Goal: Task Accomplishment & Management: Use online tool/utility

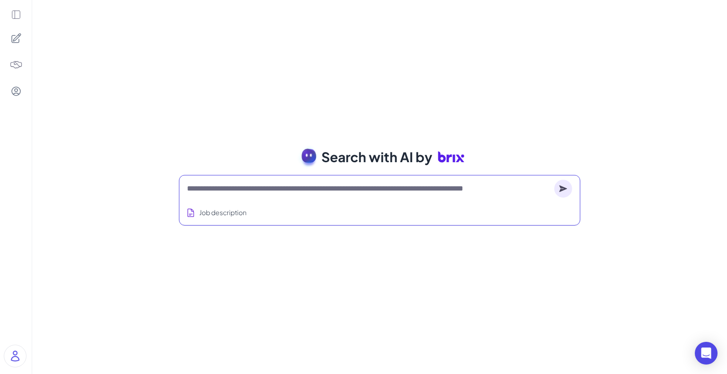
click at [266, 192] on textarea at bounding box center [368, 188] width 363 height 11
click at [251, 94] on div "Search with AI by Job description Full-stack engineer from [GEOGRAPHIC_DATA], c…" at bounding box center [379, 187] width 694 height 374
click at [222, 194] on div at bounding box center [379, 188] width 385 height 19
click at [241, 181] on div at bounding box center [379, 188] width 385 height 19
click at [244, 190] on textarea at bounding box center [368, 188] width 363 height 11
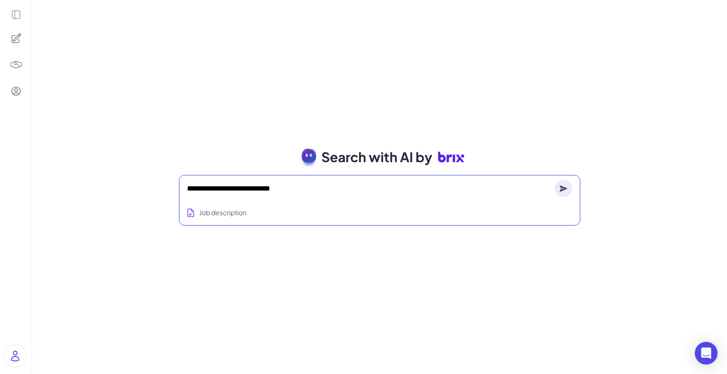
type textarea "**********"
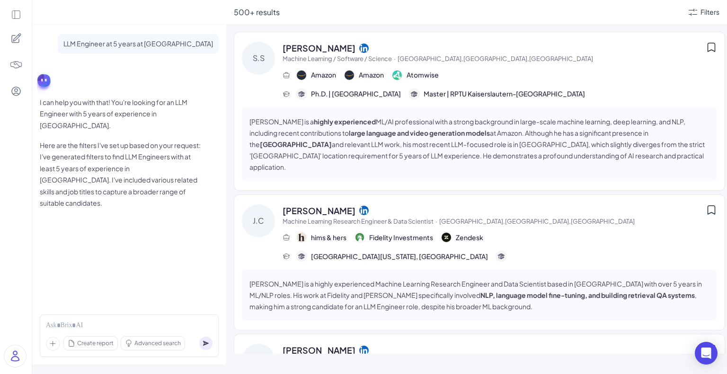
click at [255, 15] on span "500+ results" at bounding box center [257, 12] width 46 height 10
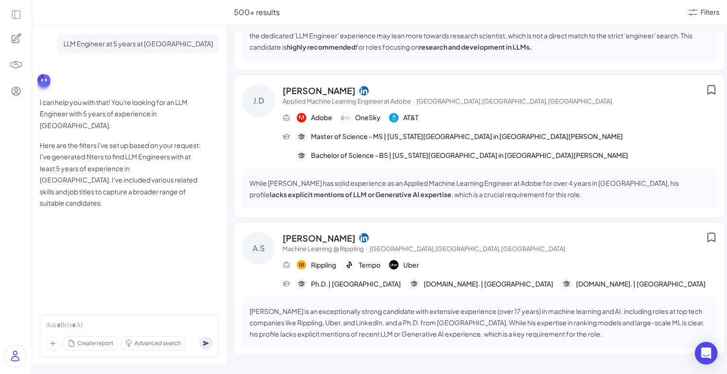
scroll to position [599, 0]
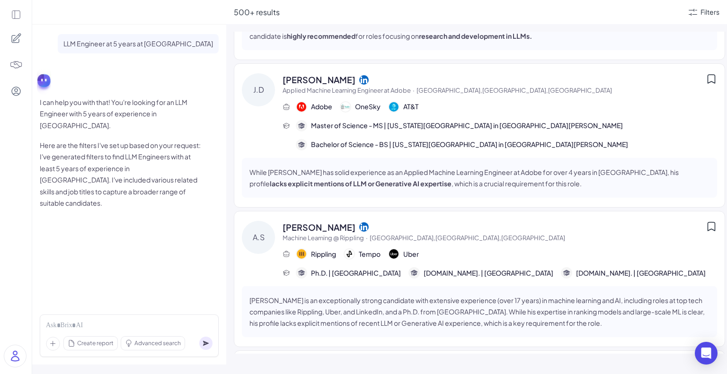
click at [379, 221] on icon at bounding box center [710, 226] width 11 height 11
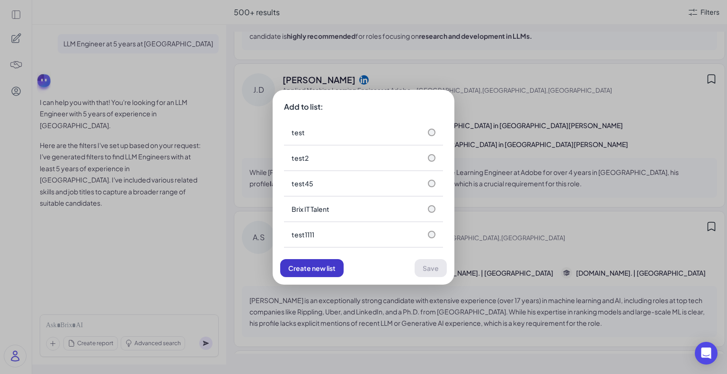
click at [307, 265] on span "Create new list" at bounding box center [311, 268] width 47 height 9
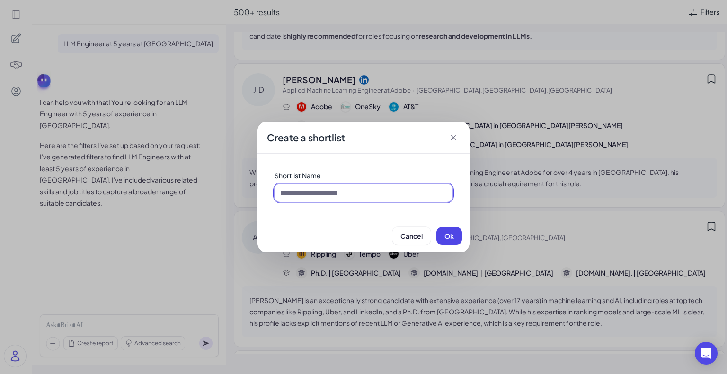
click at [344, 194] on input at bounding box center [363, 193] width 178 height 18
type input "**********"
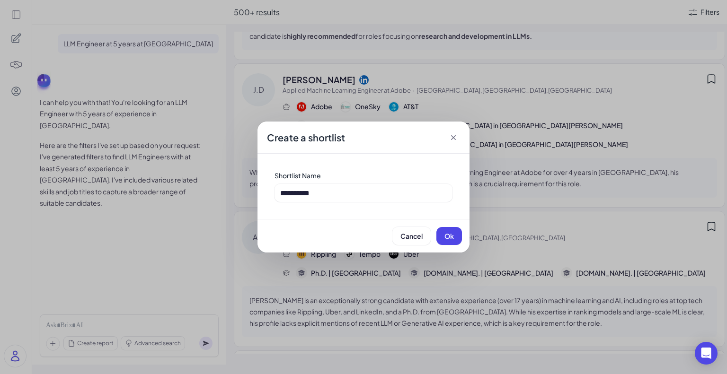
click at [379, 235] on span "Ok" at bounding box center [448, 236] width 9 height 9
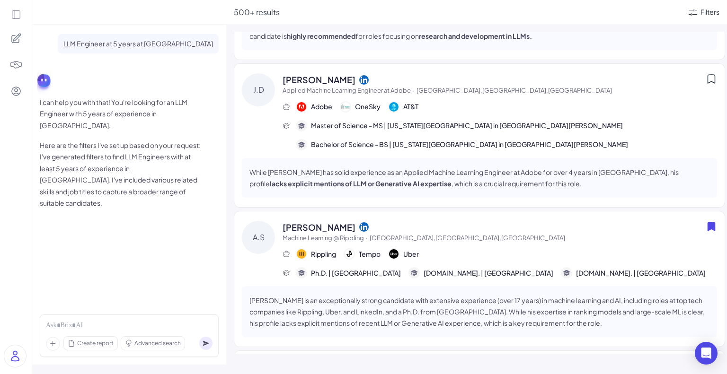
click at [22, 38] on div at bounding box center [16, 38] width 20 height 20
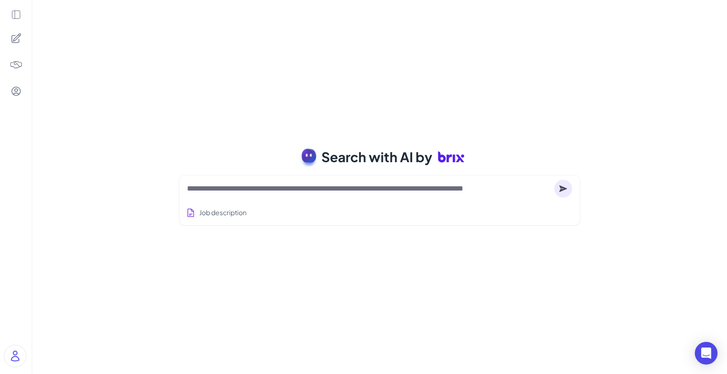
click at [15, 65] on img at bounding box center [15, 64] width 13 height 13
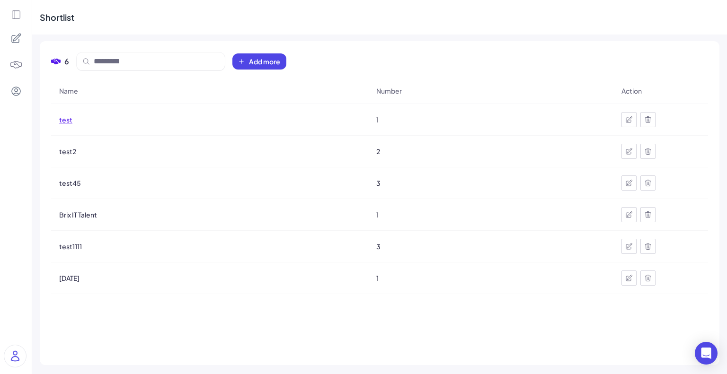
click at [70, 122] on span "test" at bounding box center [65, 119] width 13 height 9
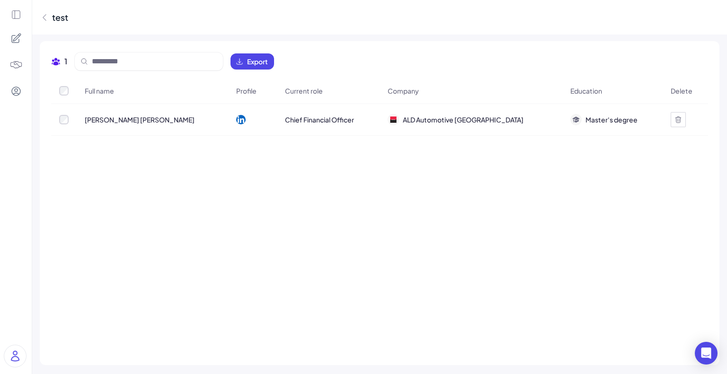
click at [15, 64] on img at bounding box center [15, 64] width 13 height 13
click at [69, 123] on div at bounding box center [64, 119] width 25 height 9
click at [263, 59] on span "Export" at bounding box center [257, 61] width 21 height 9
click at [11, 330] on img at bounding box center [15, 356] width 22 height 22
click at [232, 265] on div "Full name Profile Current role Company Education Delete Víctor Hugo González Ch…" at bounding box center [379, 216] width 657 height 276
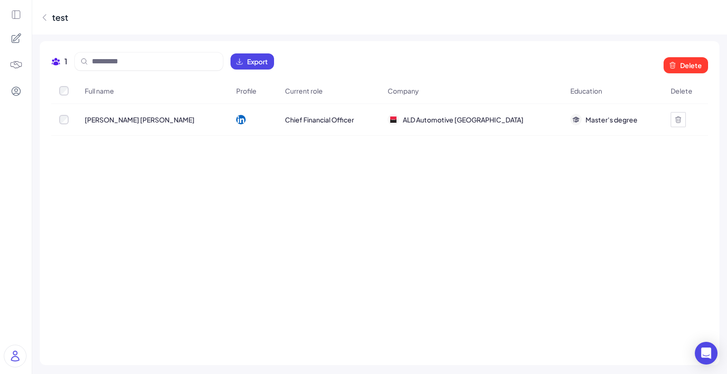
click at [14, 66] on img at bounding box center [15, 64] width 13 height 13
click at [14, 90] on icon at bounding box center [15, 91] width 11 height 11
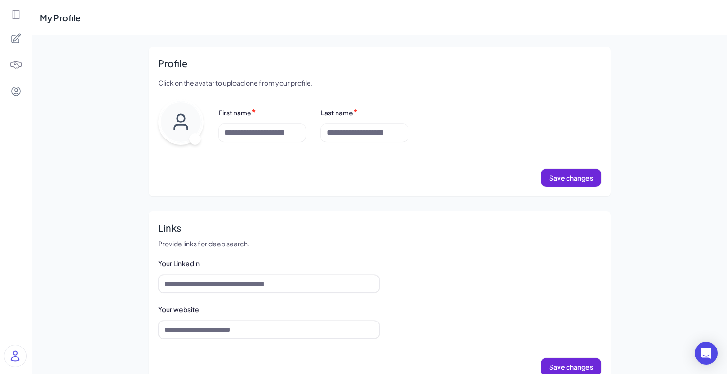
click at [14, 36] on icon at bounding box center [15, 38] width 11 height 11
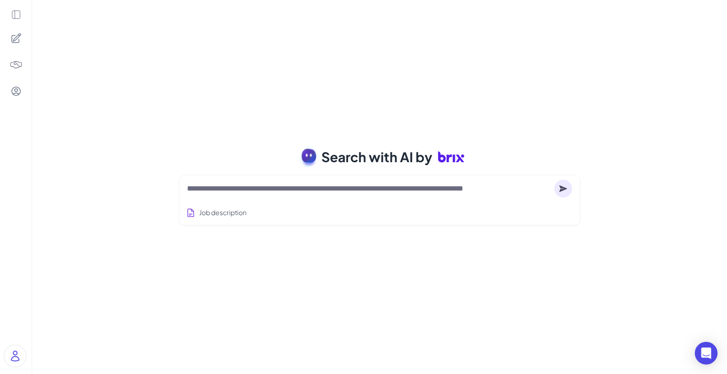
click at [14, 15] on icon at bounding box center [16, 14] width 10 height 10
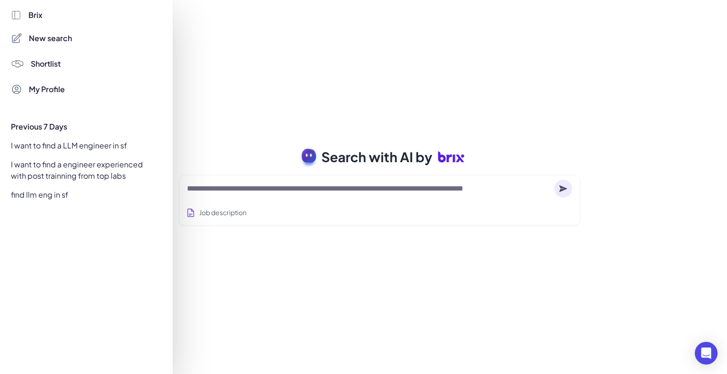
click at [24, 18] on div "Brix" at bounding box center [86, 14] width 151 height 11
click at [34, 16] on span "Brix" at bounding box center [35, 14] width 14 height 11
click at [333, 126] on div at bounding box center [363, 187] width 727 height 374
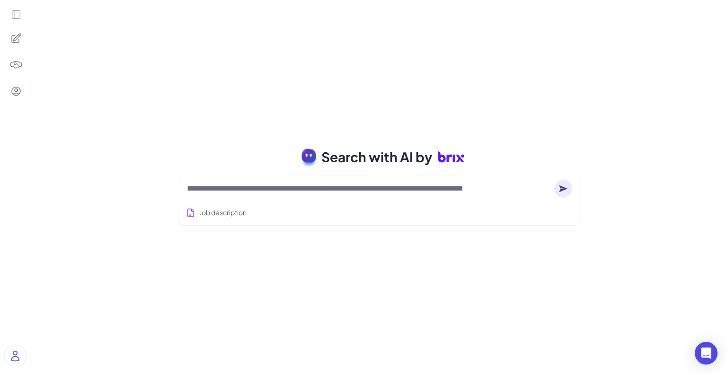
click at [18, 39] on icon at bounding box center [15, 38] width 11 height 11
click at [231, 209] on button "Job description" at bounding box center [216, 213] width 64 height 18
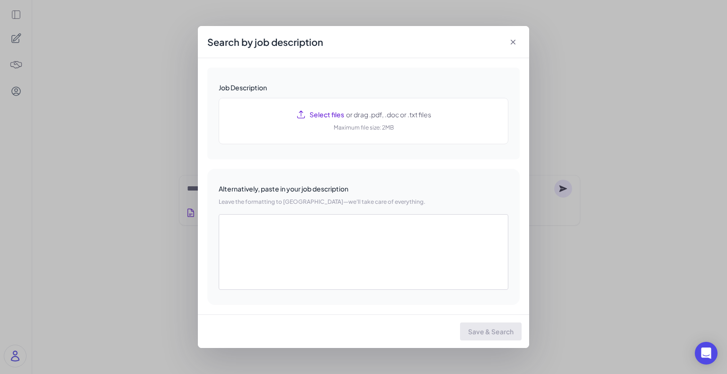
click at [137, 184] on div "Search by job description Job Description Select files or drag .pdf, .doc or .t…" at bounding box center [363, 187] width 727 height 374
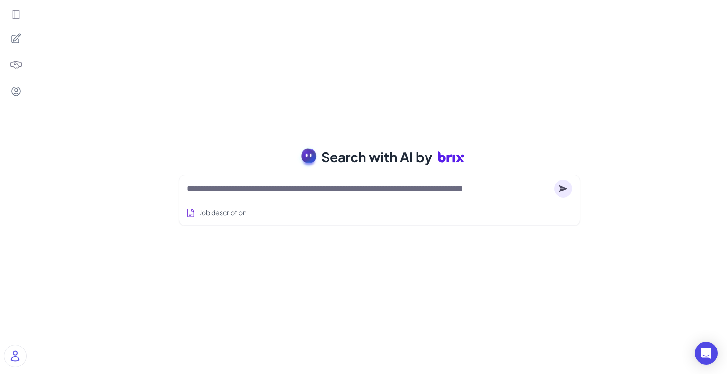
click at [15, 17] on icon at bounding box center [16, 14] width 10 height 10
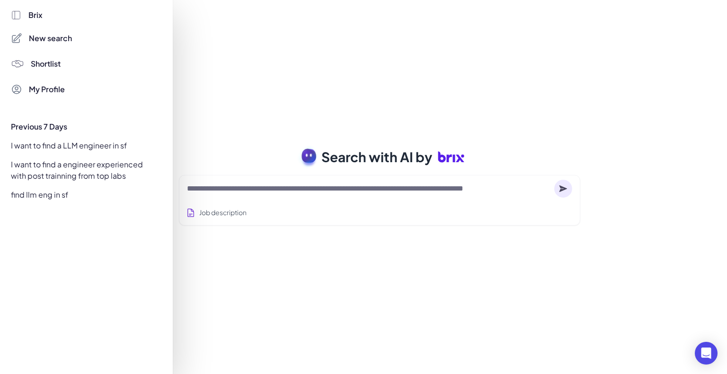
click at [20, 17] on icon at bounding box center [16, 15] width 10 height 10
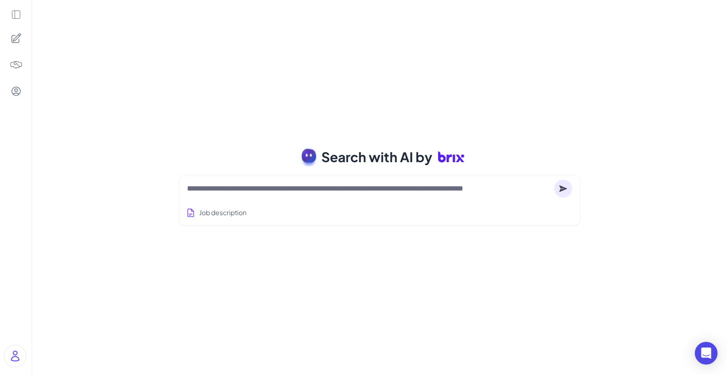
click at [253, 200] on div "Job description" at bounding box center [379, 209] width 385 height 23
click at [255, 196] on div at bounding box center [379, 188] width 385 height 19
click at [269, 188] on textarea at bounding box center [368, 188] width 363 height 11
click at [198, 104] on div "Search with AI by Job description Full-stack engineer from Waterloo, currently …" at bounding box center [379, 187] width 694 height 374
click at [291, 210] on div "Job description" at bounding box center [379, 209] width 385 height 23
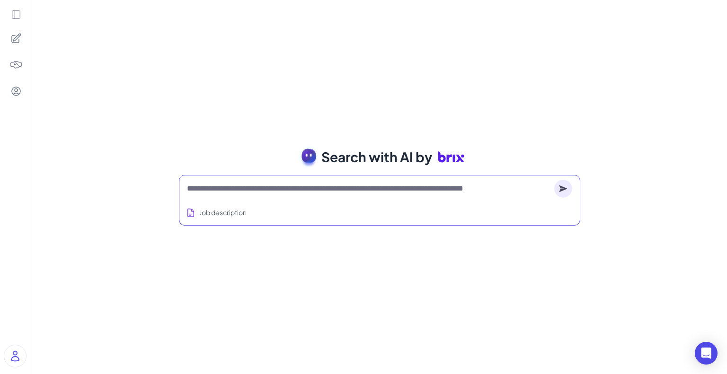
click at [307, 192] on textarea at bounding box center [368, 188] width 363 height 11
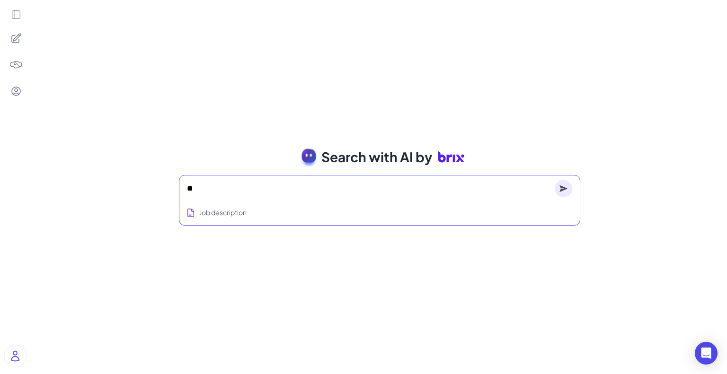
type textarea "*"
type textarea "**********"
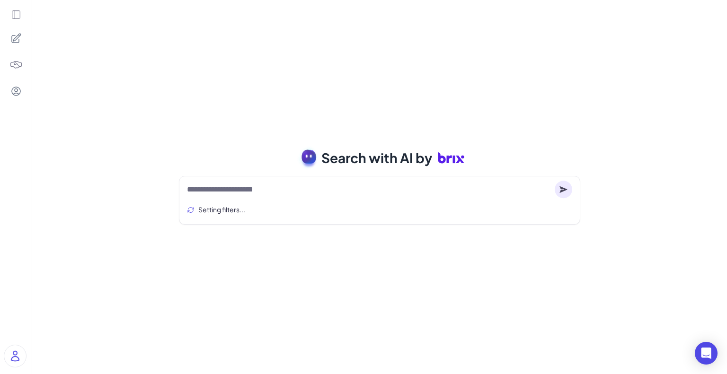
click at [379, 329] on div "**********" at bounding box center [379, 187] width 694 height 374
click at [379, 330] on div "Open Intercom Messenger" at bounding box center [705, 353] width 25 height 25
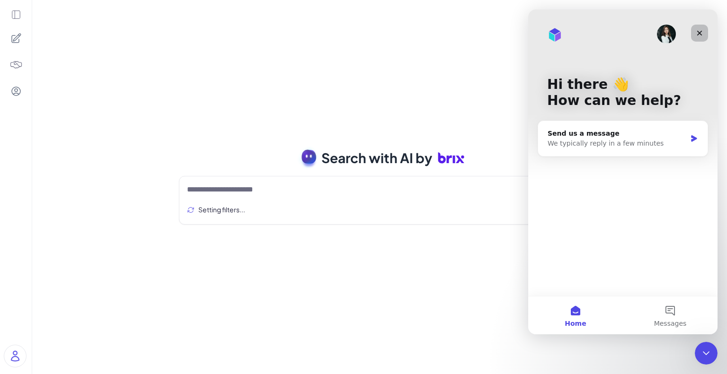
click at [379, 35] on icon "Close" at bounding box center [699, 33] width 5 height 5
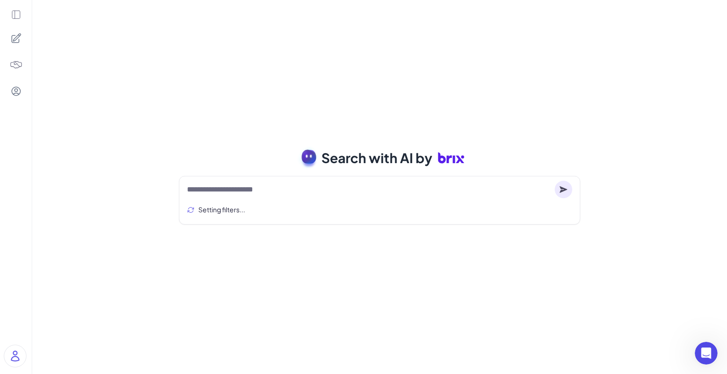
click at [265, 257] on div "**********" at bounding box center [379, 187] width 694 height 374
click at [155, 281] on div "**********" at bounding box center [379, 187] width 694 height 374
click at [187, 253] on div "**********" at bounding box center [379, 187] width 694 height 374
click at [206, 87] on div "**********" at bounding box center [379, 187] width 694 height 374
click at [17, 330] on img at bounding box center [15, 356] width 22 height 22
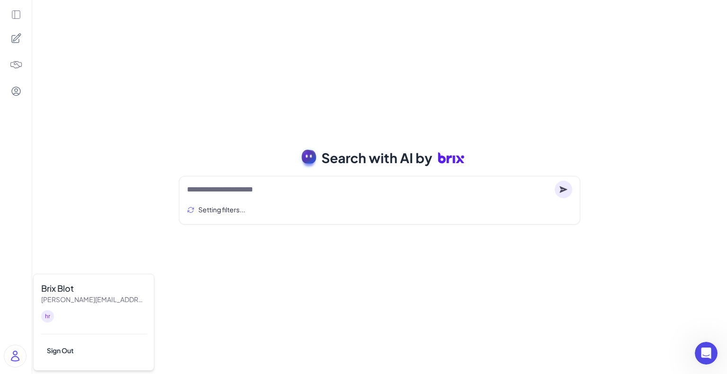
click at [4, 294] on div at bounding box center [16, 187] width 32 height 374
click at [122, 200] on div "**********" at bounding box center [379, 187] width 694 height 374
click at [146, 168] on div "**********" at bounding box center [379, 187] width 694 height 374
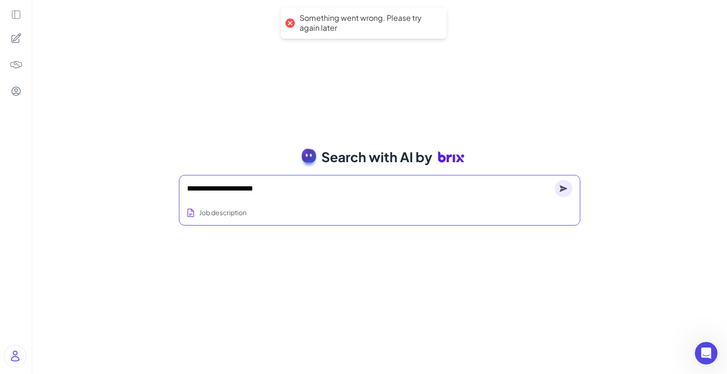
click at [379, 191] on icon at bounding box center [563, 188] width 8 height 7
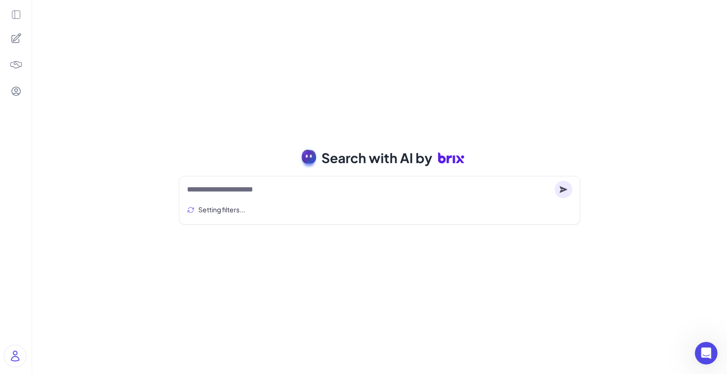
click at [310, 22] on div "**********" at bounding box center [379, 187] width 694 height 374
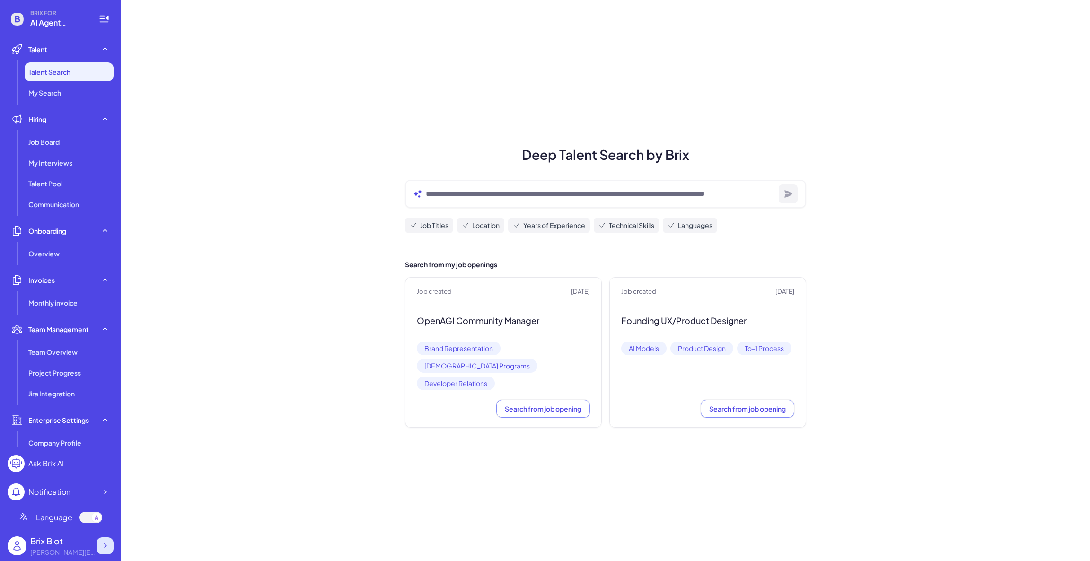
click at [104, 547] on icon at bounding box center [104, 545] width 9 height 9
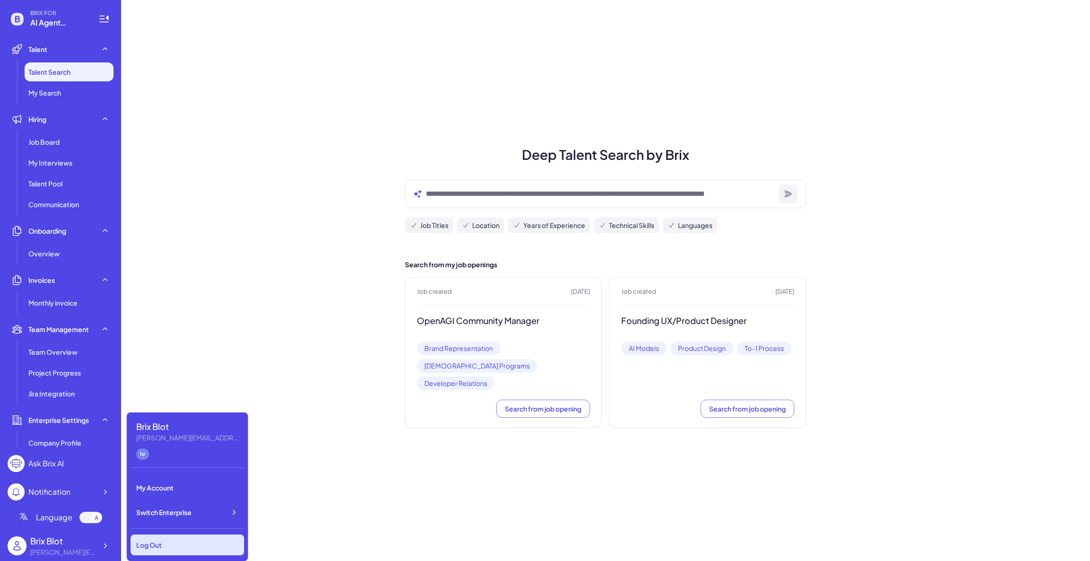
click at [198, 535] on div "Log Out" at bounding box center [188, 545] width 114 height 21
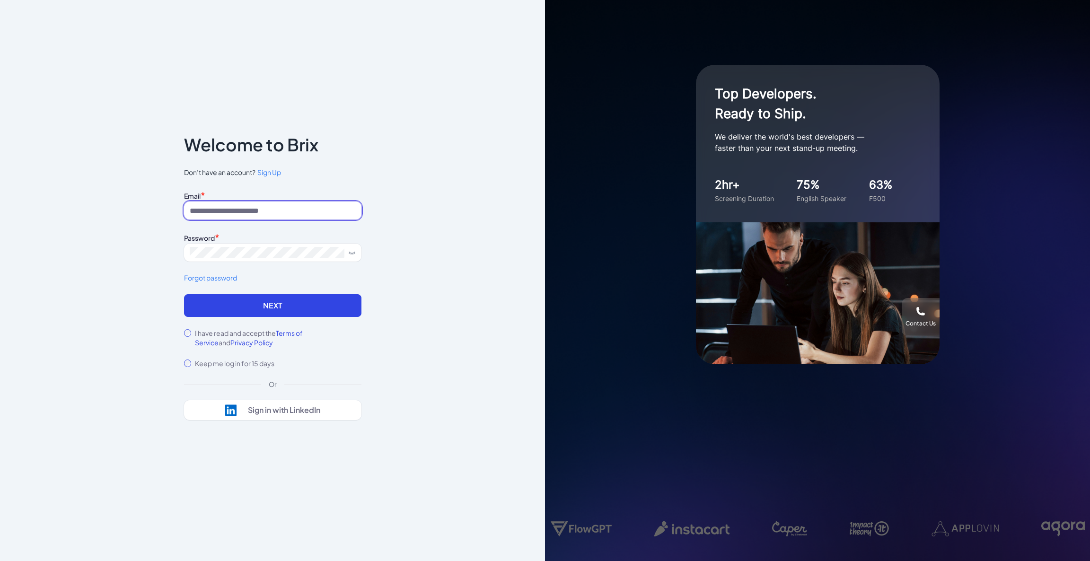
click at [333, 207] on input at bounding box center [272, 211] width 177 height 18
type input "*"
type input "**********"
click at [238, 317] on form "**********" at bounding box center [272, 278] width 177 height 179
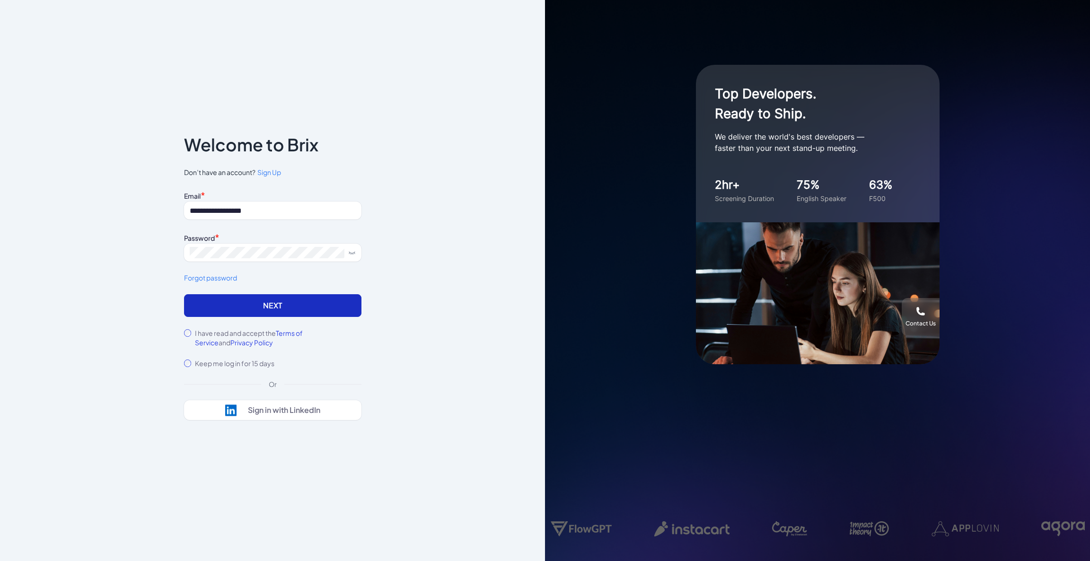
click at [258, 306] on button "Next" at bounding box center [272, 305] width 177 height 23
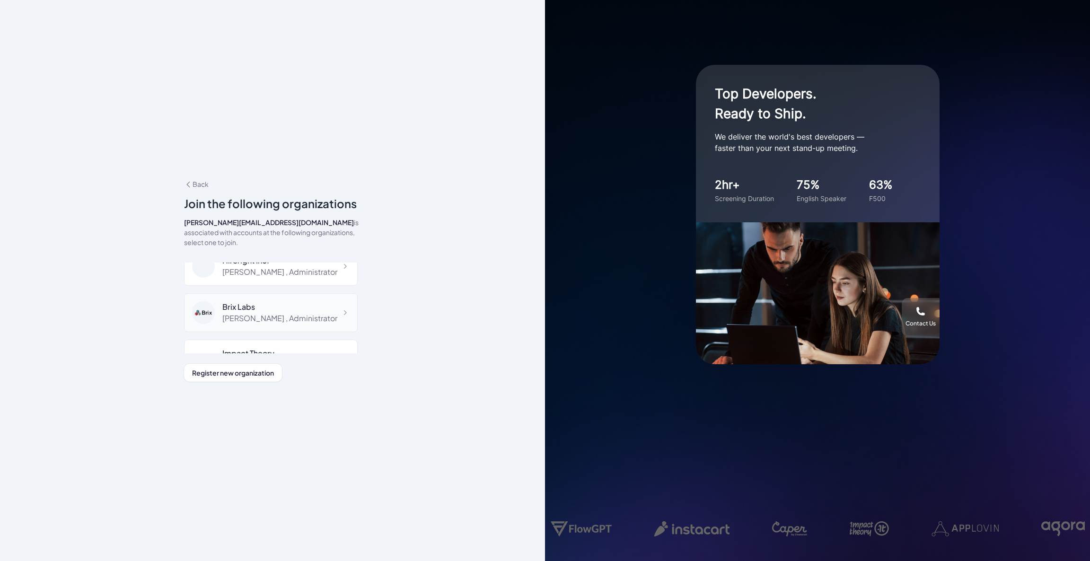
scroll to position [16, 0]
click at [289, 269] on div "Shuwei Yang , Administrator" at bounding box center [279, 271] width 115 height 11
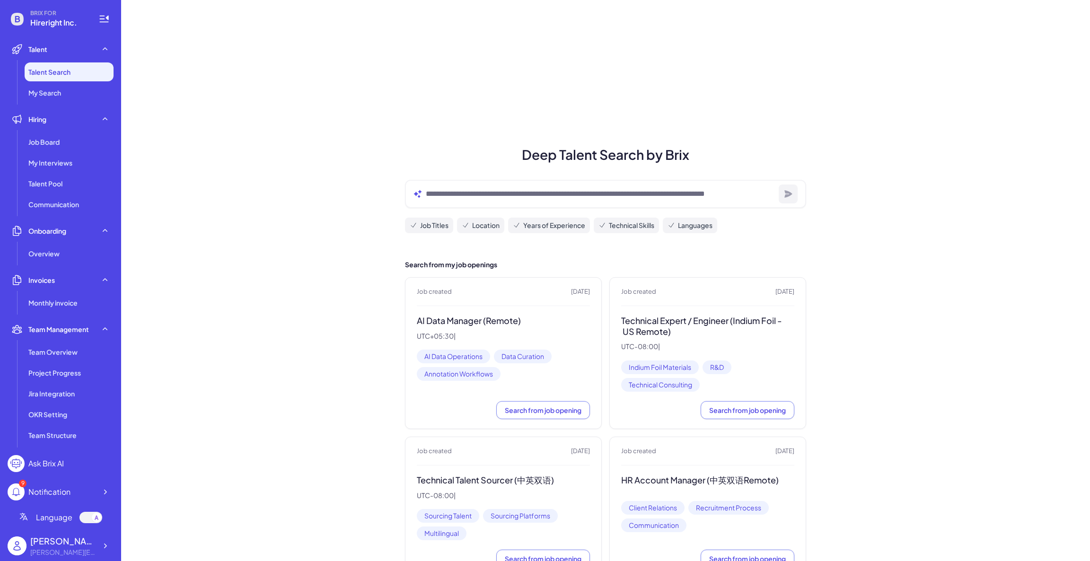
click at [57, 129] on li "Hiring Job Board My Interviews Talent Pool Communication" at bounding box center [61, 162] width 106 height 104
click at [53, 143] on span "Job Board" at bounding box center [43, 141] width 31 height 9
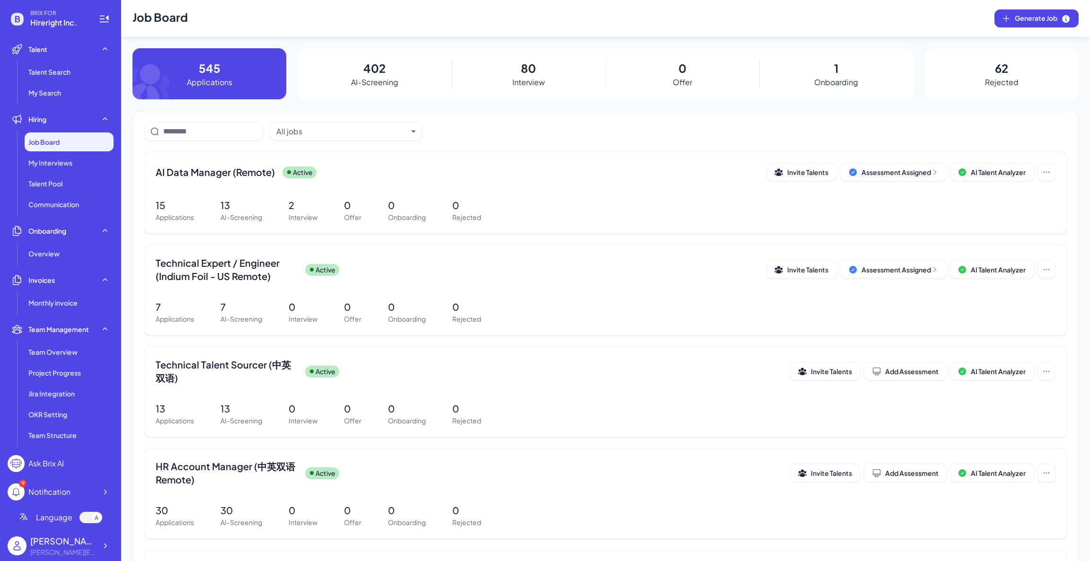
click at [53, 194] on ul "Job Board My Interviews Talent Pool Communication" at bounding box center [61, 172] width 106 height 81
click at [104, 548] on icon at bounding box center [104, 545] width 9 height 9
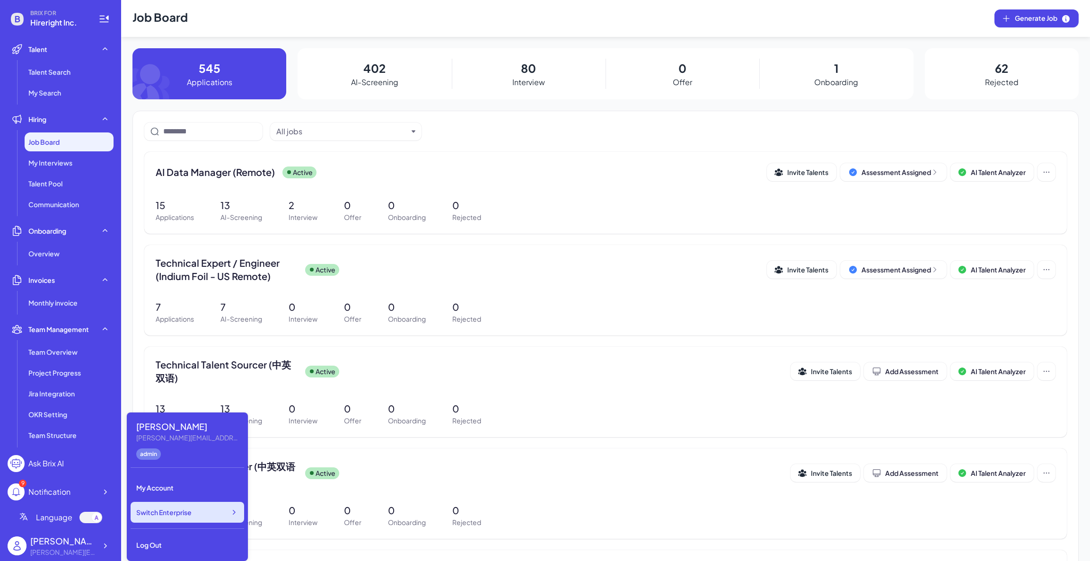
click at [181, 516] on span "Switch Enterprise" at bounding box center [163, 512] width 55 height 9
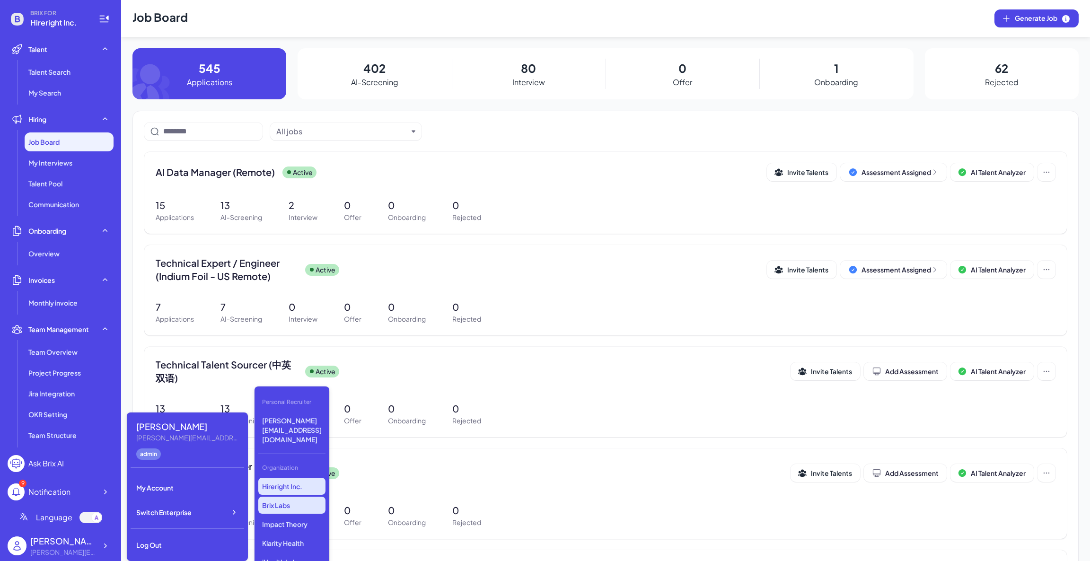
click at [283, 497] on p "Brix Labs" at bounding box center [291, 505] width 67 height 17
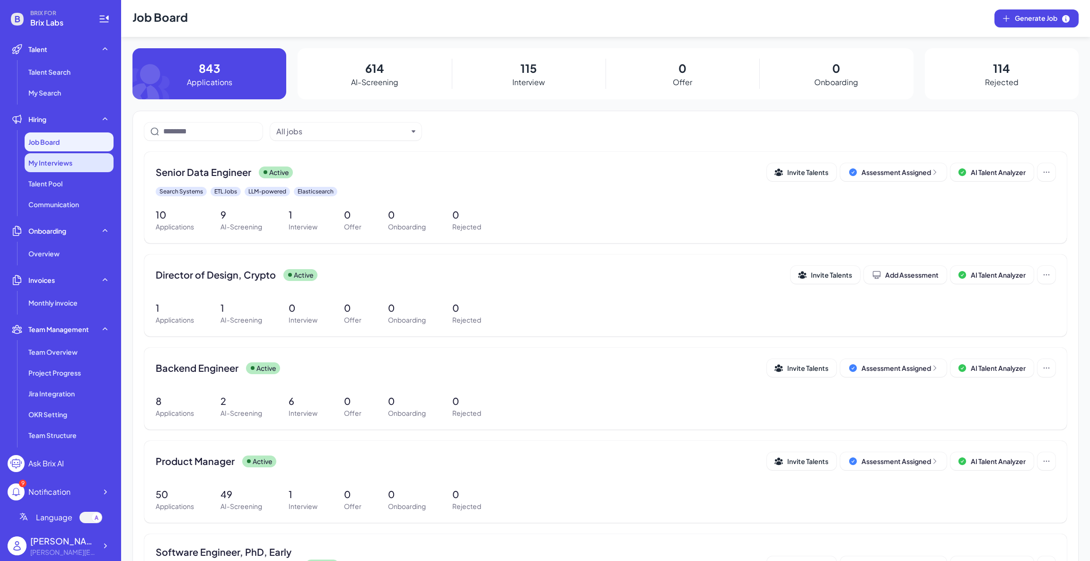
click at [81, 172] on div "My Interviews" at bounding box center [69, 162] width 89 height 19
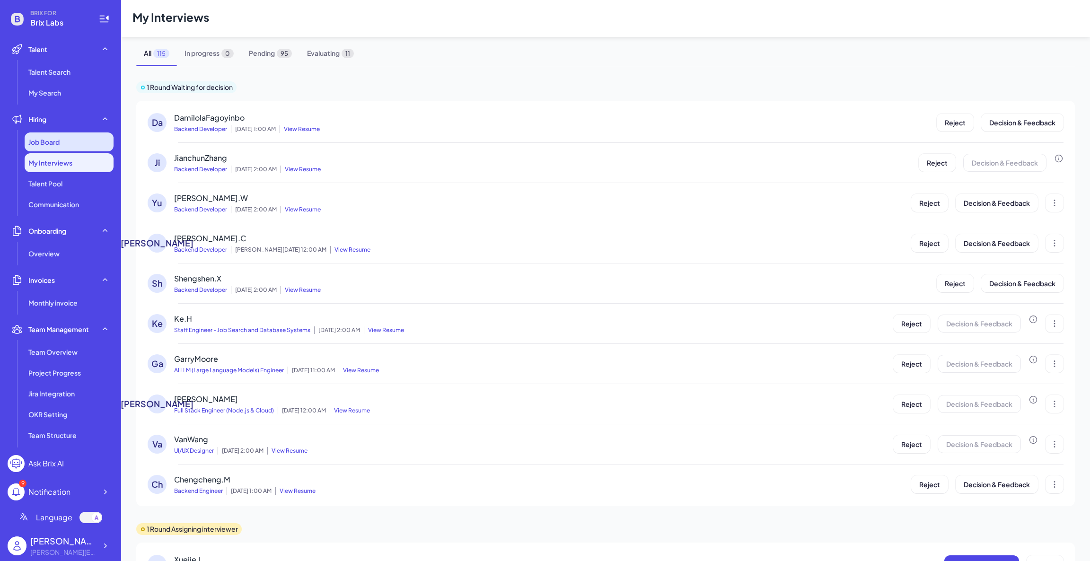
click at [58, 143] on span "Job Board" at bounding box center [43, 141] width 31 height 9
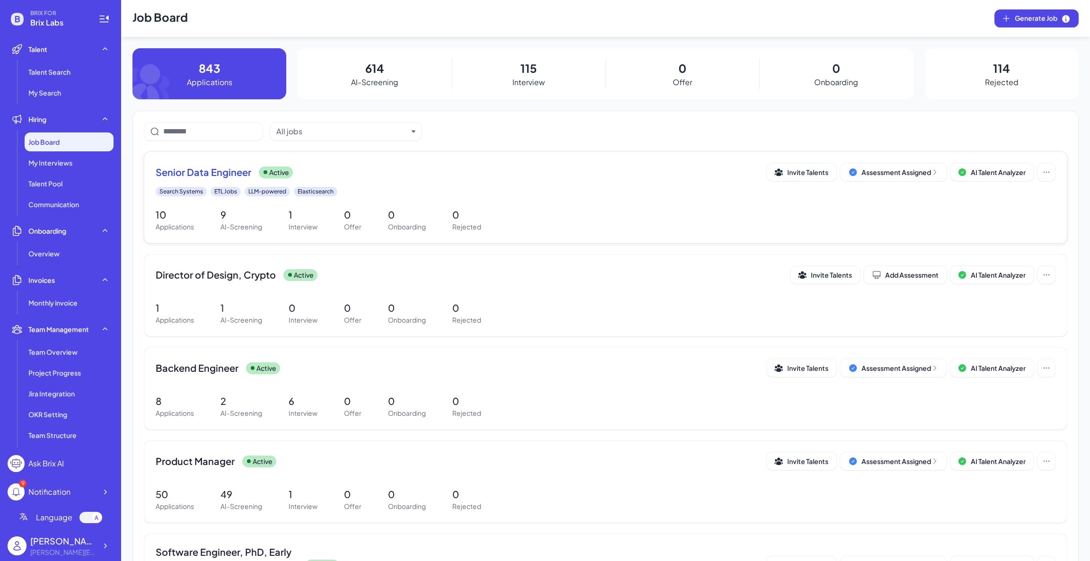
click at [369, 187] on div "Search Systems ETL Jobs LLM-powered Elasticsearch" at bounding box center [606, 191] width 900 height 9
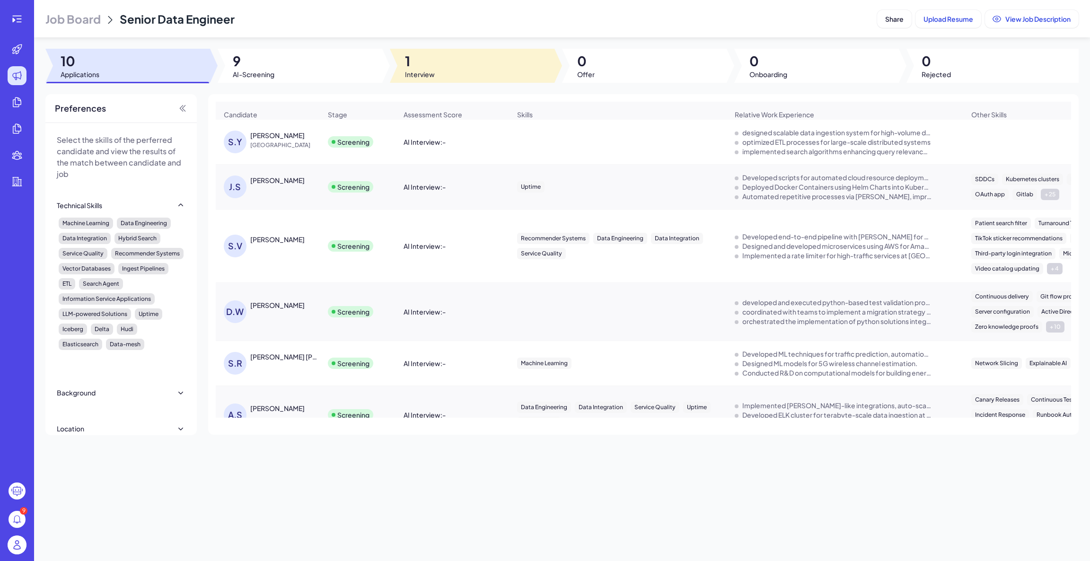
click at [425, 81] on div at bounding box center [472, 66] width 165 height 34
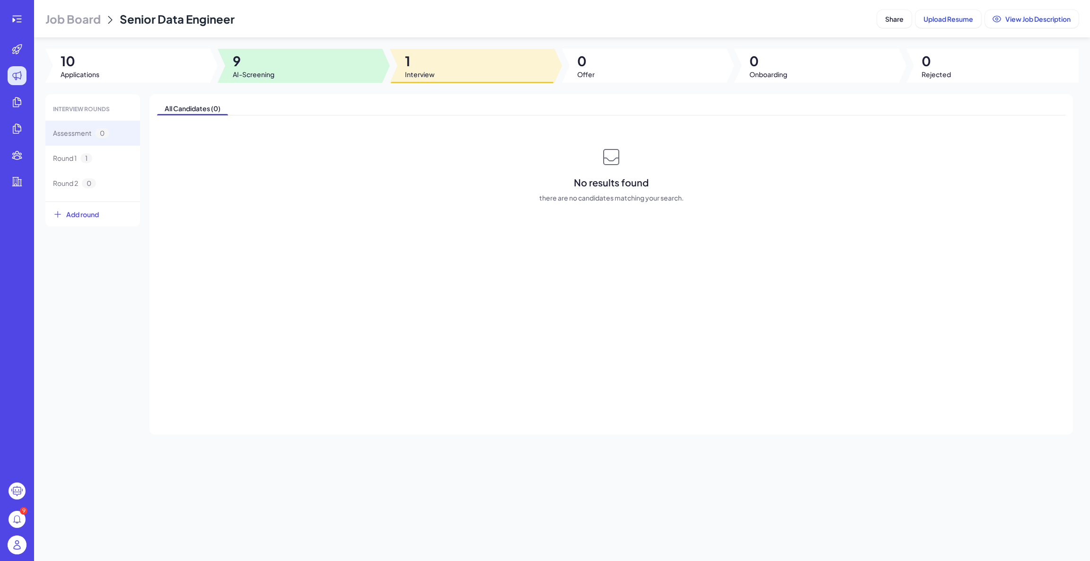
click at [330, 59] on div at bounding box center [300, 66] width 165 height 34
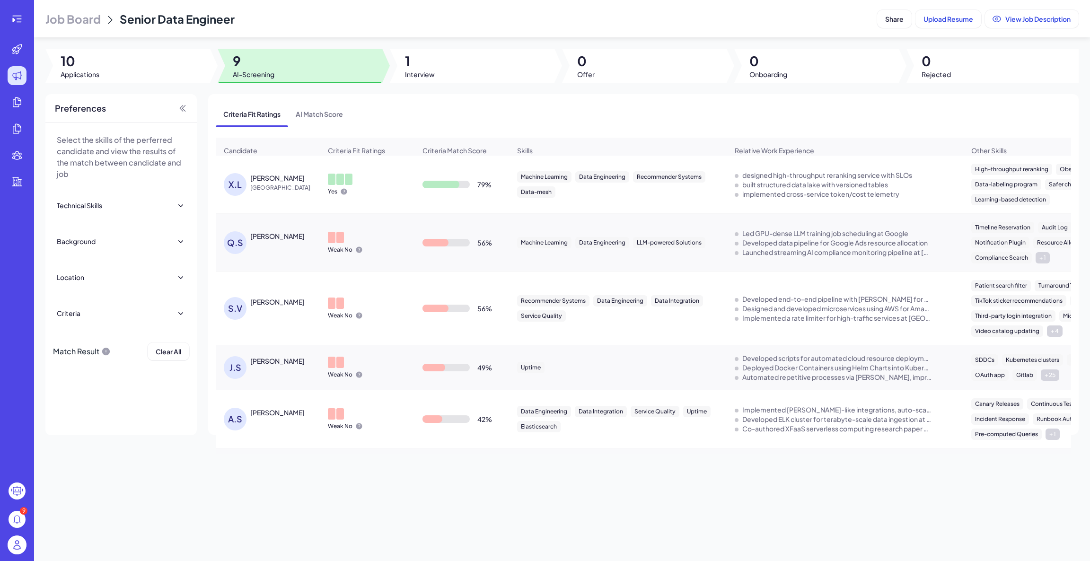
click at [266, 183] on div "Xingwei Liu" at bounding box center [277, 177] width 54 height 9
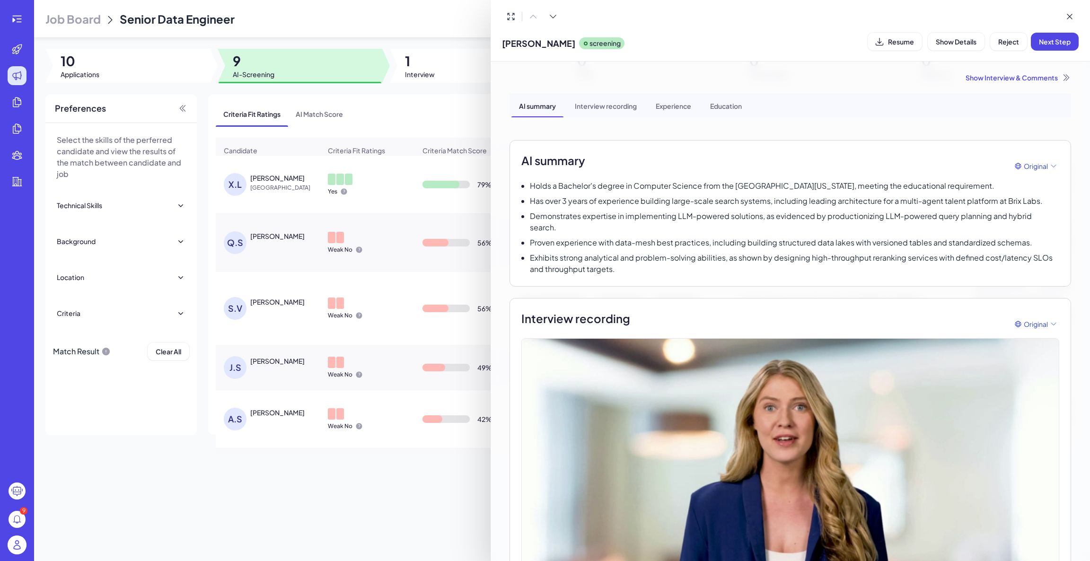
click at [10, 55] on div at bounding box center [545, 280] width 1090 height 561
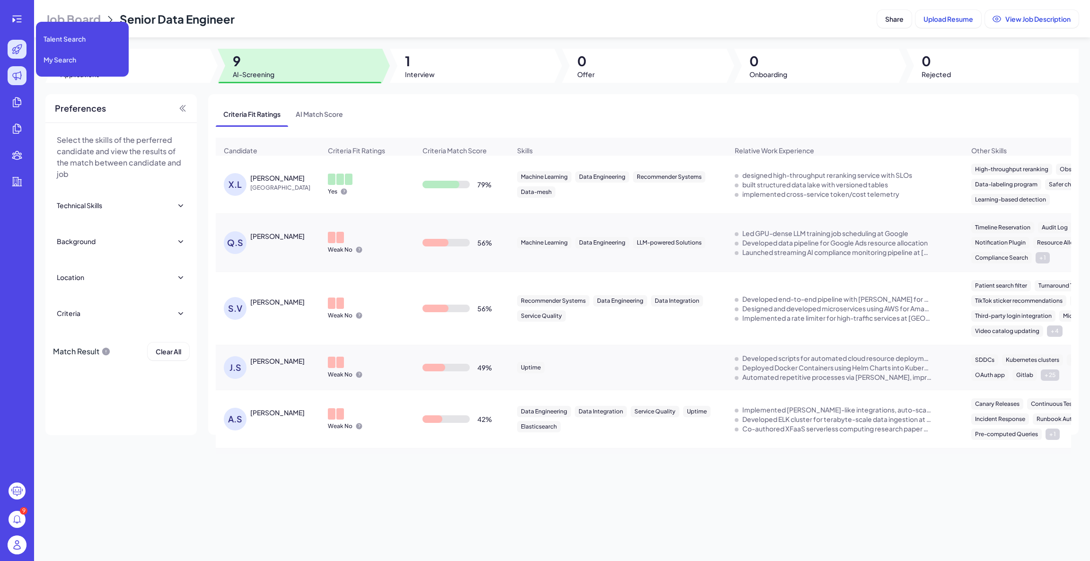
click at [22, 47] on div at bounding box center [17, 49] width 19 height 19
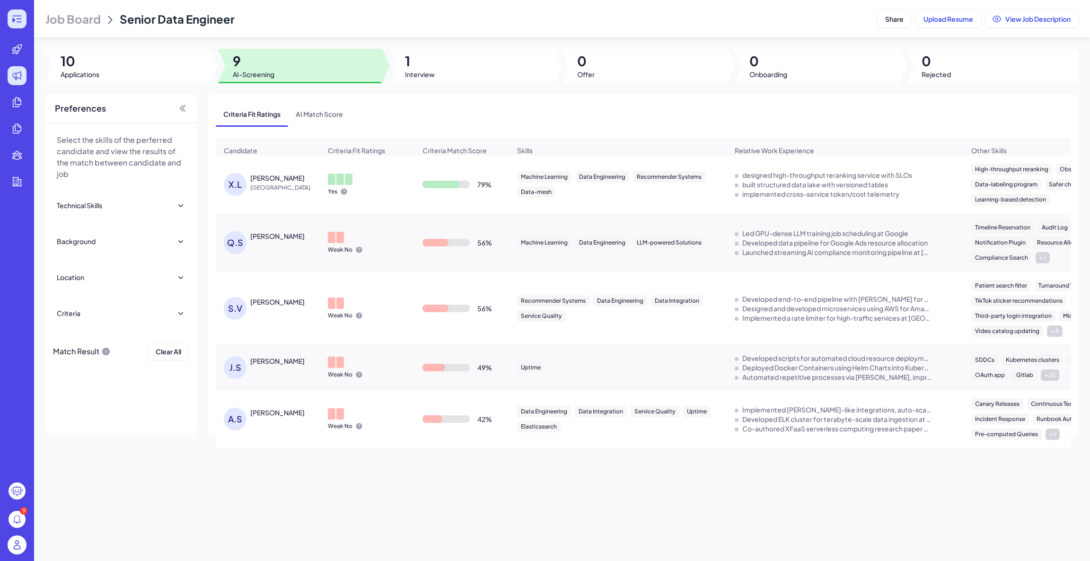
click at [24, 10] on div "9" at bounding box center [17, 280] width 34 height 561
click at [21, 22] on icon at bounding box center [16, 18] width 11 height 11
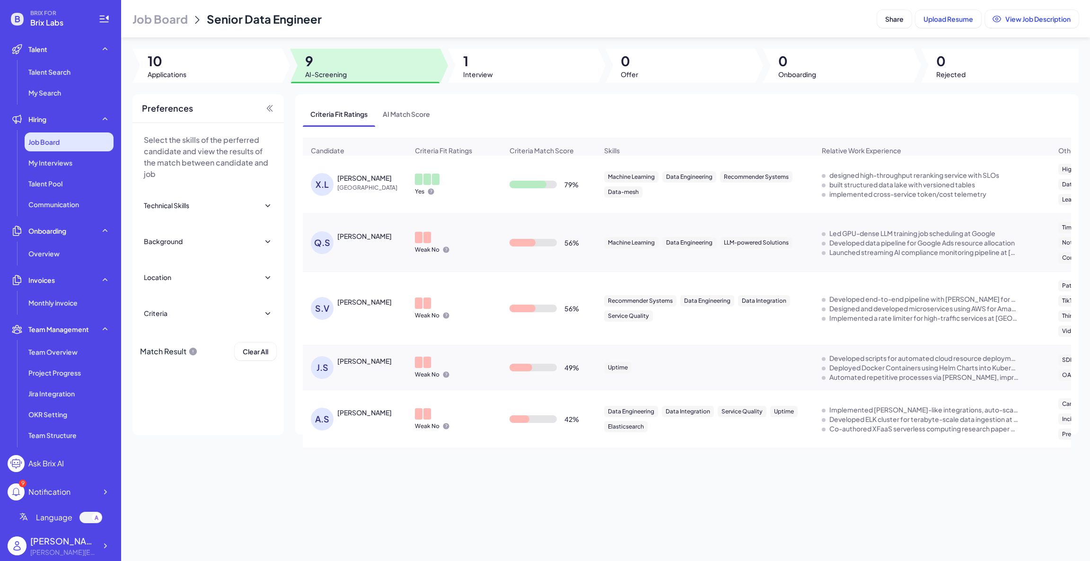
click at [59, 140] on span "Job Board" at bounding box center [43, 141] width 31 height 9
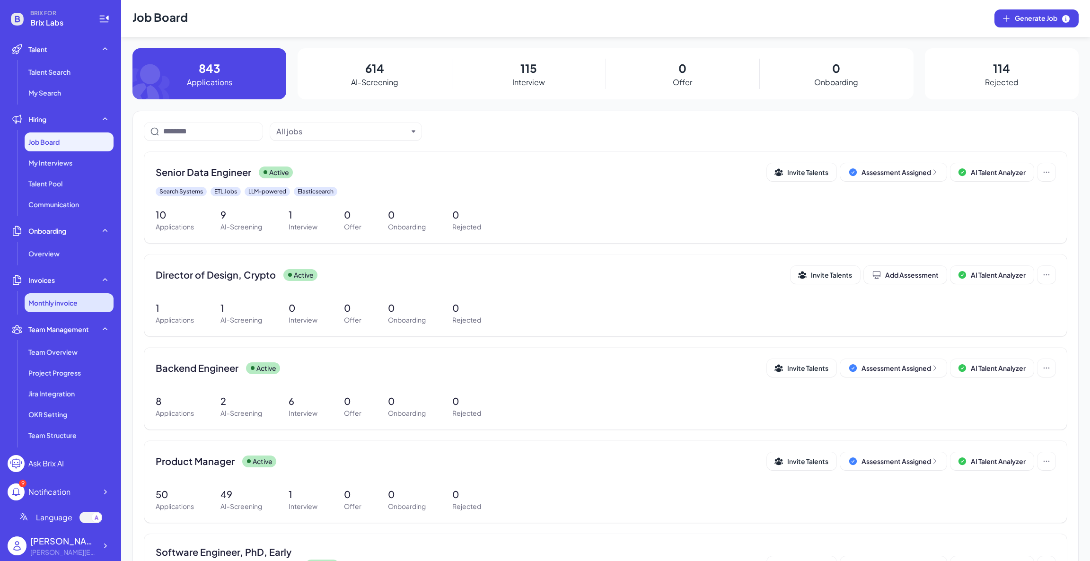
click at [49, 301] on span "Monthly invoice" at bounding box center [52, 302] width 49 height 9
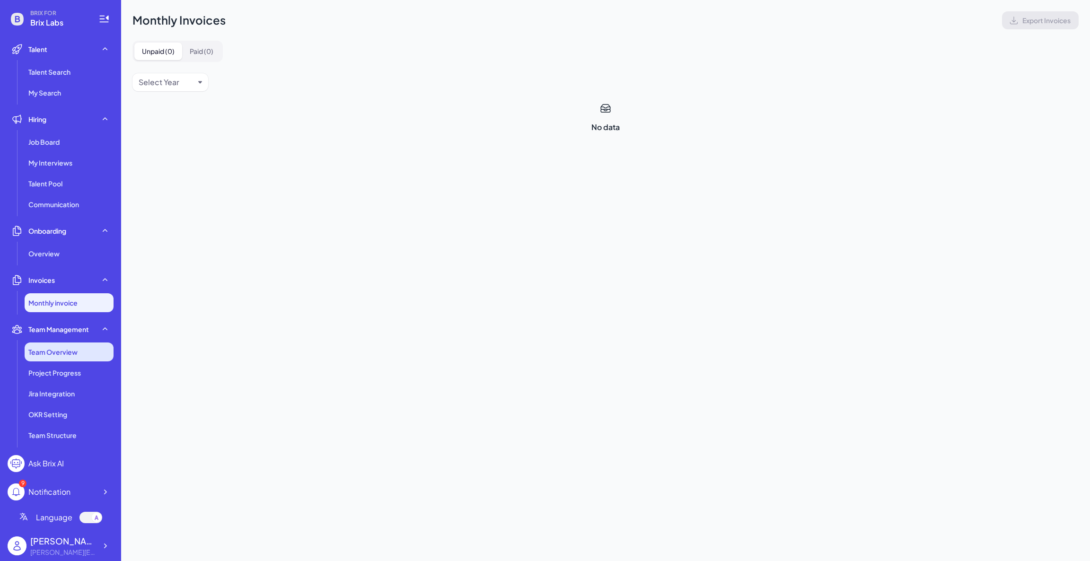
click at [52, 350] on span "Team Overview" at bounding box center [52, 351] width 49 height 9
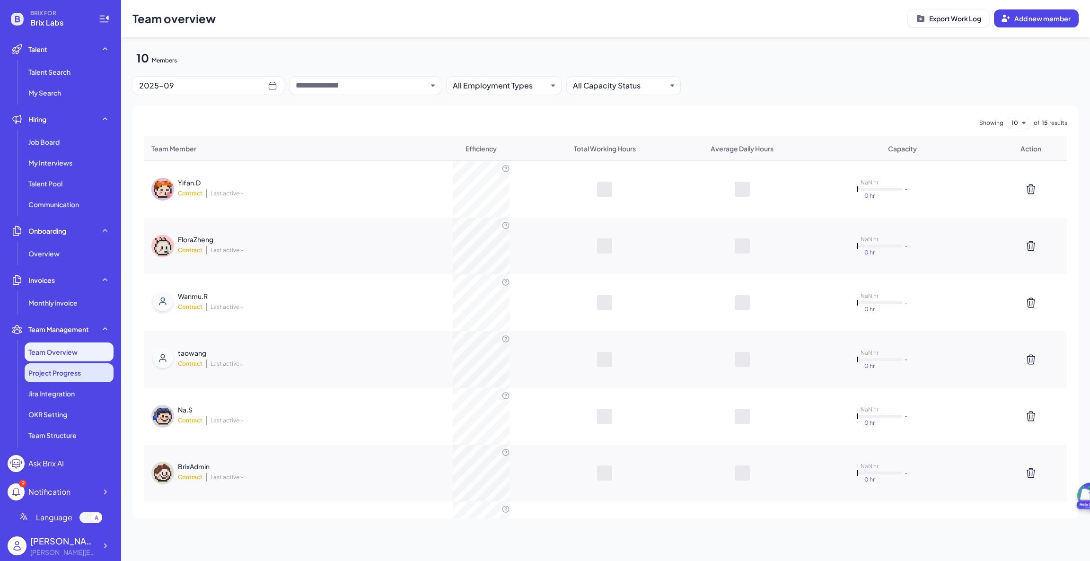
click at [55, 376] on span "Project Progress" at bounding box center [54, 372] width 53 height 9
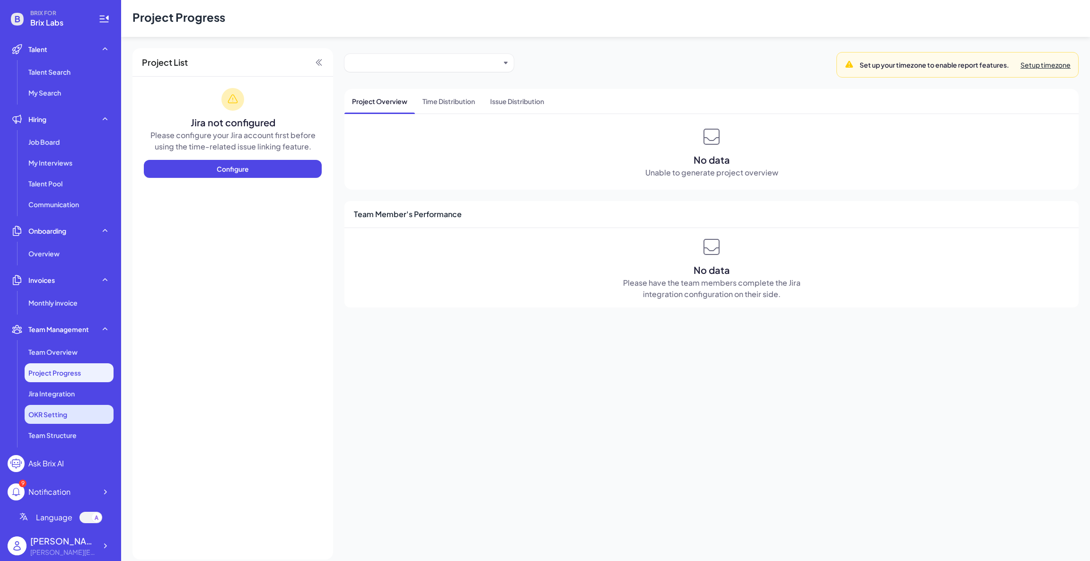
click at [58, 405] on li "OKR Setting" at bounding box center [69, 414] width 89 height 19
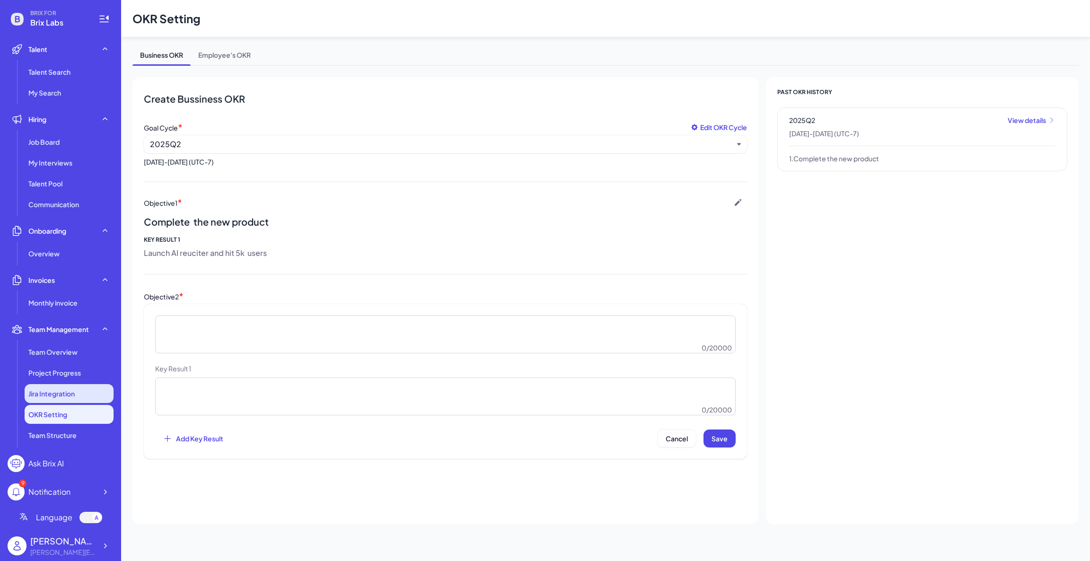
click at [60, 400] on li "Jira Integration" at bounding box center [69, 393] width 89 height 19
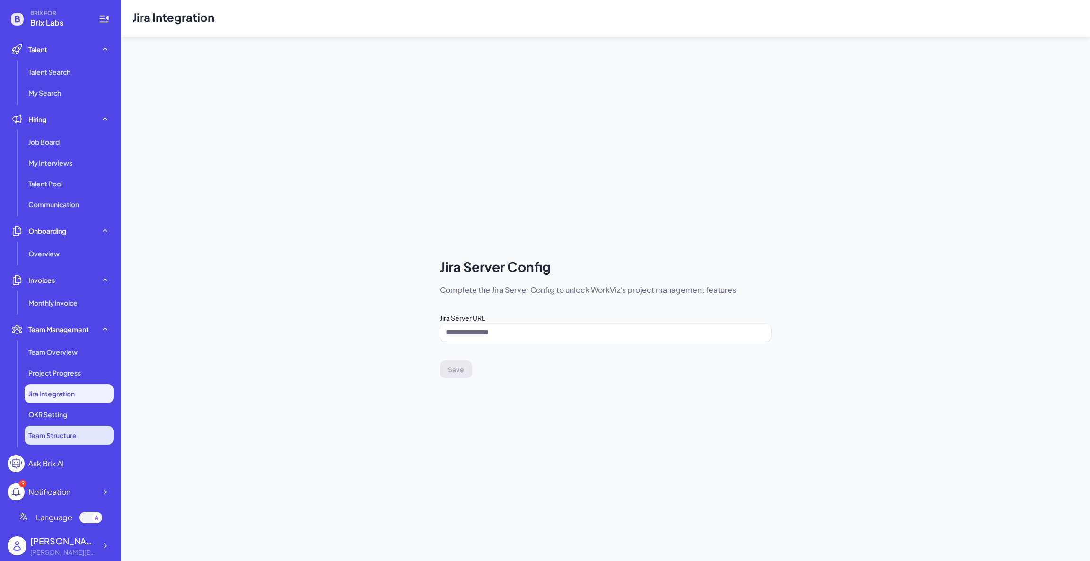
click at [61, 443] on li "Team Structure" at bounding box center [69, 435] width 89 height 19
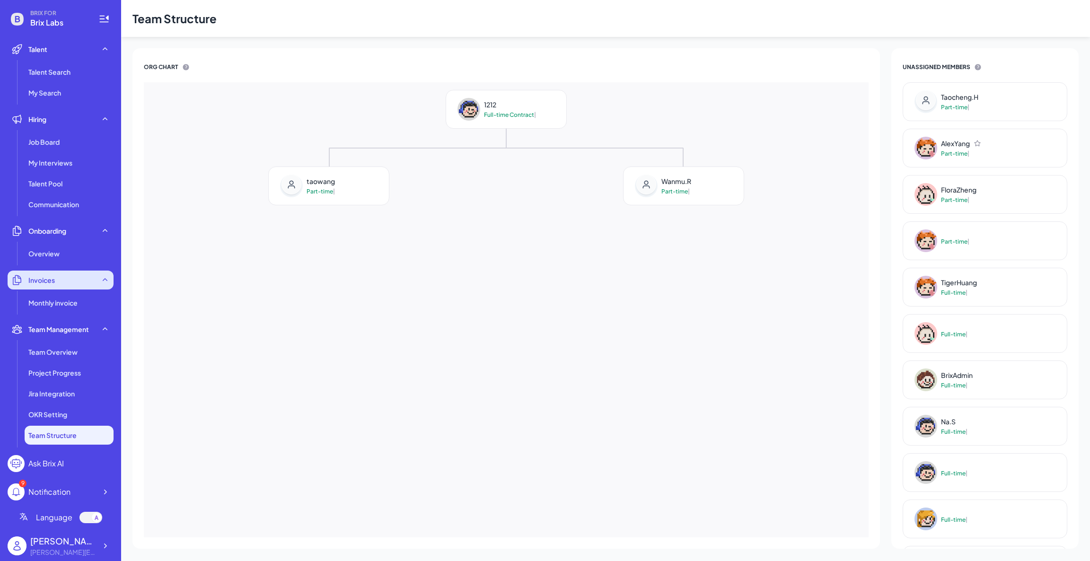
click at [69, 288] on div "Invoices" at bounding box center [61, 280] width 106 height 19
click at [62, 271] on div "Invoices" at bounding box center [61, 280] width 106 height 19
click at [56, 308] on li "Monthly invoice" at bounding box center [69, 302] width 89 height 19
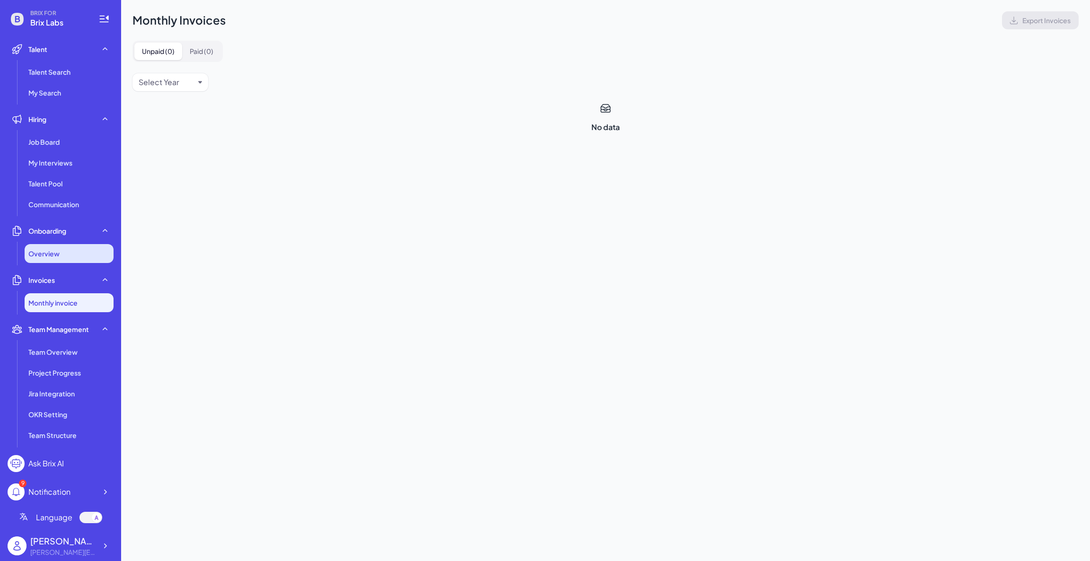
click at [69, 244] on div "Overview" at bounding box center [69, 253] width 89 height 19
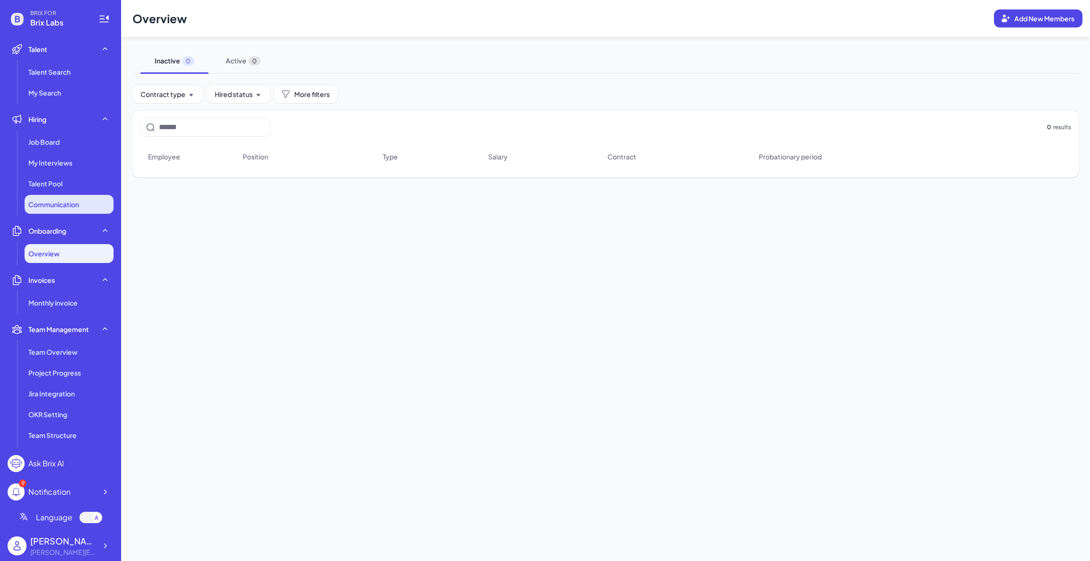
click at [76, 203] on span "Communication" at bounding box center [53, 204] width 51 height 9
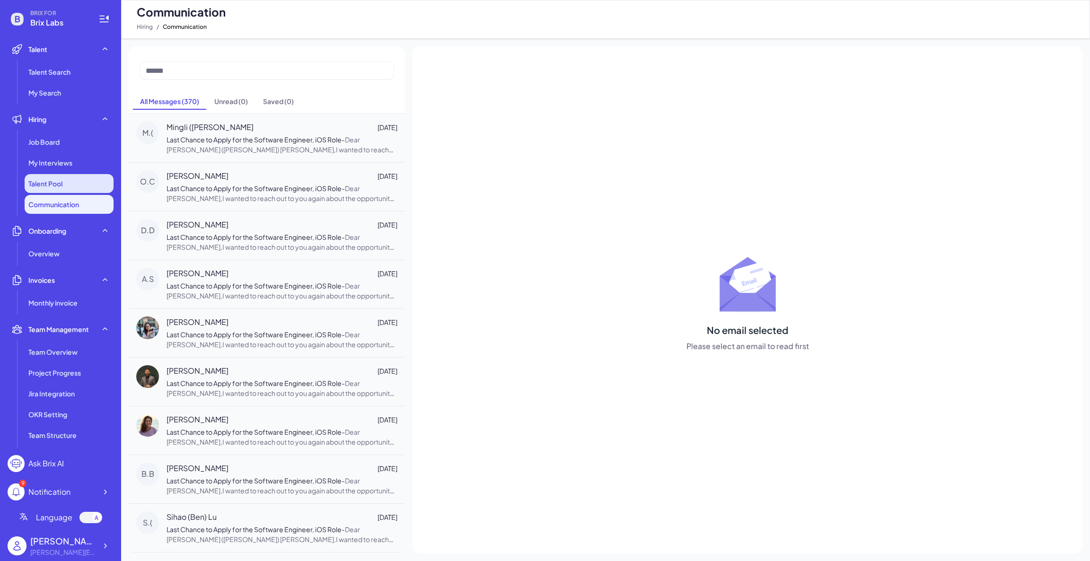
click at [79, 180] on li "Talent Pool" at bounding box center [69, 183] width 89 height 19
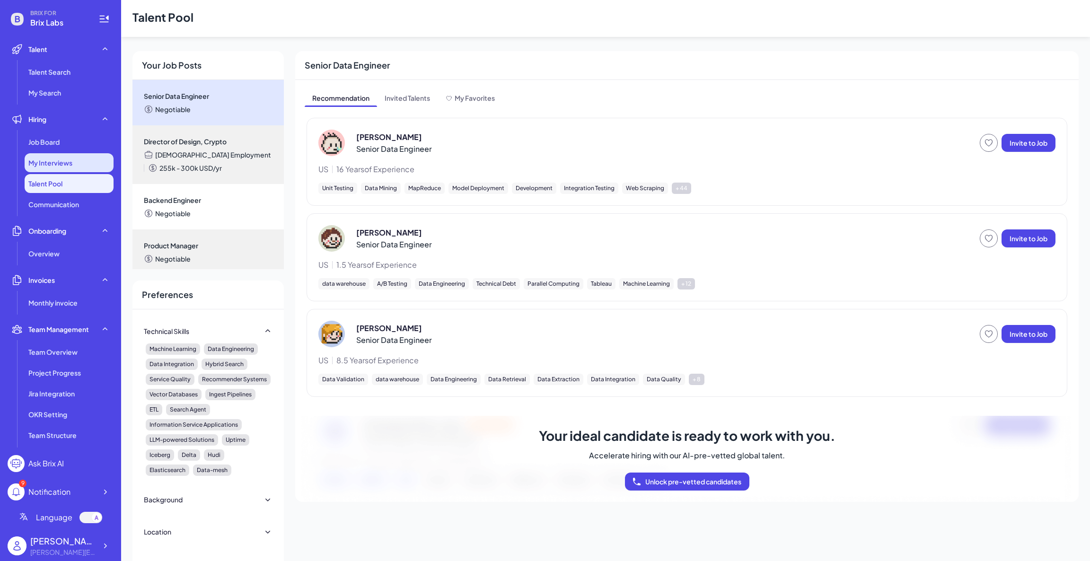
click at [80, 167] on div "My Interviews" at bounding box center [69, 162] width 89 height 19
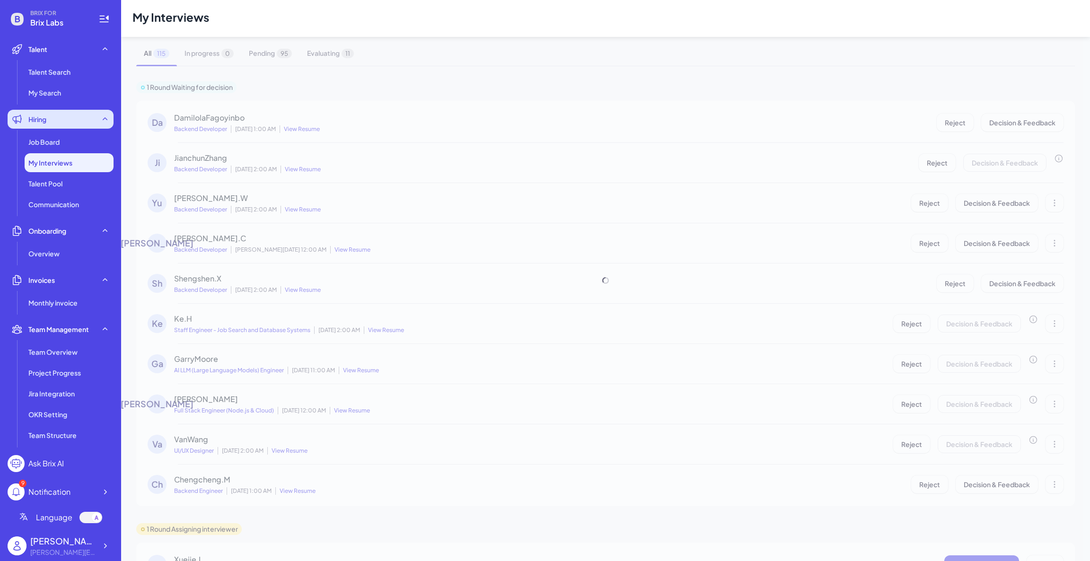
click at [74, 124] on div "Hiring" at bounding box center [61, 119] width 106 height 19
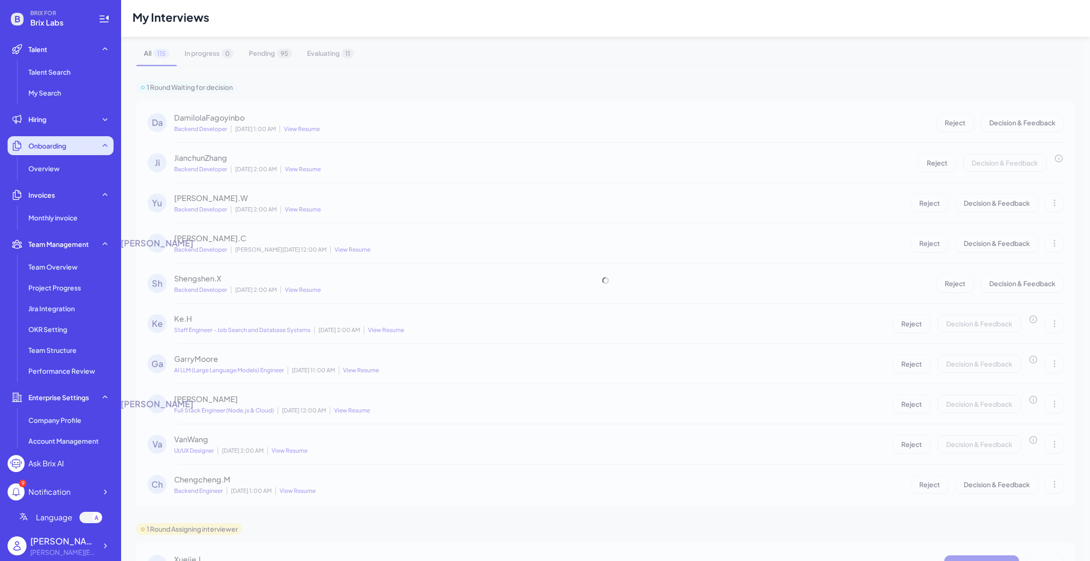
click at [65, 147] on span "Onboarding" at bounding box center [47, 145] width 38 height 9
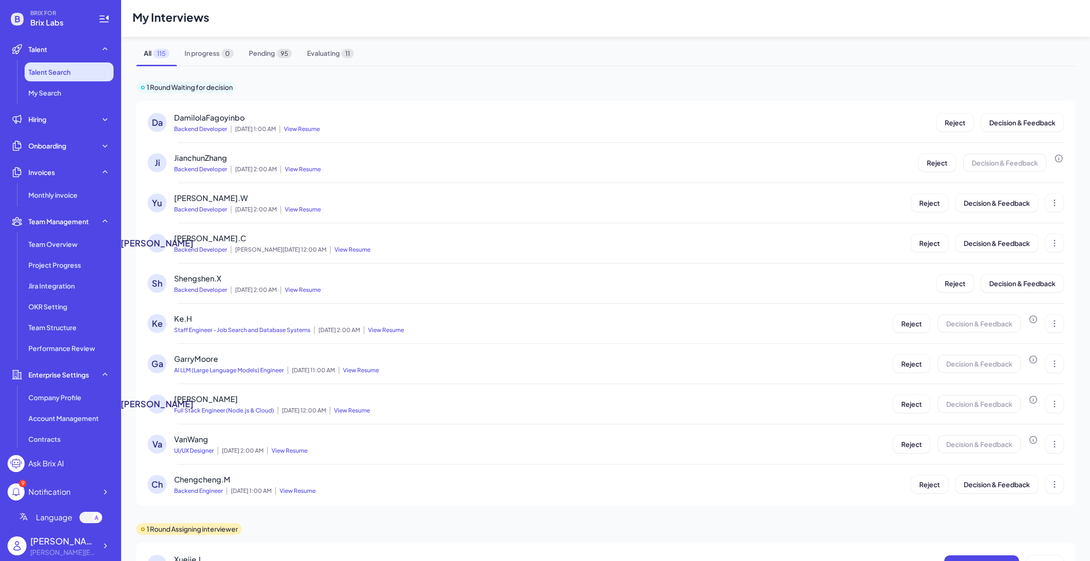
click at [75, 81] on li "Talent Search" at bounding box center [69, 71] width 89 height 19
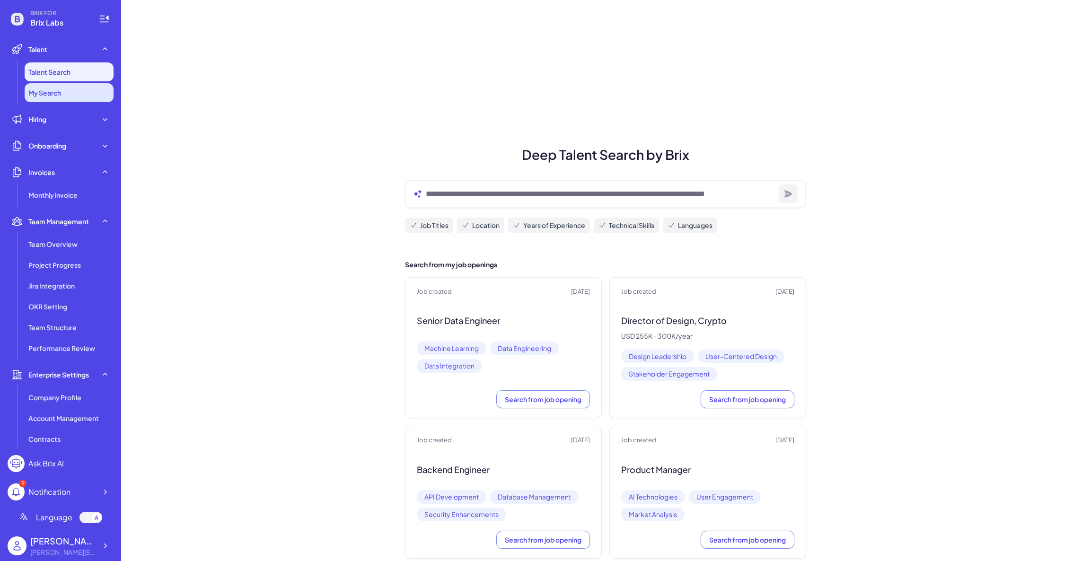
click at [61, 88] on span "My Search" at bounding box center [44, 92] width 33 height 9
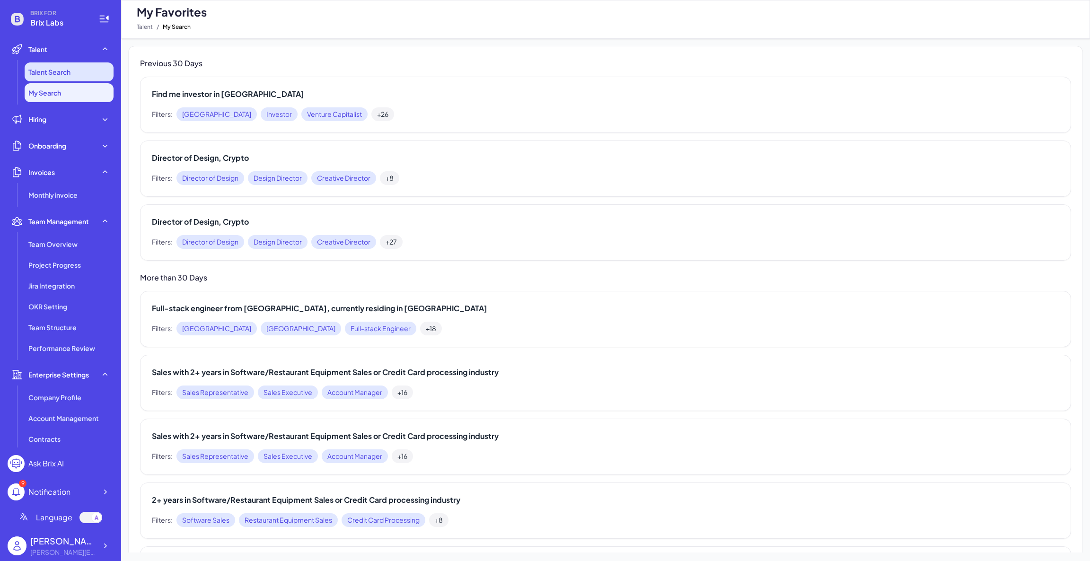
click at [58, 70] on span "Talent Search" at bounding box center [49, 71] width 42 height 9
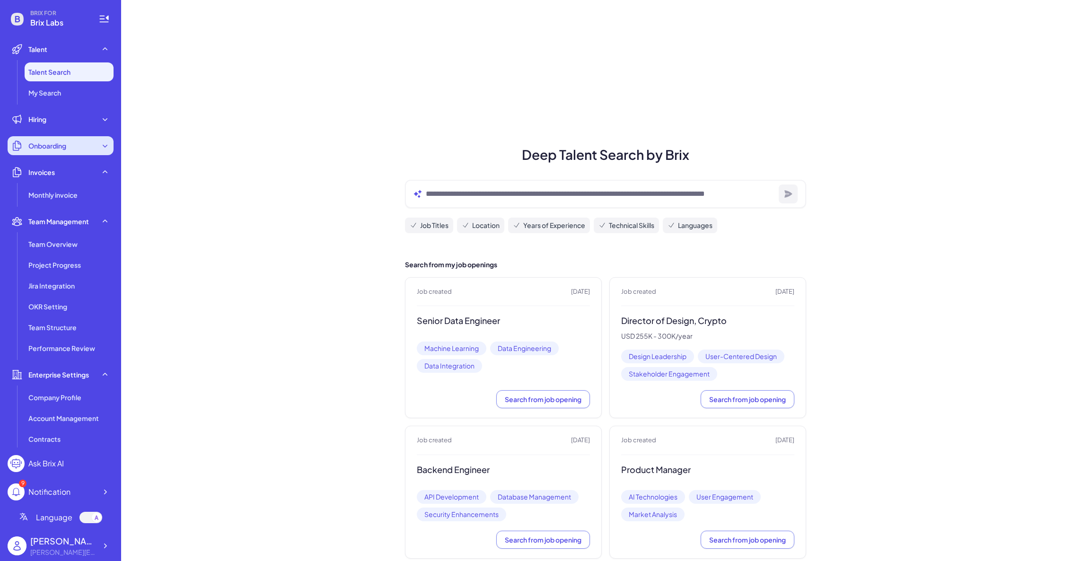
click at [51, 140] on div "Onboarding" at bounding box center [61, 145] width 106 height 19
click at [65, 81] on li "Talent Search" at bounding box center [69, 71] width 89 height 19
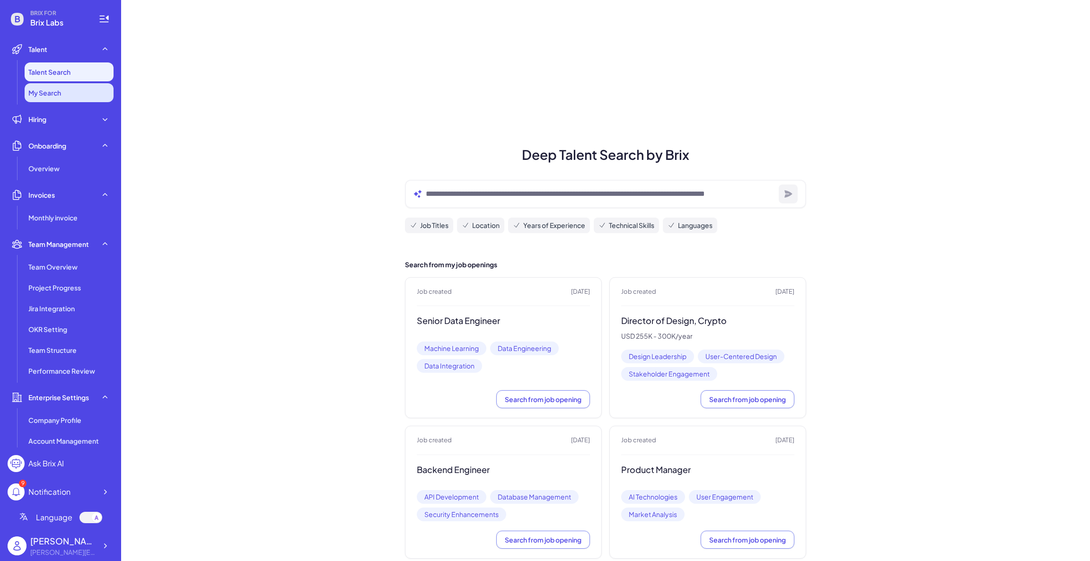
click at [63, 85] on li "My Search" at bounding box center [69, 92] width 89 height 19
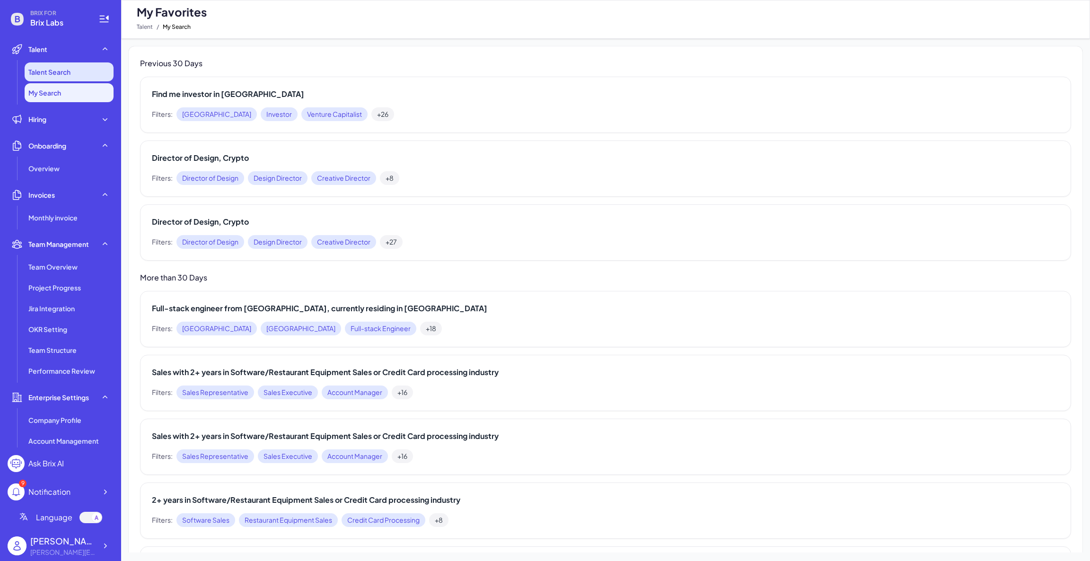
click at [67, 62] on li "Talent Search" at bounding box center [69, 71] width 89 height 19
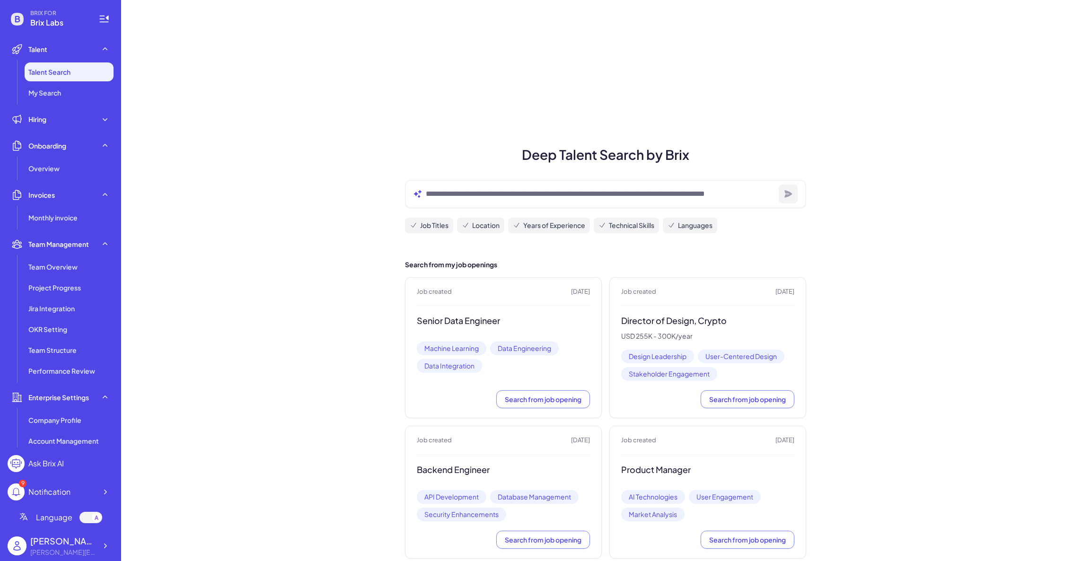
click at [40, 11] on span "BRIX FOR" at bounding box center [58, 13] width 57 height 8
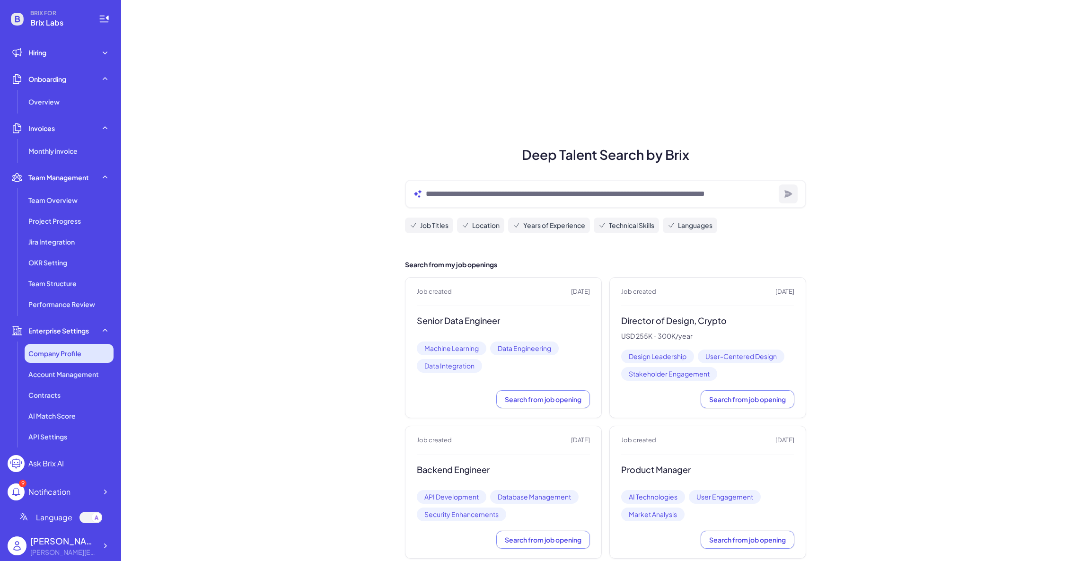
click at [63, 428] on li "API Settings" at bounding box center [69, 436] width 89 height 19
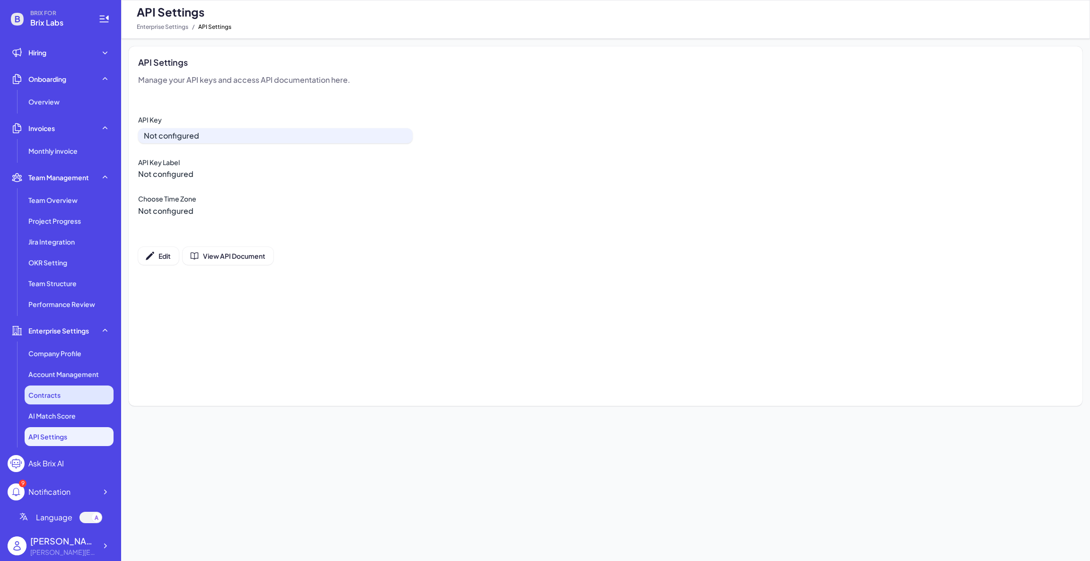
click at [69, 400] on div "Contracts" at bounding box center [69, 395] width 89 height 19
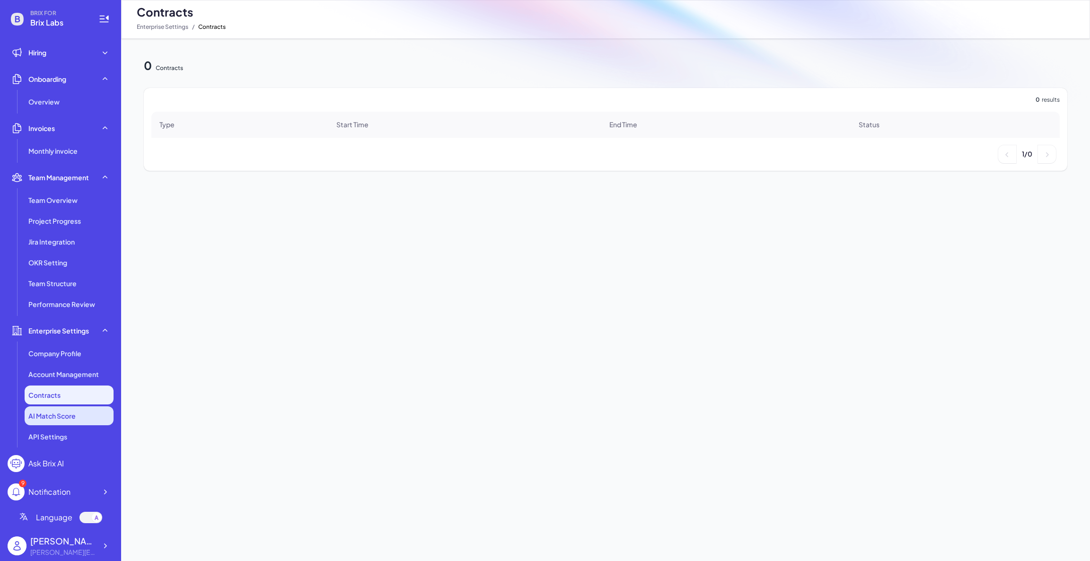
click at [74, 415] on span "AI Match Score" at bounding box center [51, 415] width 47 height 9
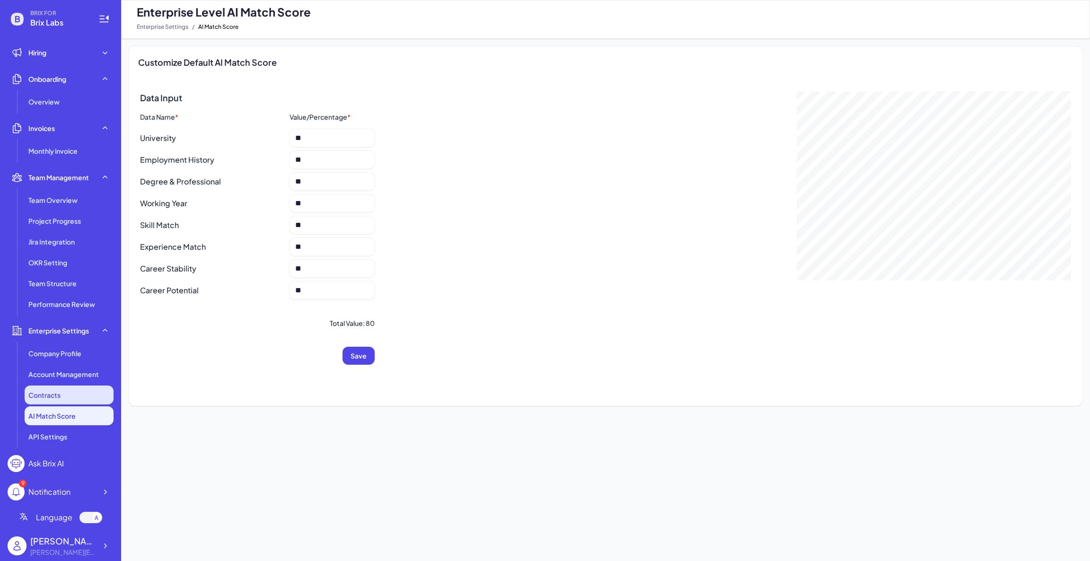
click at [80, 387] on div "Contracts" at bounding box center [69, 395] width 89 height 19
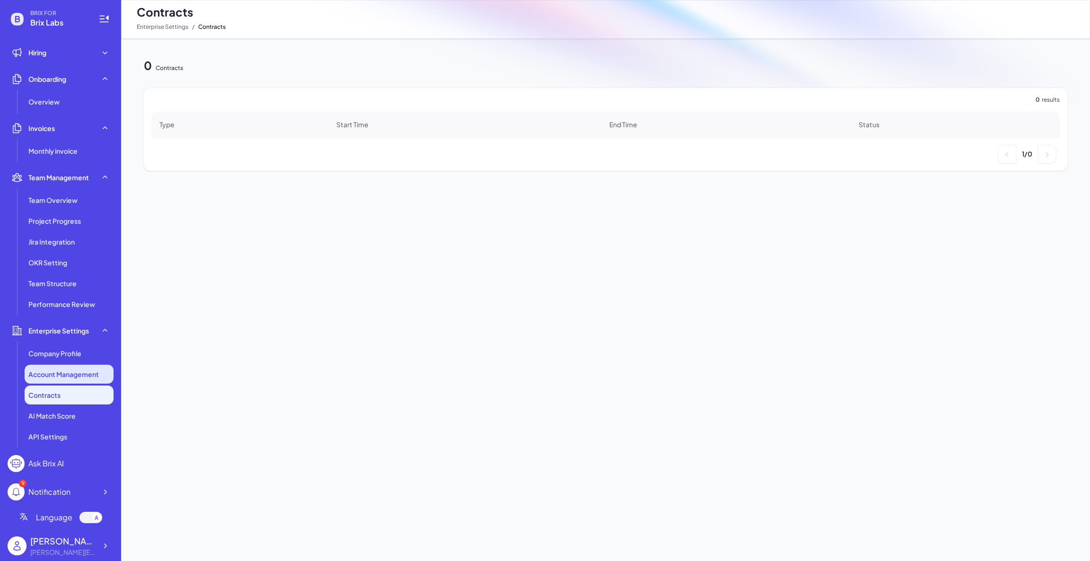
click at [84, 377] on span "Account Management" at bounding box center [63, 373] width 70 height 9
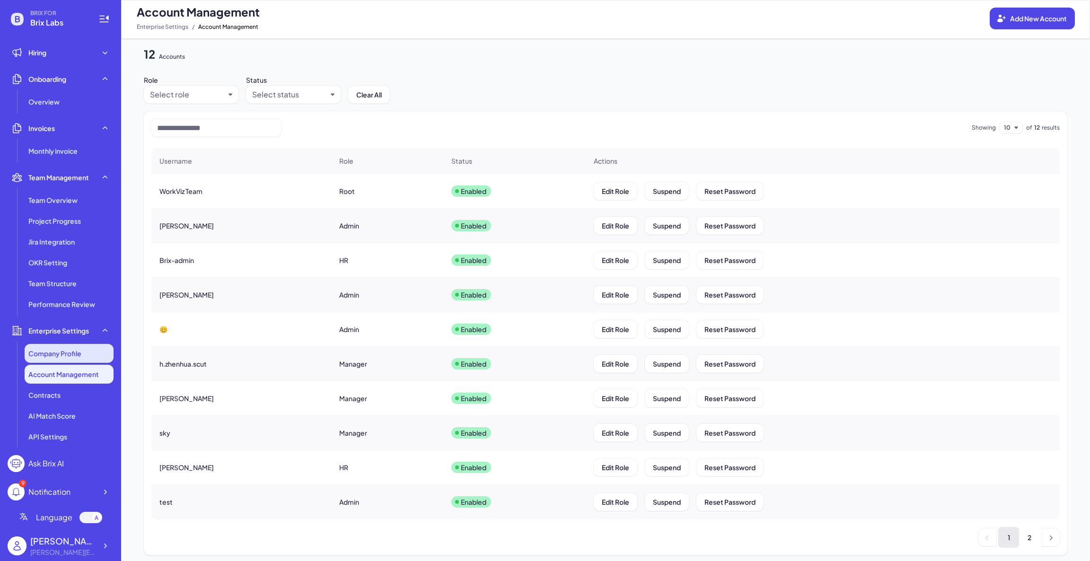
click at [83, 360] on li "Company Profile" at bounding box center [69, 353] width 89 height 19
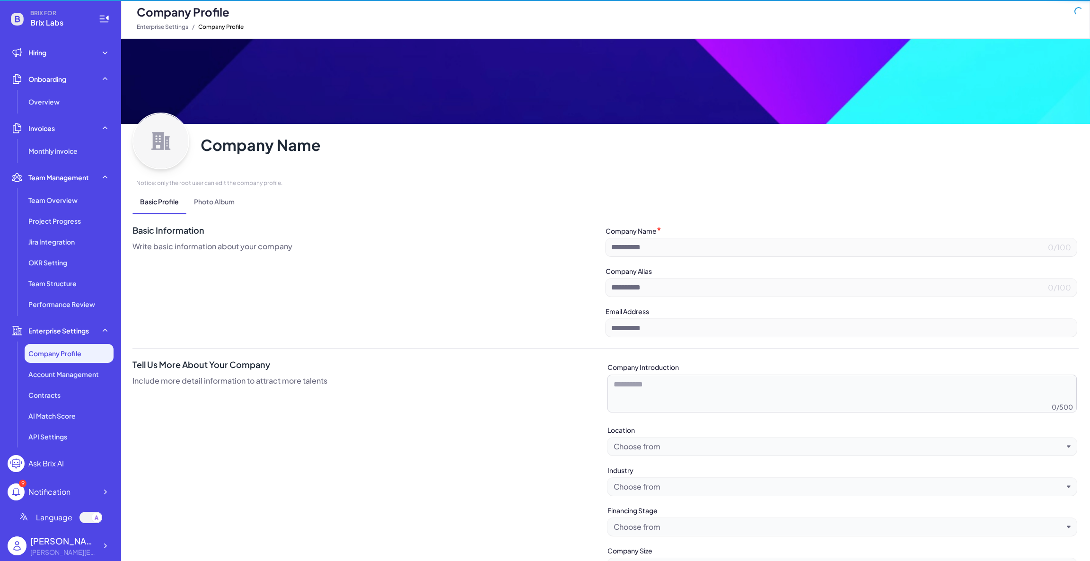
type input "*********"
type input "**********"
type textarea "**********"
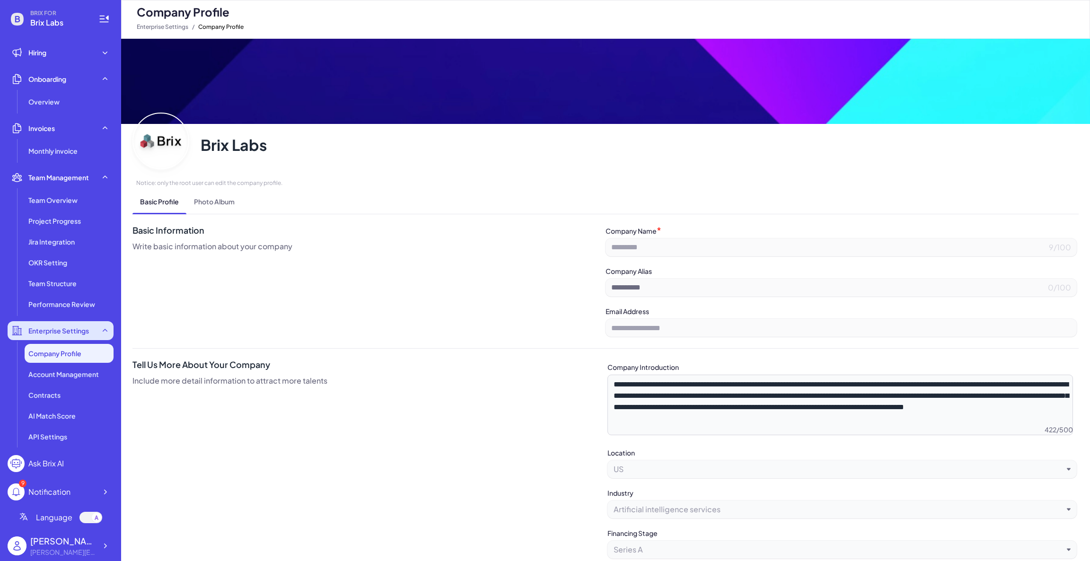
click at [73, 322] on div "Enterprise Settings" at bounding box center [61, 330] width 106 height 19
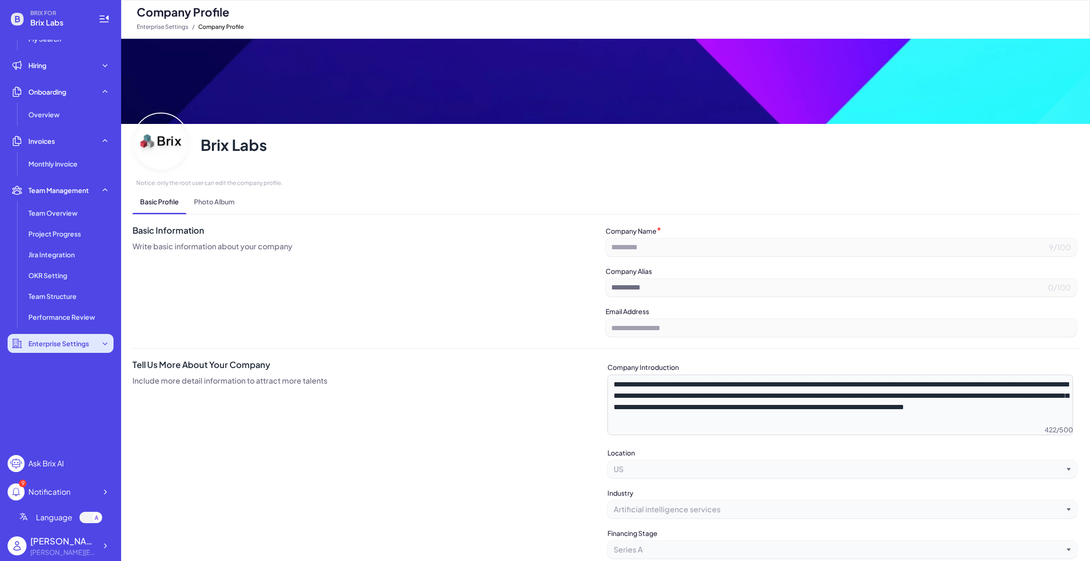
scroll to position [53, 0]
click at [70, 315] on li "Performance Review" at bounding box center [69, 317] width 89 height 19
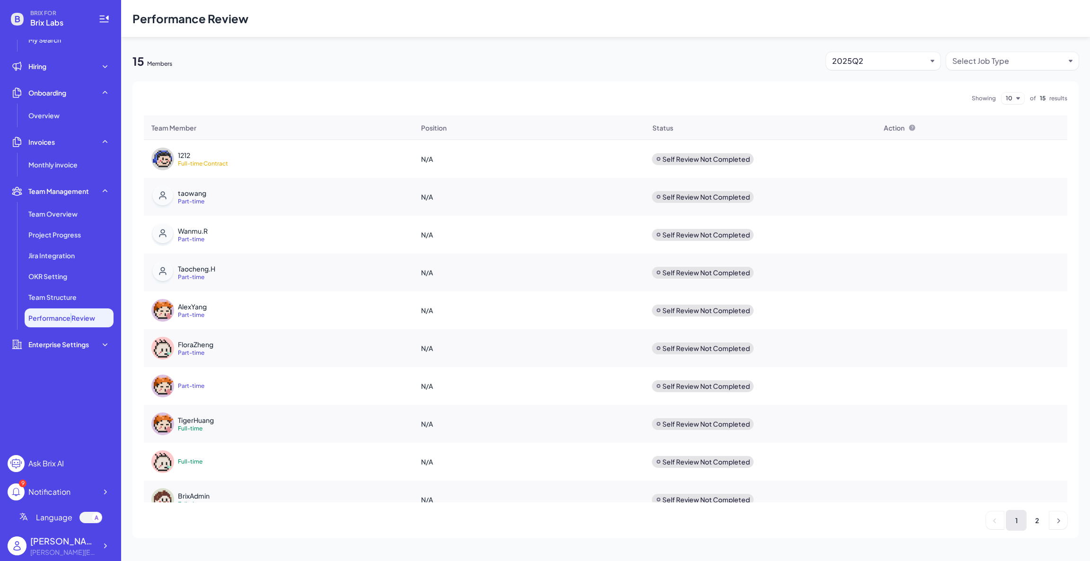
click at [70, 313] on span "Performance Review" at bounding box center [61, 317] width 67 height 9
click at [69, 298] on span "Team Structure" at bounding box center [52, 296] width 48 height 9
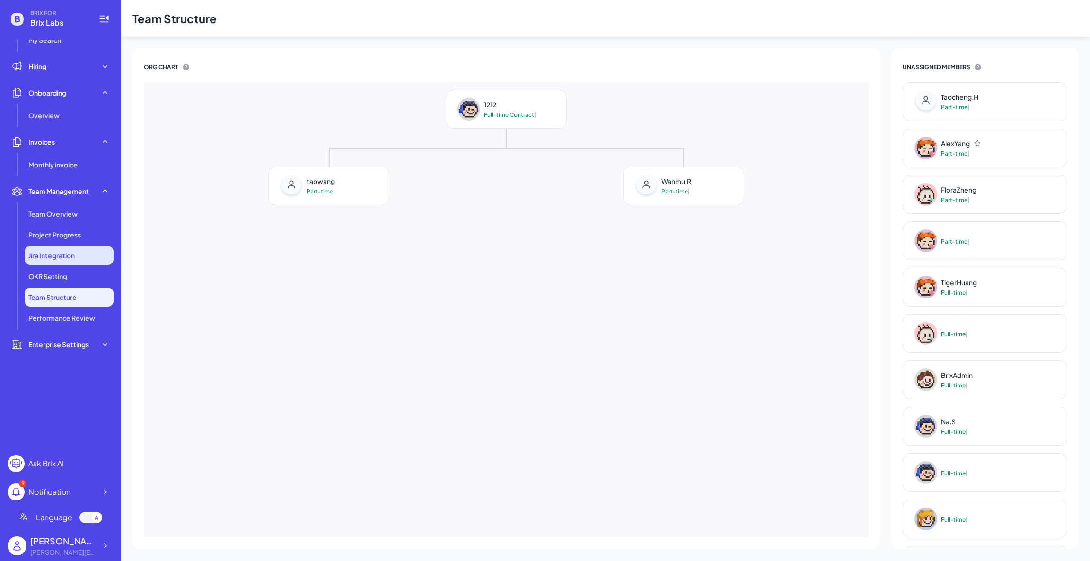
click at [71, 257] on span "Jira Integration" at bounding box center [51, 255] width 46 height 9
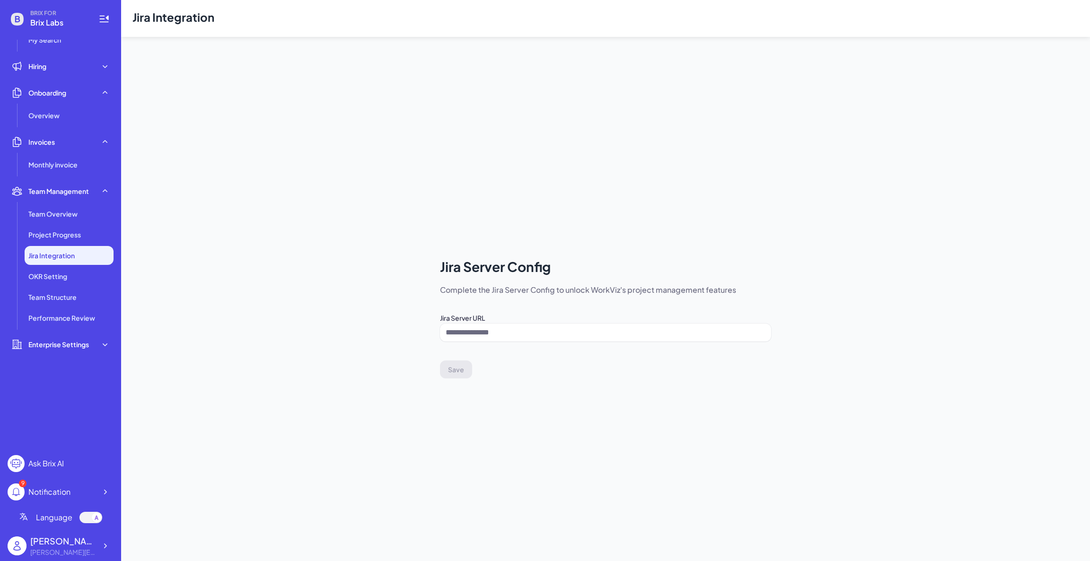
click at [67, 258] on span "Jira Integration" at bounding box center [51, 255] width 46 height 9
click at [68, 272] on li "OKR Setting" at bounding box center [69, 276] width 89 height 19
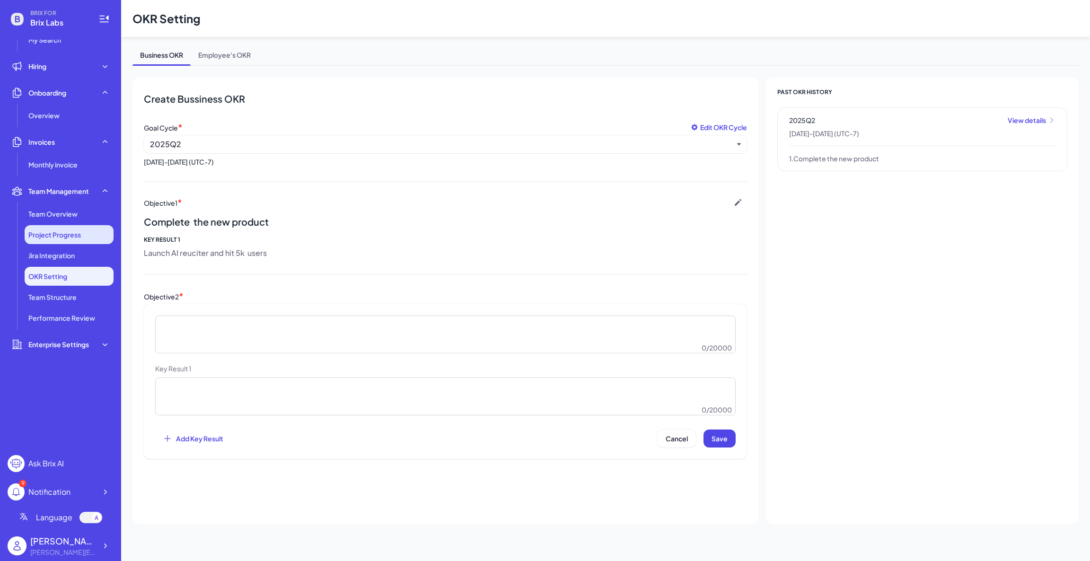
click at [72, 237] on span "Project Progress" at bounding box center [54, 234] width 53 height 9
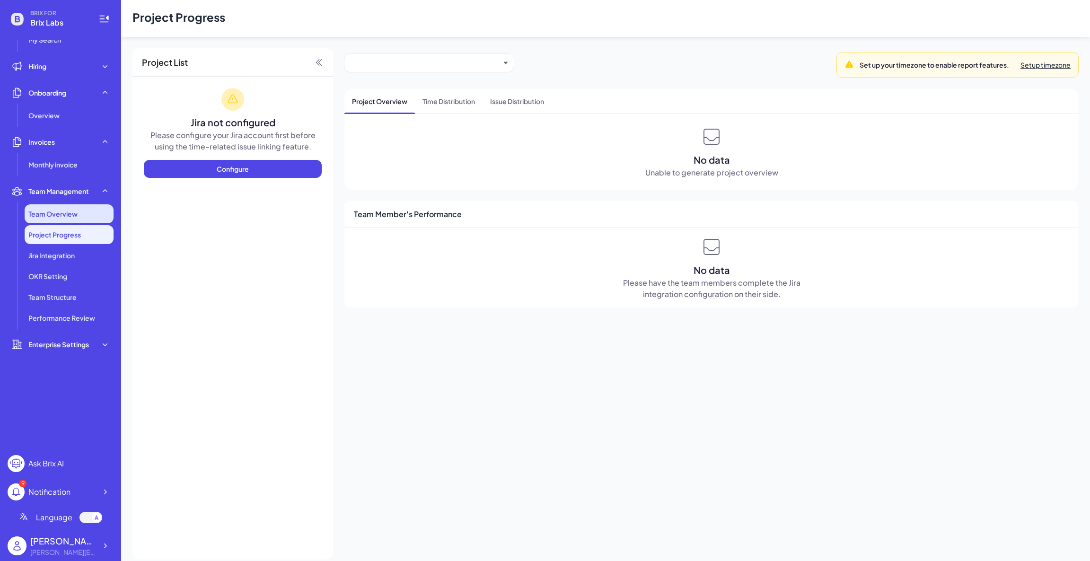
click at [72, 215] on span "Team Overview" at bounding box center [52, 213] width 49 height 9
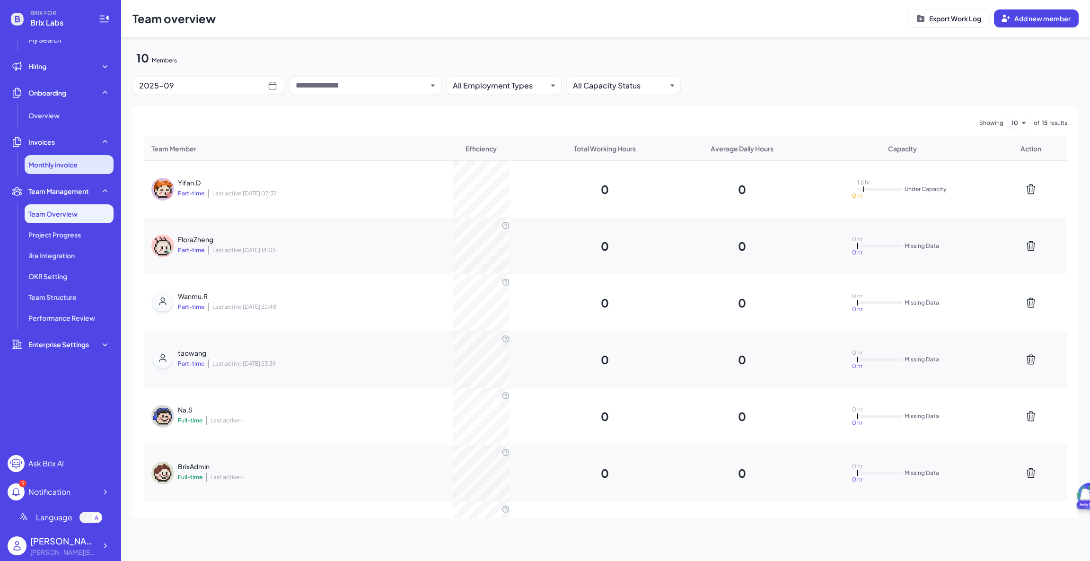
click at [70, 161] on span "Monthly invoice" at bounding box center [52, 164] width 49 height 9
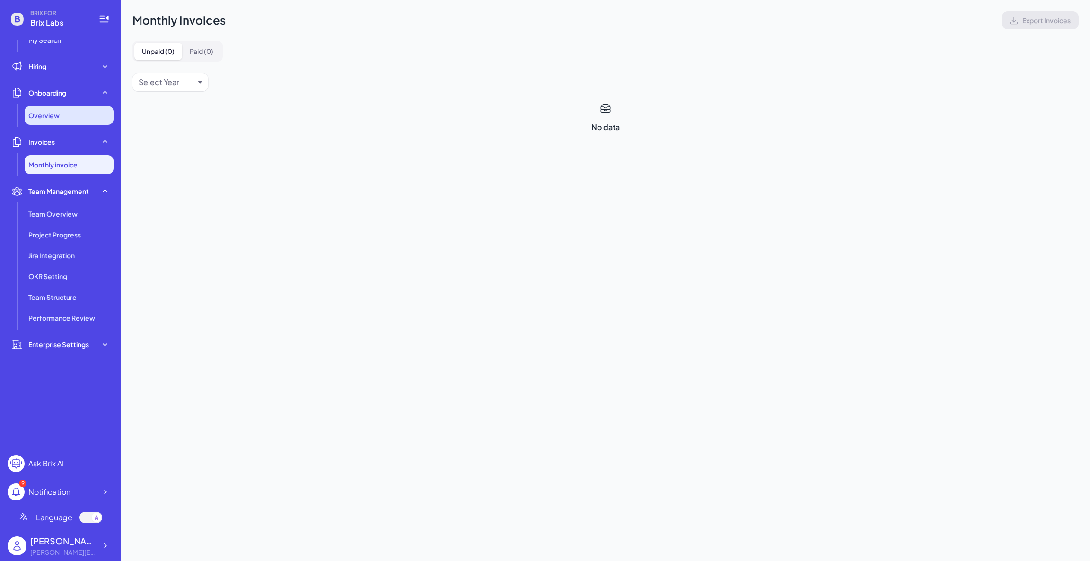
click at [66, 106] on div "Overview" at bounding box center [69, 115] width 89 height 19
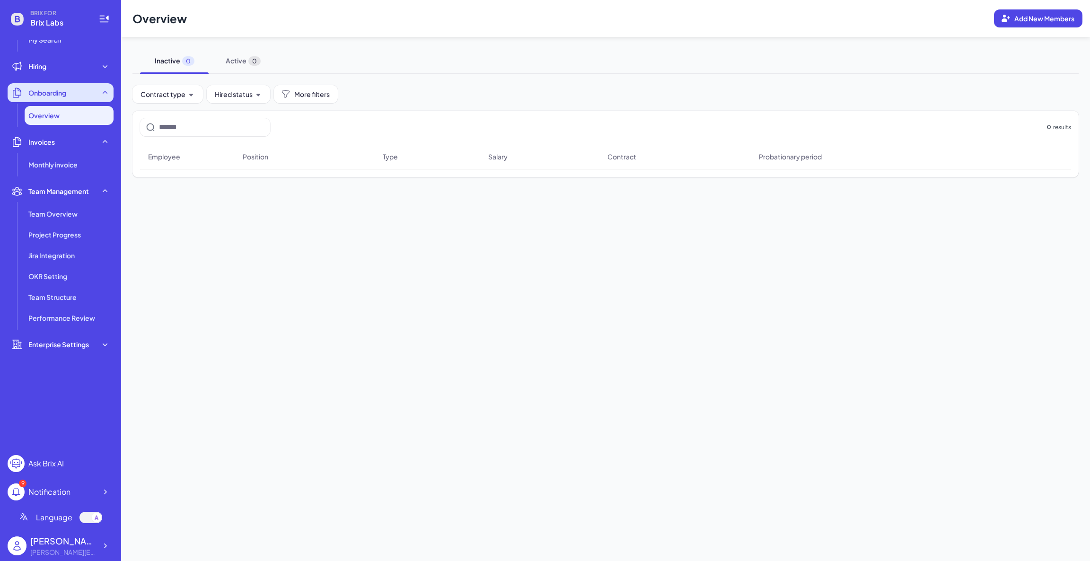
click at [67, 83] on div "Onboarding" at bounding box center [61, 92] width 106 height 19
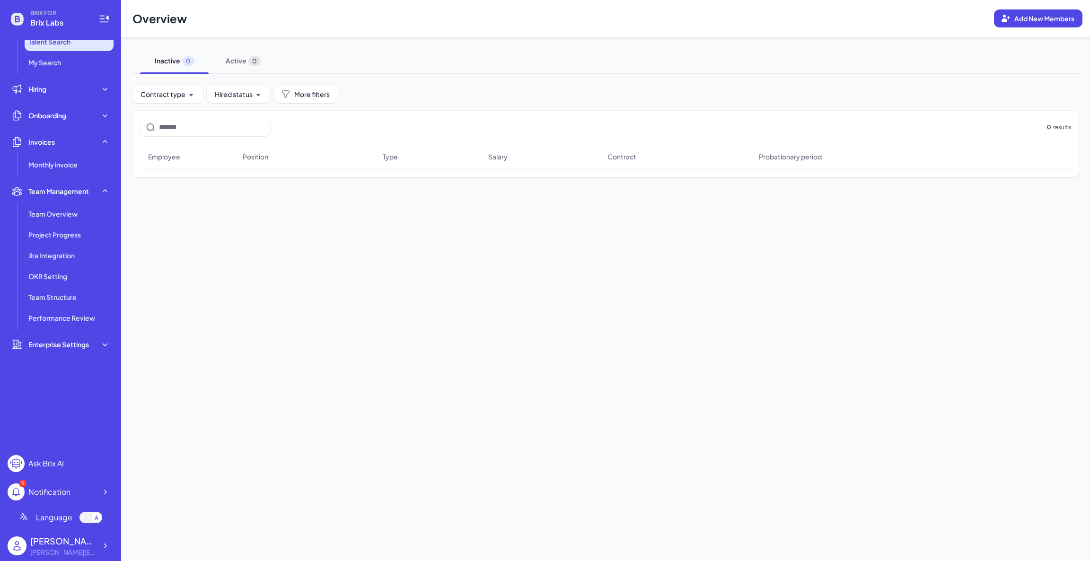
click at [66, 50] on li "Talent Search" at bounding box center [69, 41] width 89 height 19
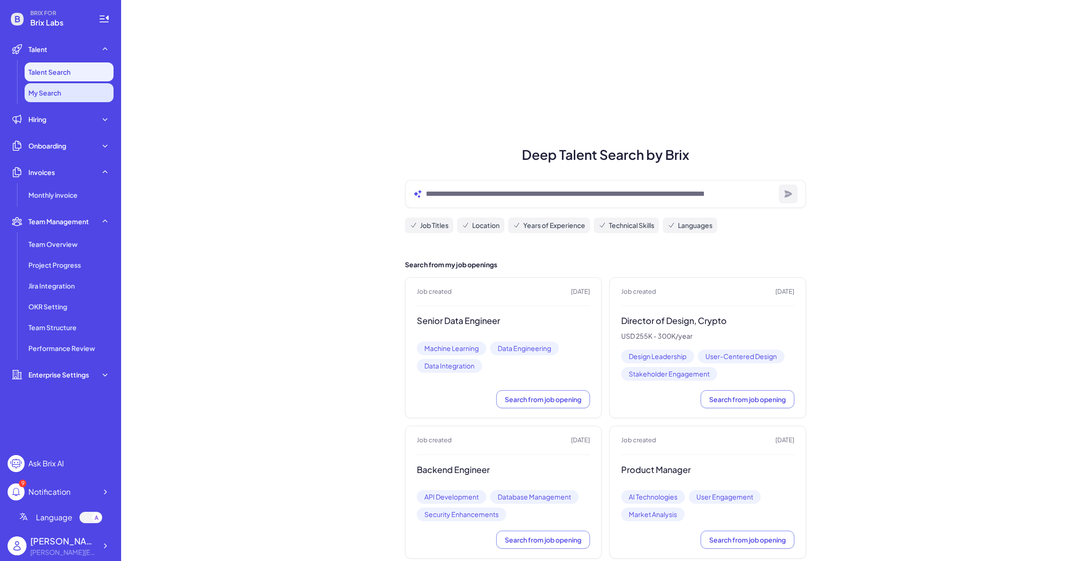
click at [56, 90] on span "My Search" at bounding box center [44, 92] width 33 height 9
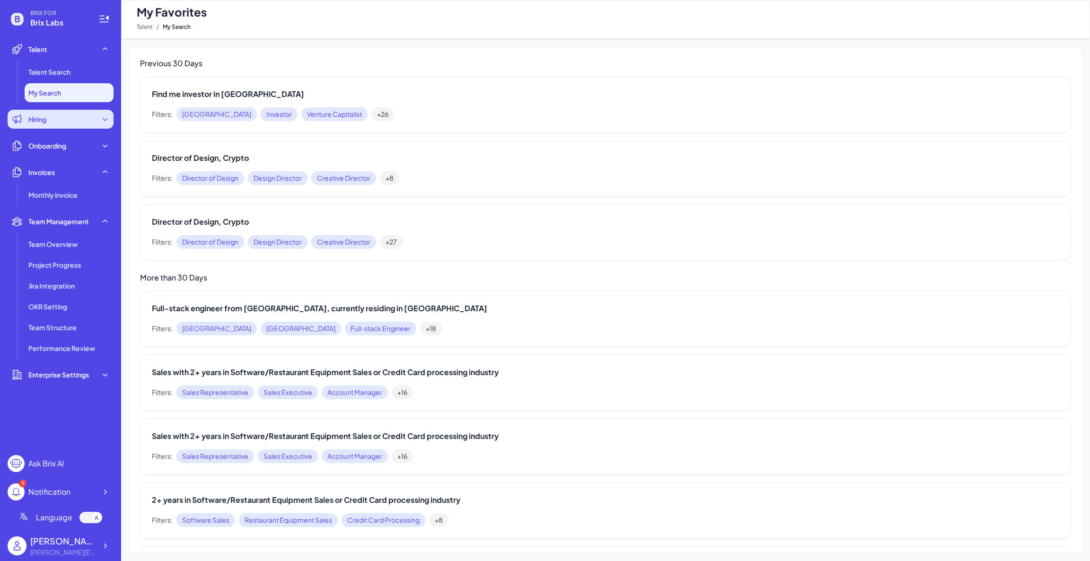
click at [58, 119] on div "Hiring" at bounding box center [61, 119] width 106 height 19
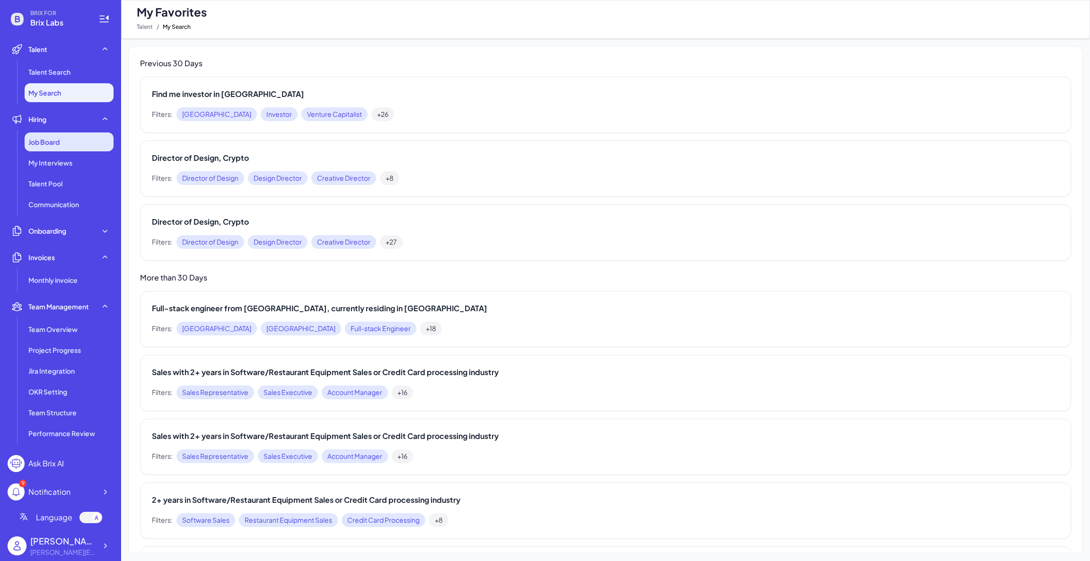
click at [55, 147] on div "Job Board" at bounding box center [69, 141] width 89 height 19
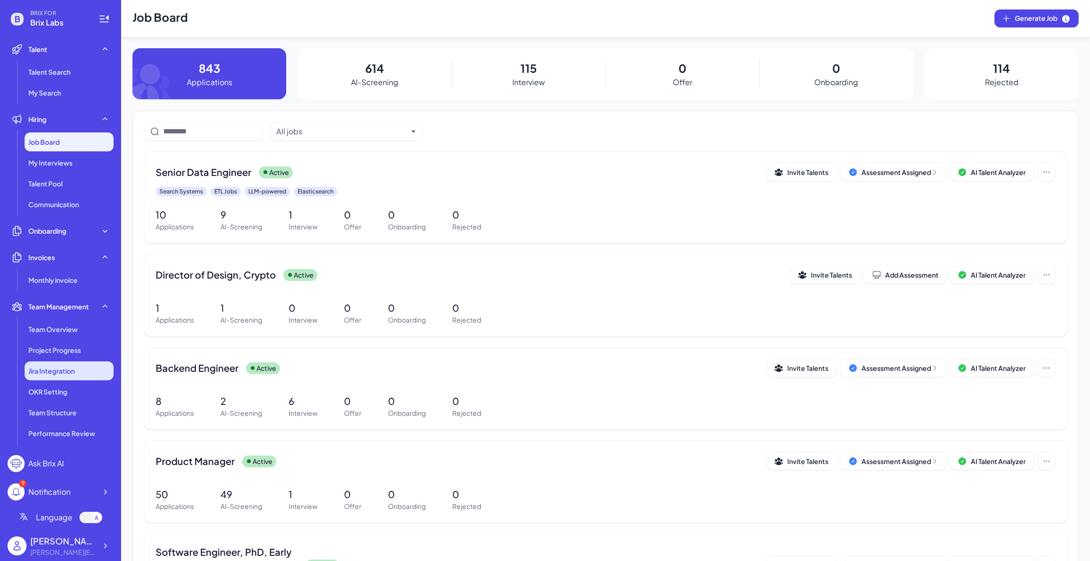
click at [67, 361] on li "Jira Integration" at bounding box center [69, 370] width 89 height 19
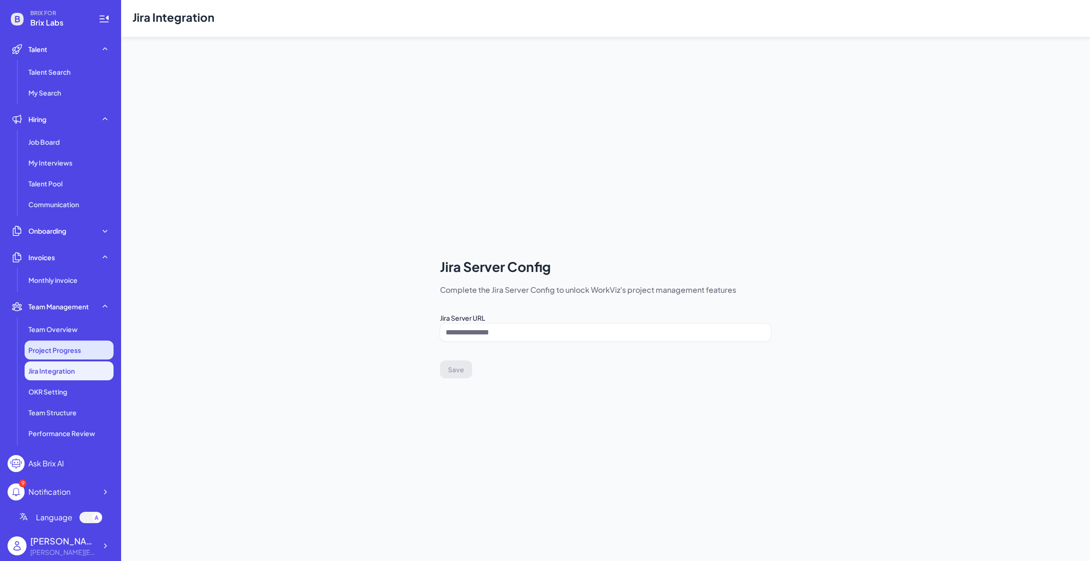
click at [70, 349] on span "Project Progress" at bounding box center [54, 349] width 53 height 9
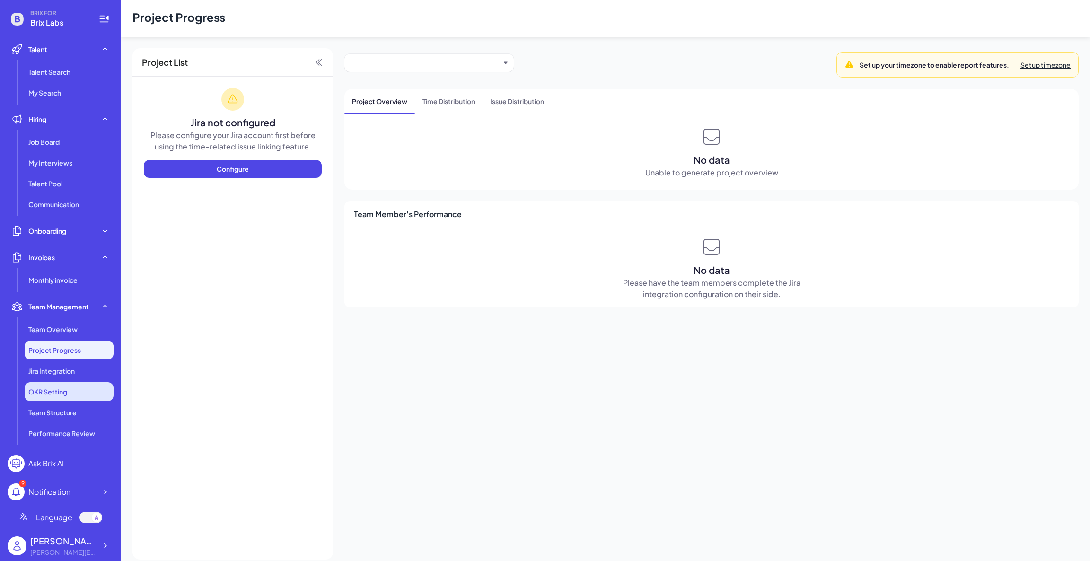
click at [64, 391] on span "OKR Setting" at bounding box center [47, 391] width 39 height 9
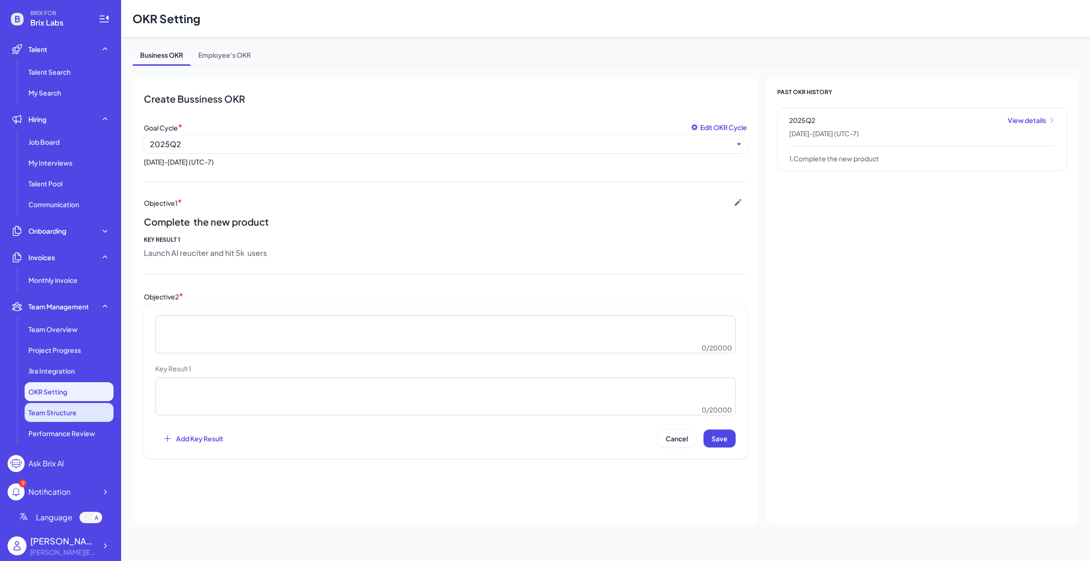
click at [64, 403] on li "Team Structure" at bounding box center [69, 412] width 89 height 19
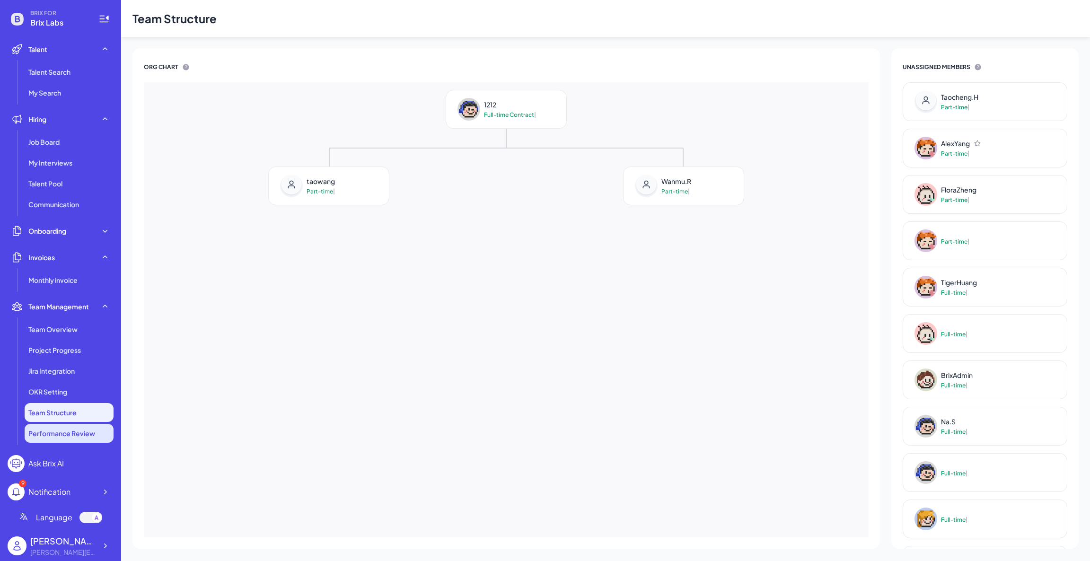
click at [66, 427] on li "Performance Review" at bounding box center [69, 433] width 89 height 19
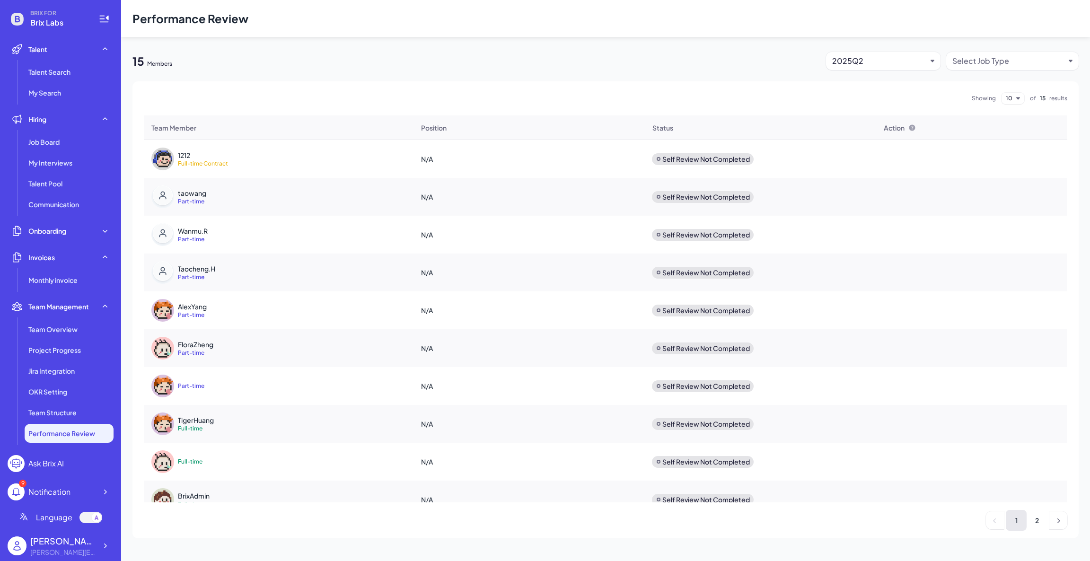
click at [218, 311] on div "Part-time" at bounding box center [239, 315] width 123 height 8
click at [203, 308] on div "AlexYang" at bounding box center [239, 306] width 123 height 9
click at [183, 306] on div "AlexYang" at bounding box center [239, 306] width 123 height 9
click at [195, 203] on span "Part-time" at bounding box center [191, 202] width 26 height 8
click at [976, 46] on div "Performance Review 15 Members 2025Q2 Select Job Type Showing 10 of 15 results T…" at bounding box center [605, 275] width 969 height 550
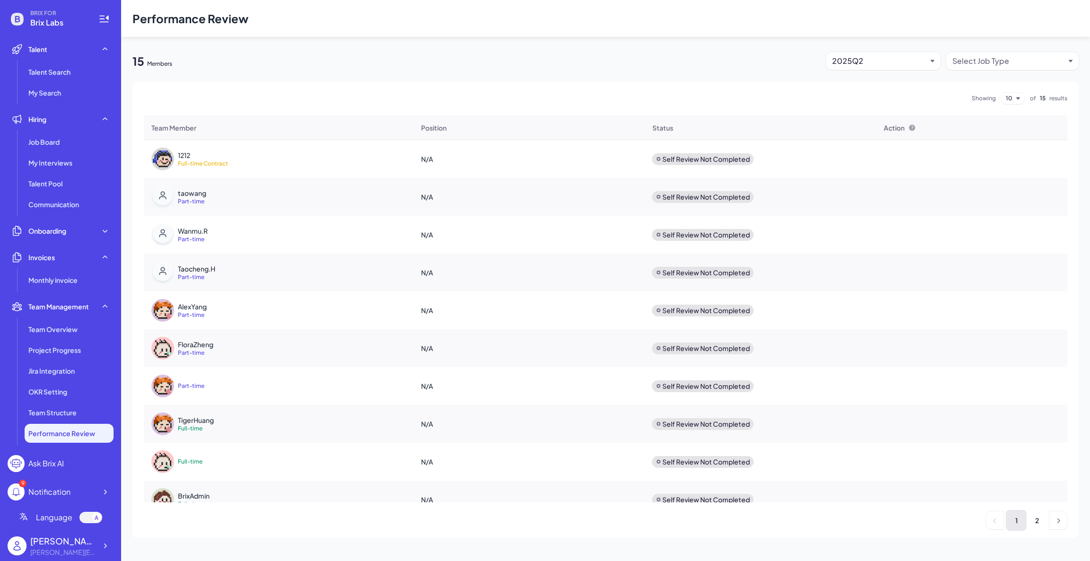
click at [974, 61] on div "Select Job Type" at bounding box center [980, 60] width 57 height 11
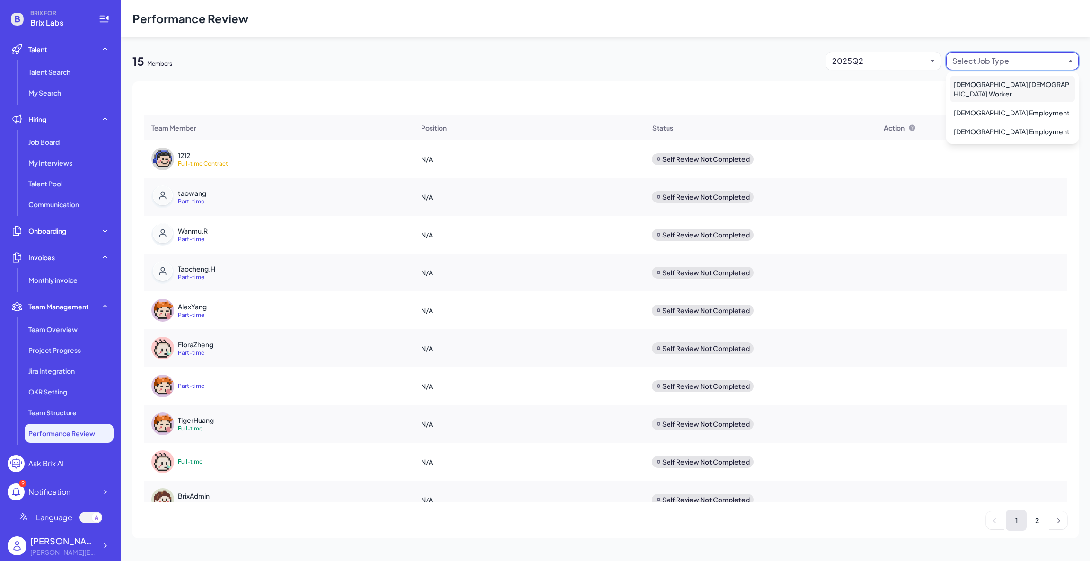
click at [989, 85] on div "Full-time Contract Worker" at bounding box center [1012, 89] width 125 height 26
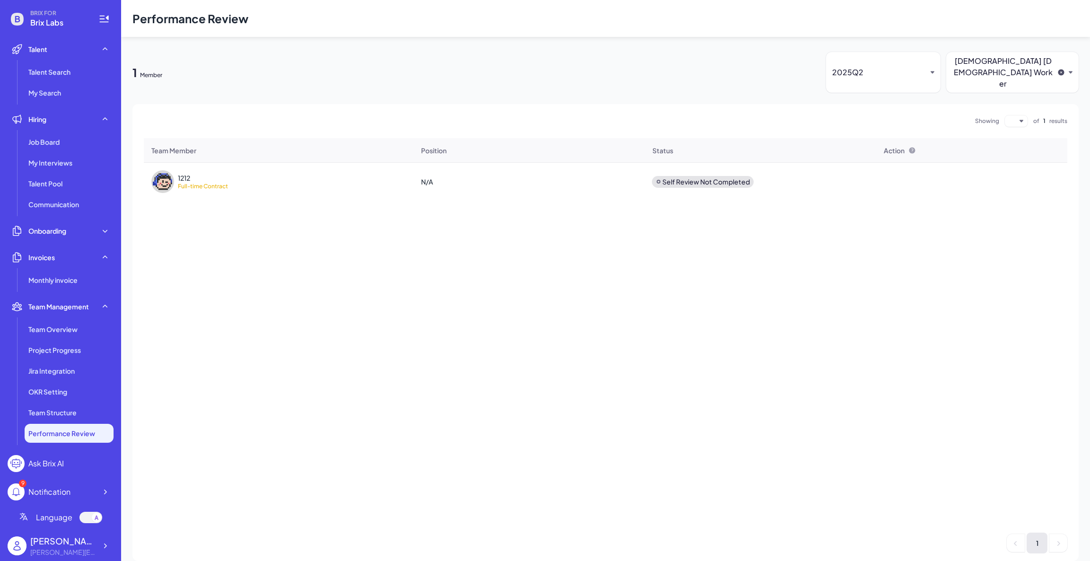
click at [907, 67] on div "2025Q2" at bounding box center [879, 72] width 95 height 11
click at [895, 82] on div "2025Q2" at bounding box center [883, 84] width 107 height 17
click at [984, 58] on div "Full-time Contract Worker" at bounding box center [1002, 72] width 101 height 34
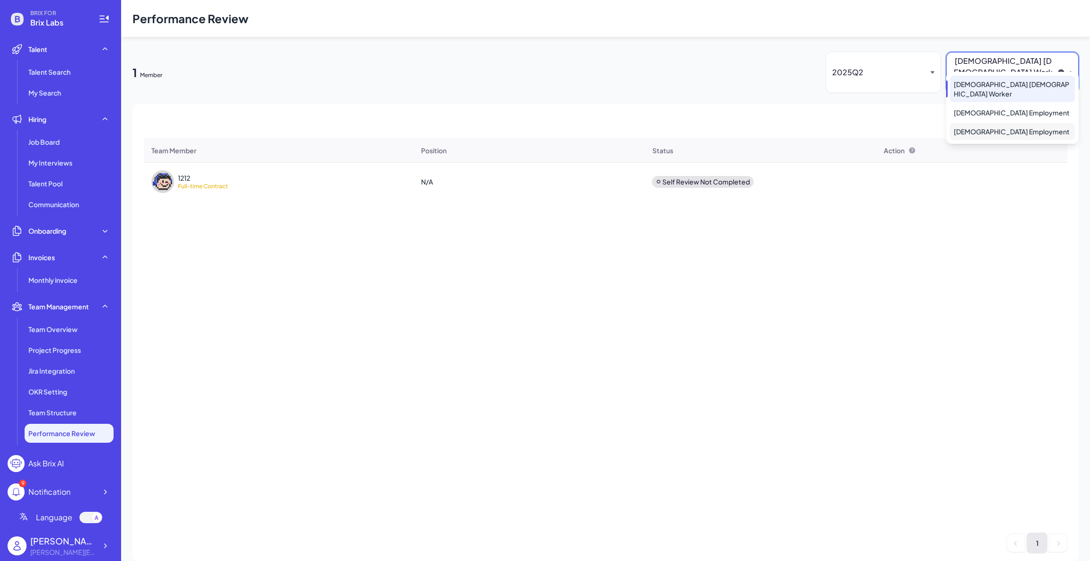
click at [962, 123] on div "Full-time Employment" at bounding box center [1012, 131] width 125 height 17
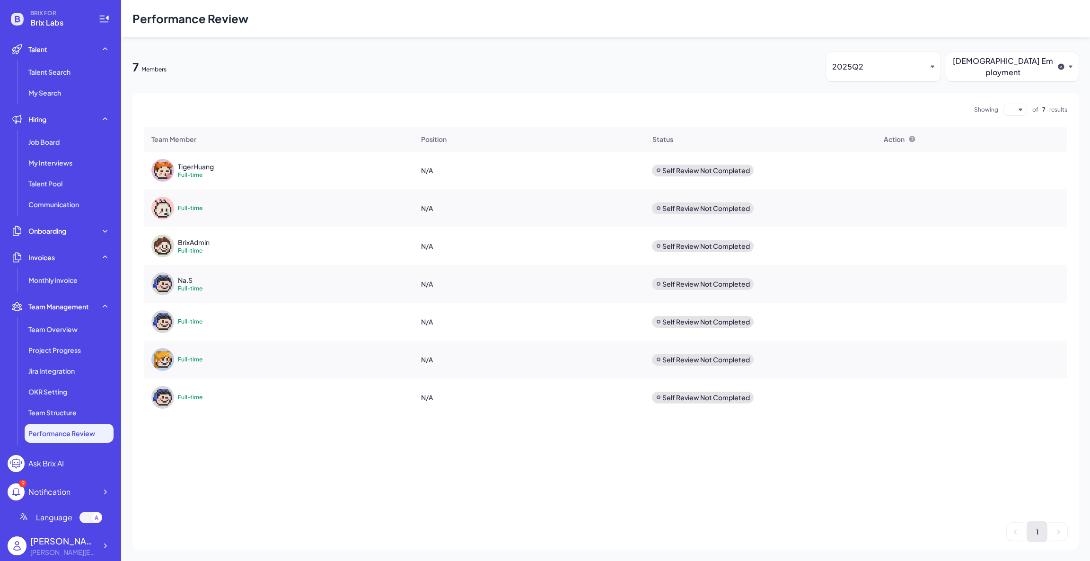
click at [199, 310] on div "Full-time" at bounding box center [225, 321] width 149 height 23
click at [58, 416] on span "Team Structure" at bounding box center [52, 412] width 48 height 9
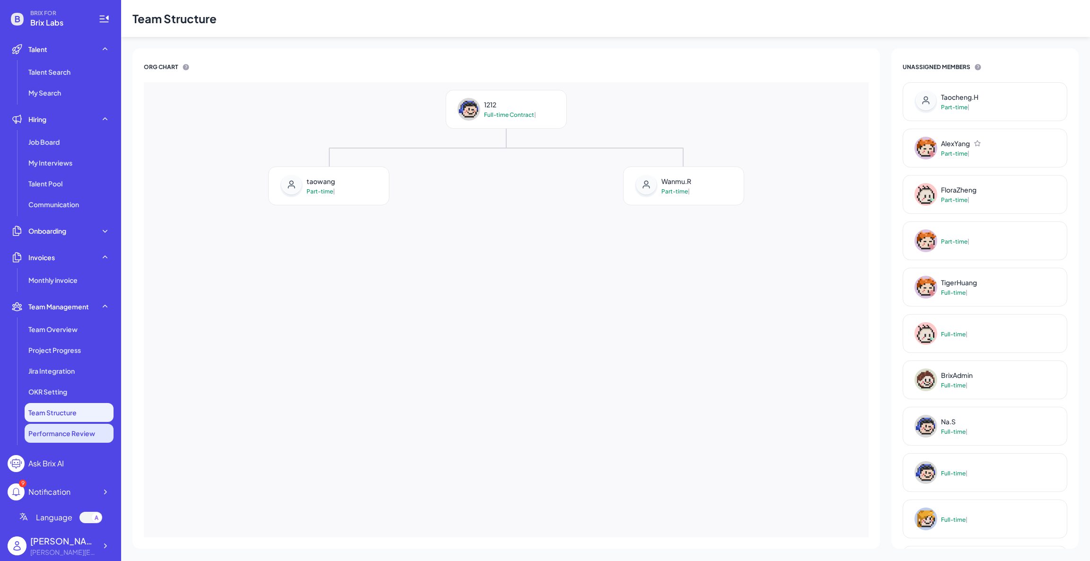
click at [53, 429] on span "Performance Review" at bounding box center [61, 433] width 67 height 9
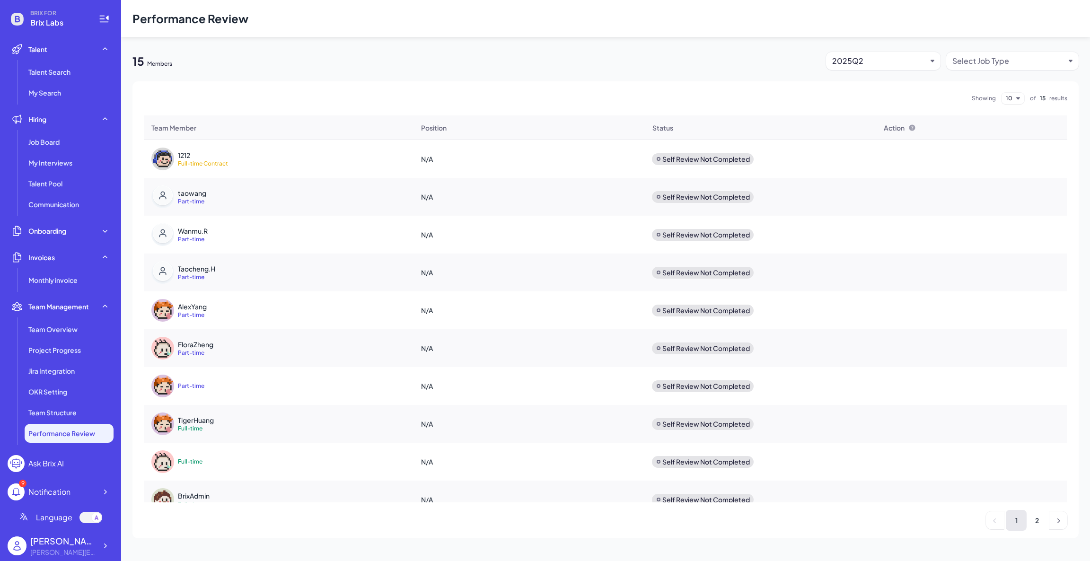
click at [856, 58] on div "2025Q2" at bounding box center [879, 60] width 95 height 11
click at [842, 77] on div "2025Q2" at bounding box center [883, 84] width 107 height 17
click at [736, 101] on aside "Showing 10 of 15 results" at bounding box center [605, 98] width 923 height 11
click at [67, 331] on span "Team Overview" at bounding box center [52, 329] width 49 height 9
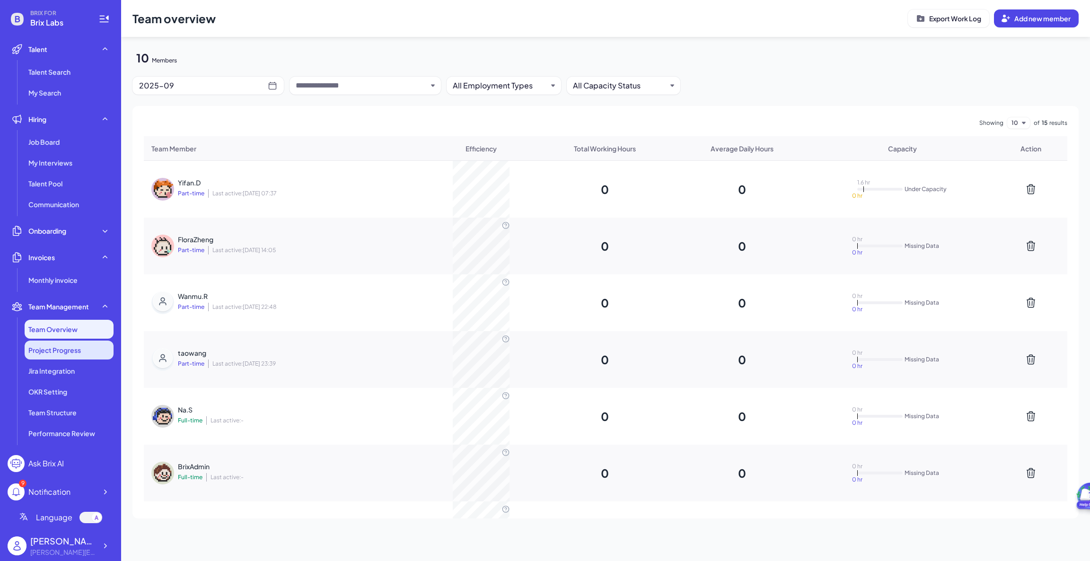
click at [52, 355] on li "Project Progress" at bounding box center [69, 350] width 89 height 19
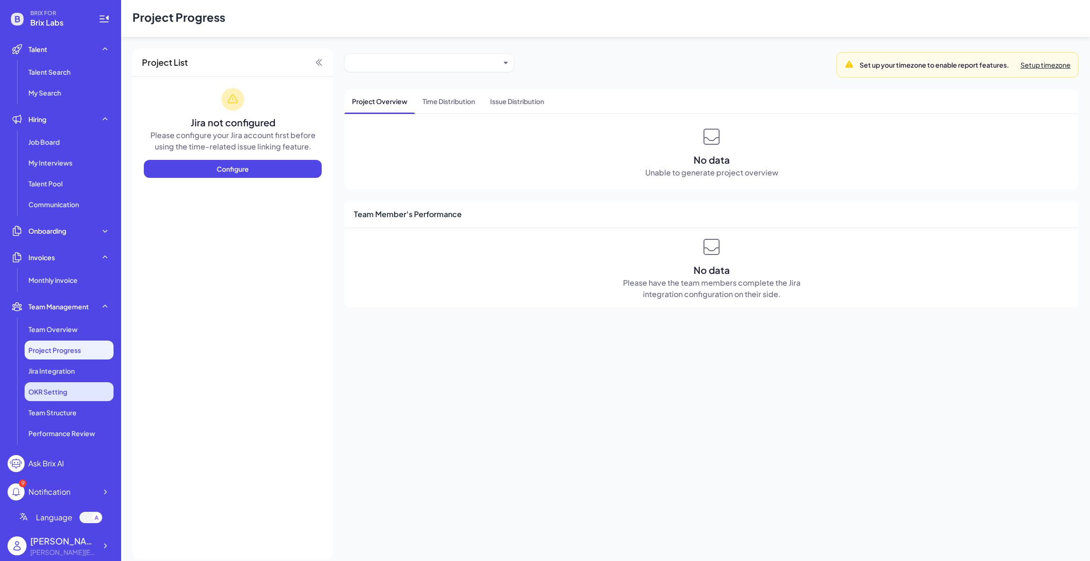
click at [52, 382] on li "OKR Setting" at bounding box center [69, 391] width 89 height 19
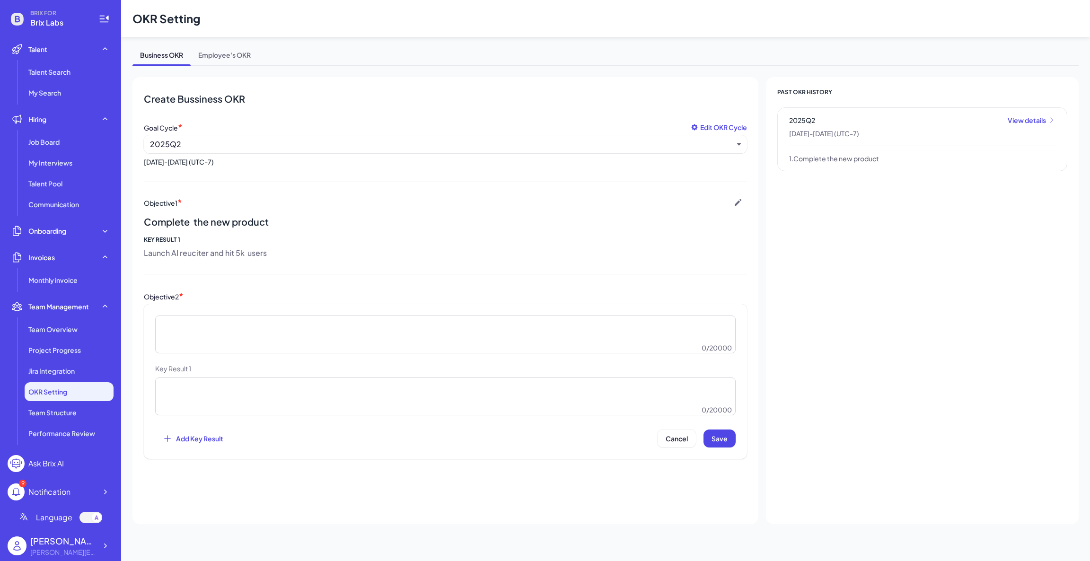
click at [54, 399] on li "OKR Setting" at bounding box center [69, 391] width 89 height 19
click at [56, 413] on span "Team Structure" at bounding box center [52, 412] width 48 height 9
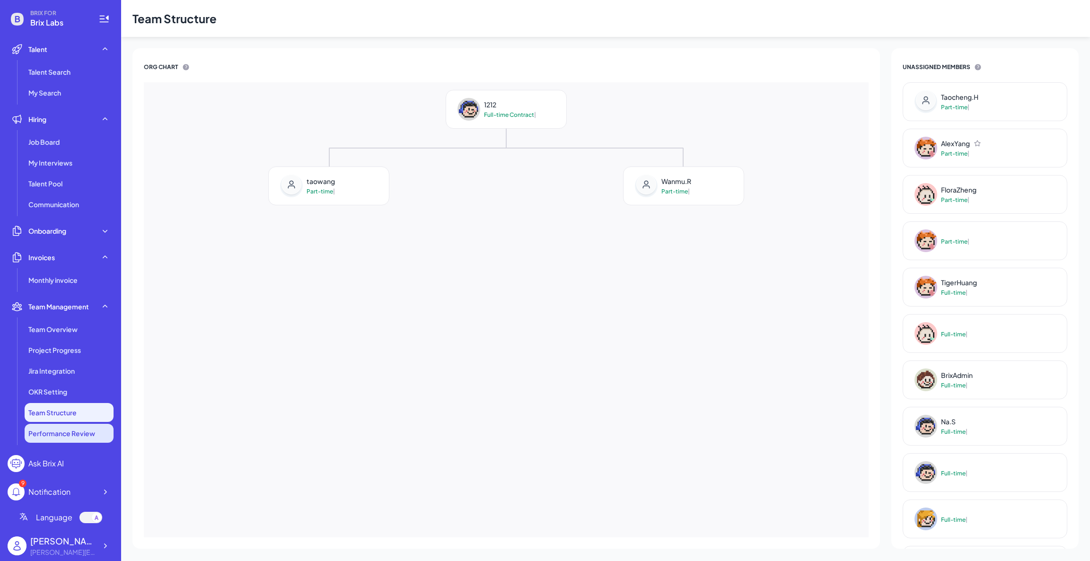
click at [60, 432] on span "Performance Review" at bounding box center [61, 433] width 67 height 9
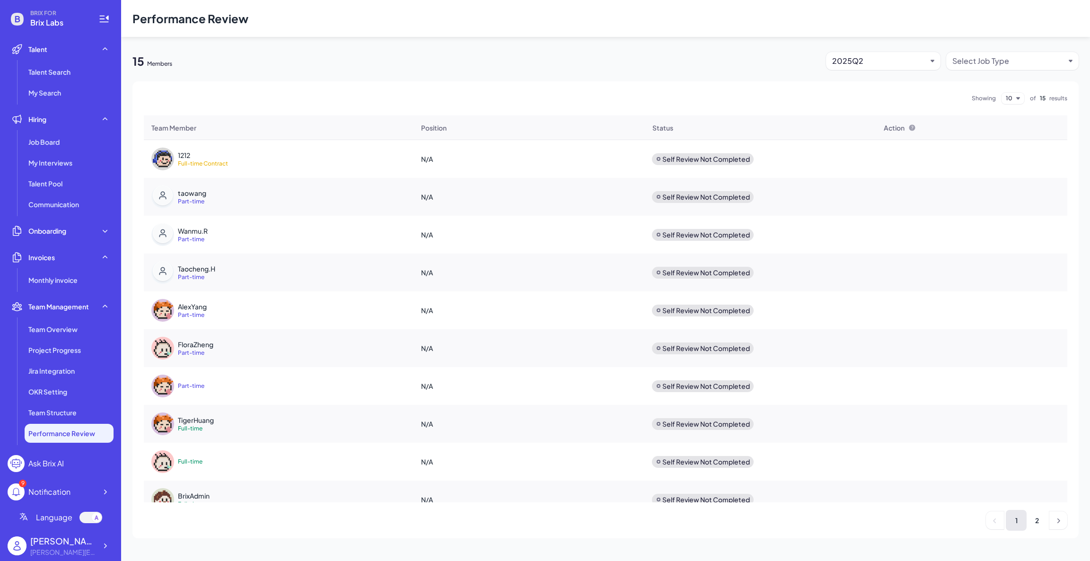
click at [64, 271] on ul "Monthly invoice" at bounding box center [61, 280] width 106 height 19
click at [66, 276] on span "Monthly invoice" at bounding box center [52, 279] width 49 height 9
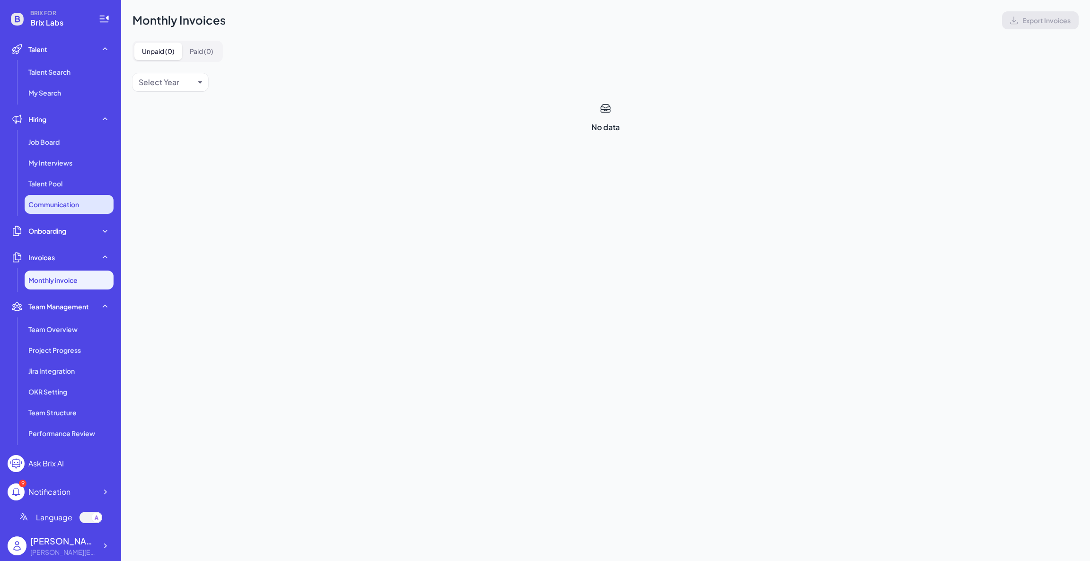
click at [66, 207] on span "Communication" at bounding box center [53, 204] width 51 height 9
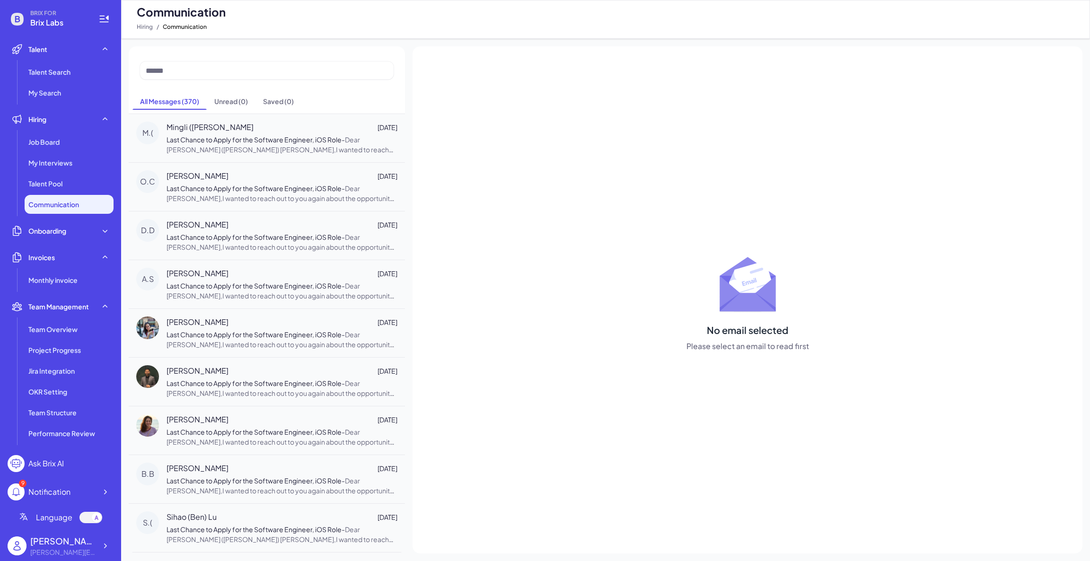
click at [66, 198] on li "Communication" at bounding box center [69, 204] width 89 height 19
click at [67, 182] on li "Talent Pool" at bounding box center [69, 183] width 89 height 19
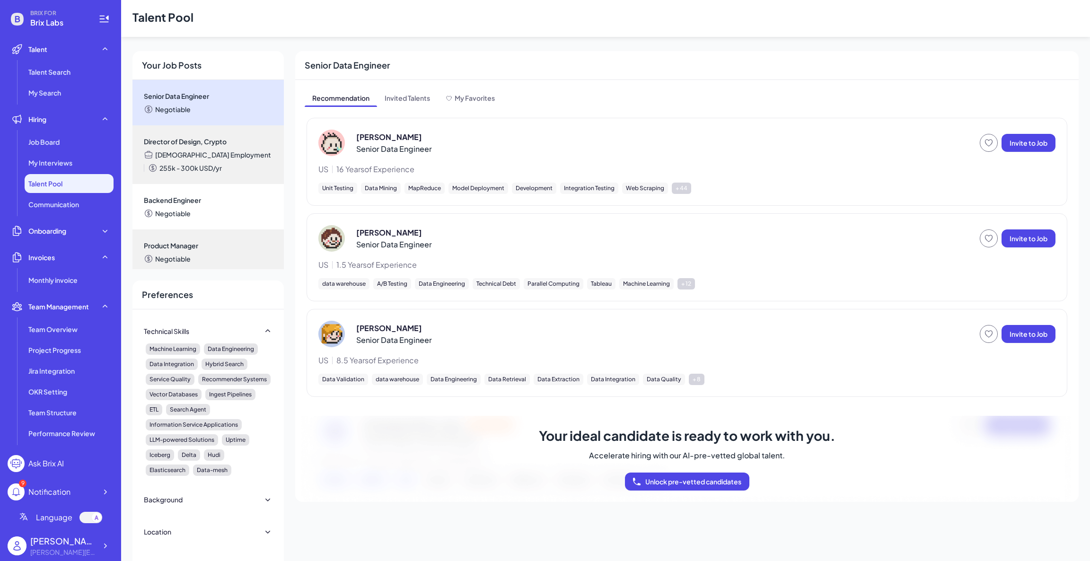
click at [75, 152] on ul "Job Board My Interviews Talent Pool Communication" at bounding box center [61, 172] width 106 height 81
click at [69, 160] on div "My Interviews" at bounding box center [69, 162] width 89 height 19
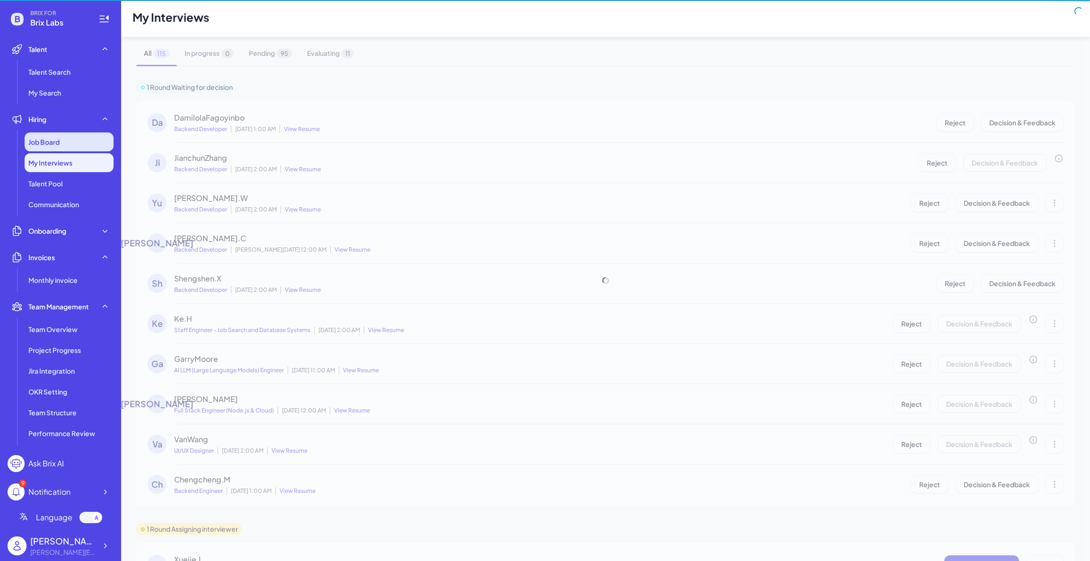
click at [64, 150] on ul "Job Board My Interviews Talent Pool Communication" at bounding box center [61, 172] width 106 height 81
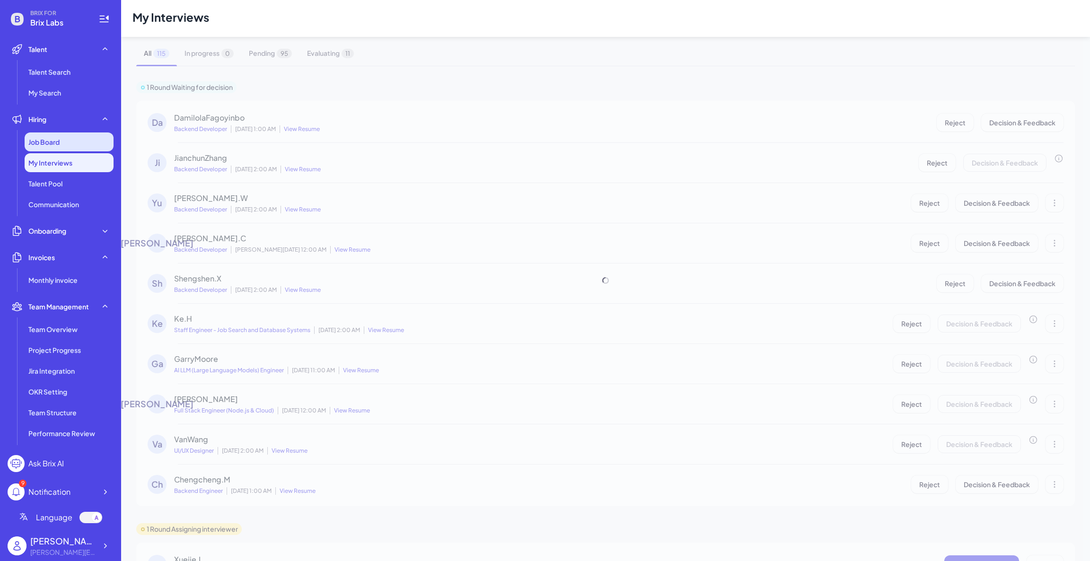
click at [64, 146] on div "Job Board" at bounding box center [69, 141] width 89 height 19
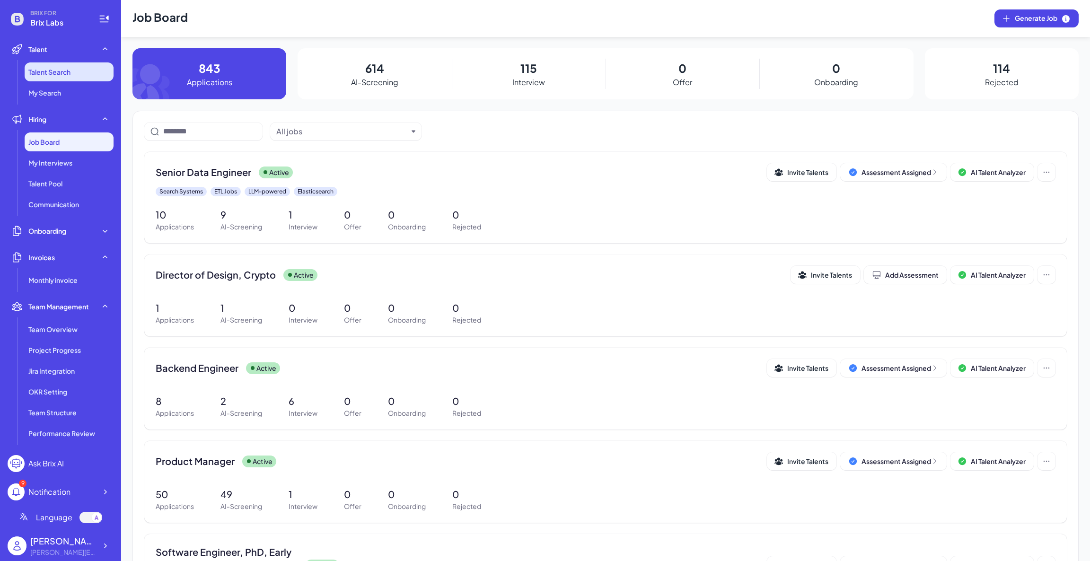
click at [67, 64] on li "Talent Search" at bounding box center [69, 71] width 89 height 19
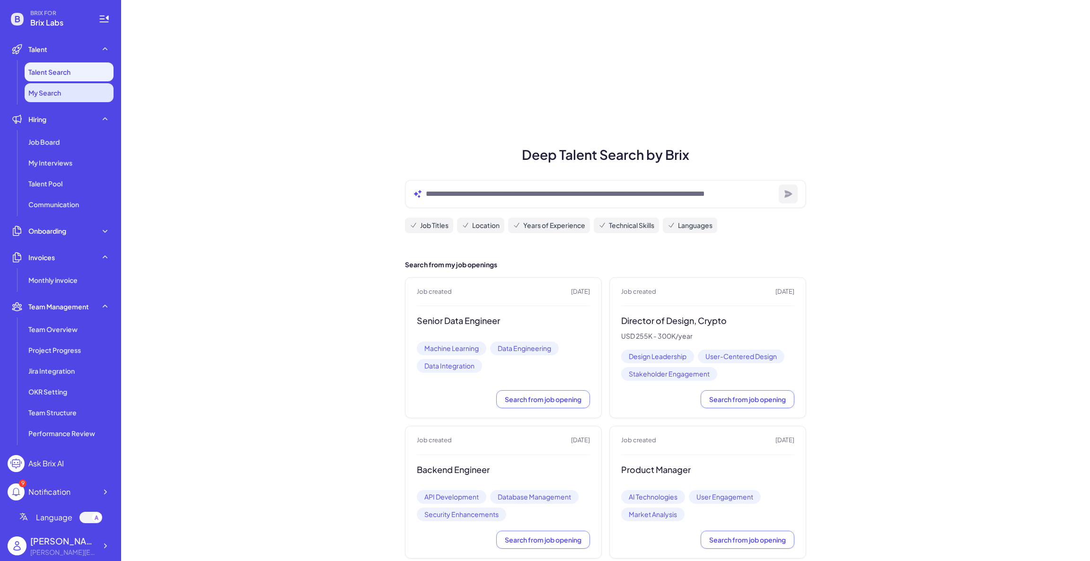
click at [54, 93] on span "My Search" at bounding box center [44, 92] width 33 height 9
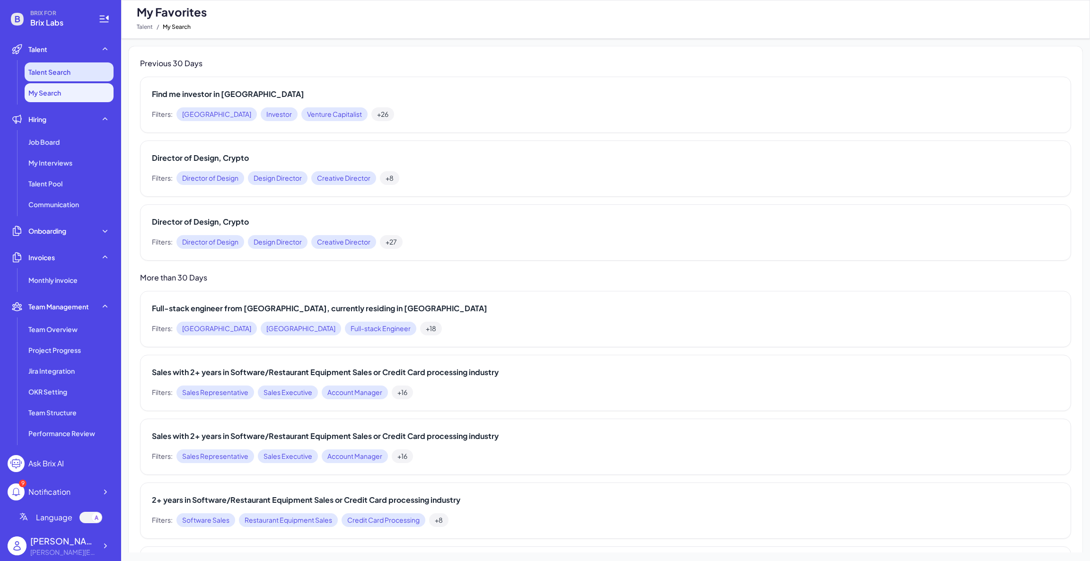
click at [58, 78] on li "Talent Search" at bounding box center [69, 71] width 89 height 19
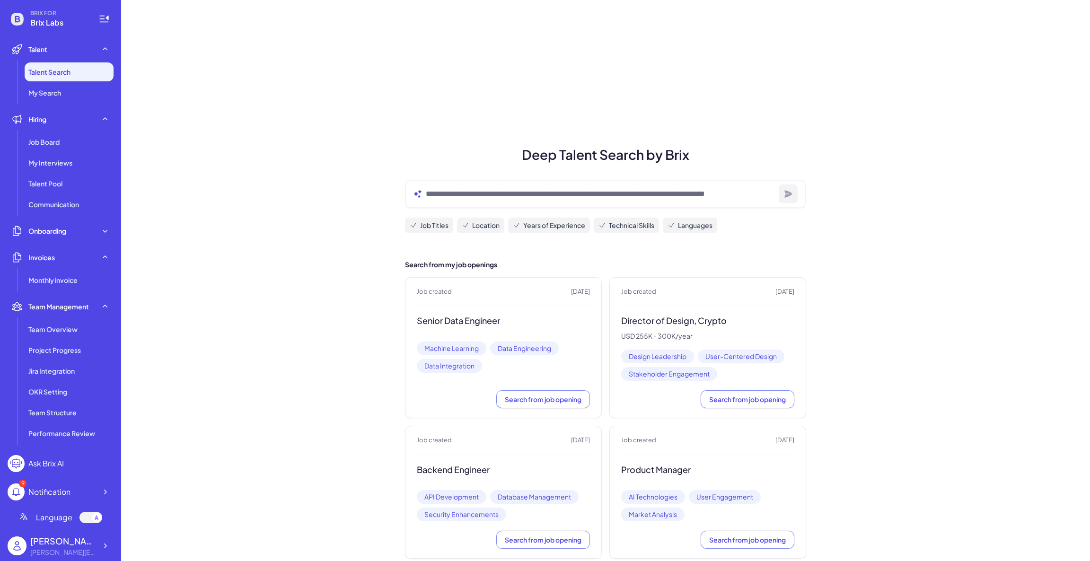
click at [76, 158] on div "My Interviews" at bounding box center [69, 162] width 89 height 19
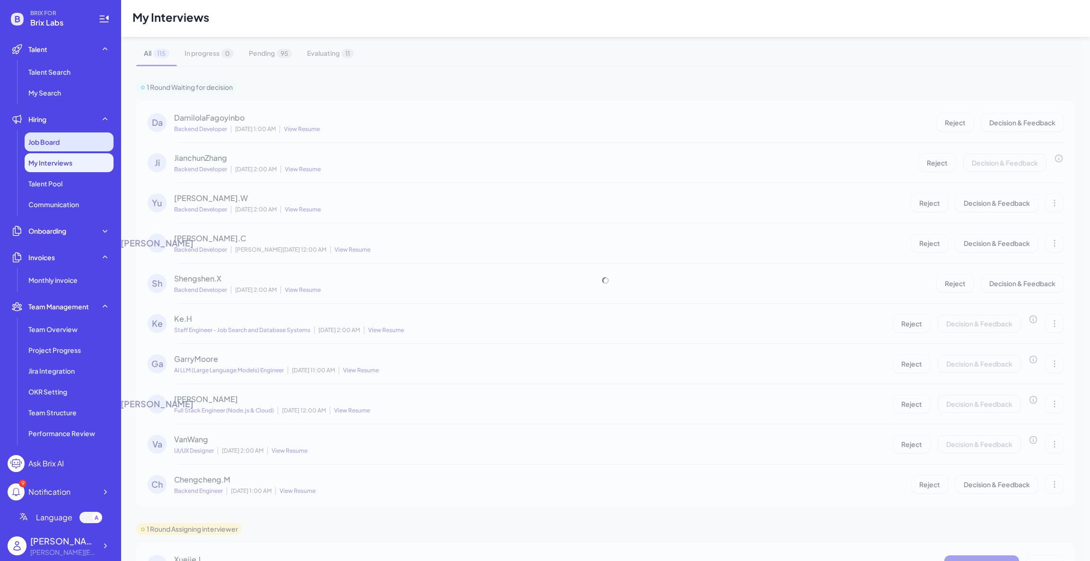
click at [67, 141] on div "Job Board" at bounding box center [69, 141] width 89 height 19
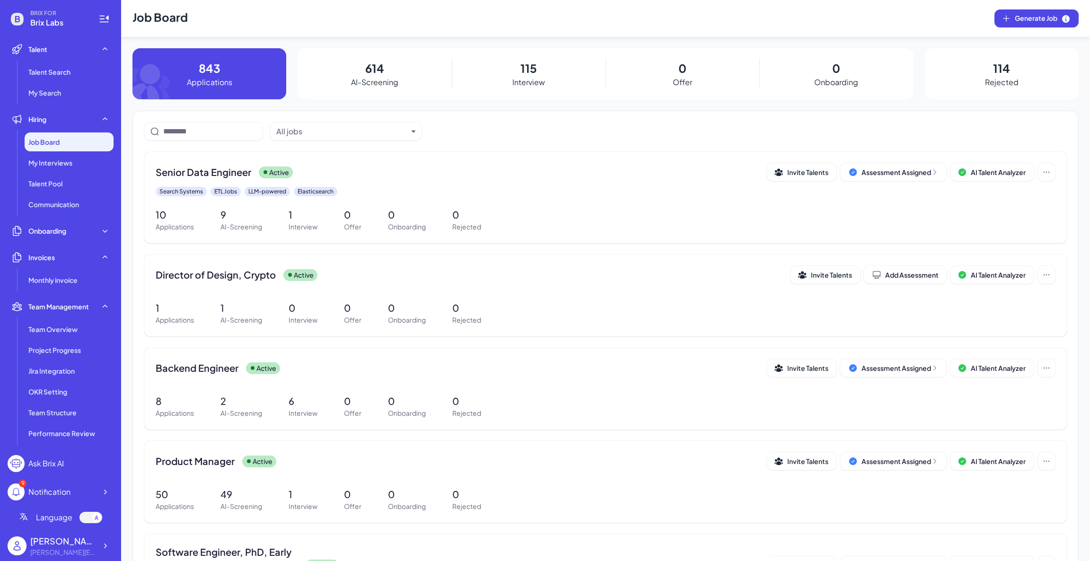
click at [64, 82] on ul "Talent Search My Search" at bounding box center [61, 82] width 106 height 40
click at [68, 68] on span "Talent Search" at bounding box center [49, 71] width 42 height 9
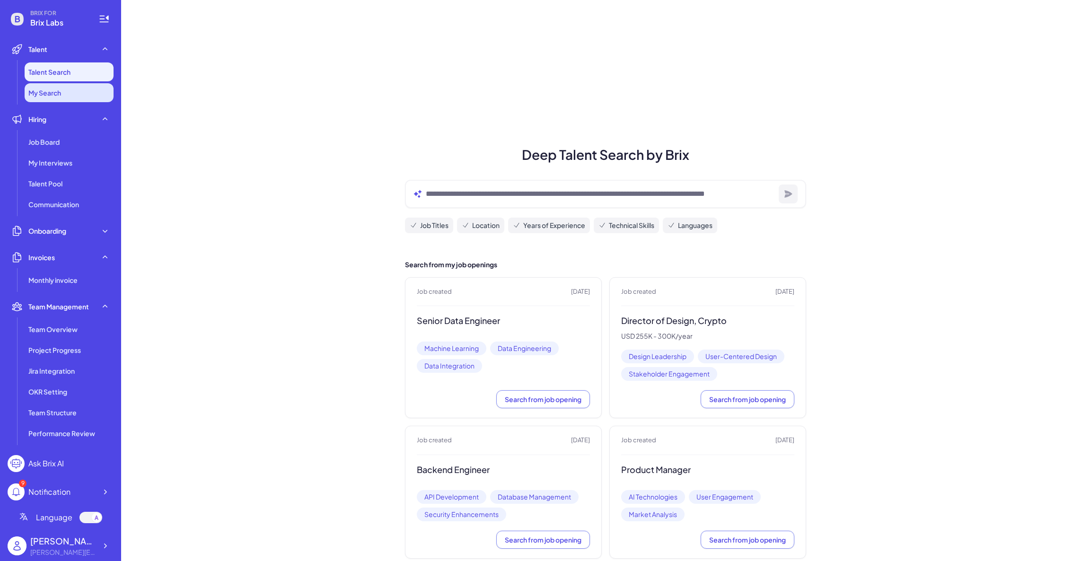
click at [64, 96] on li "My Search" at bounding box center [69, 92] width 89 height 19
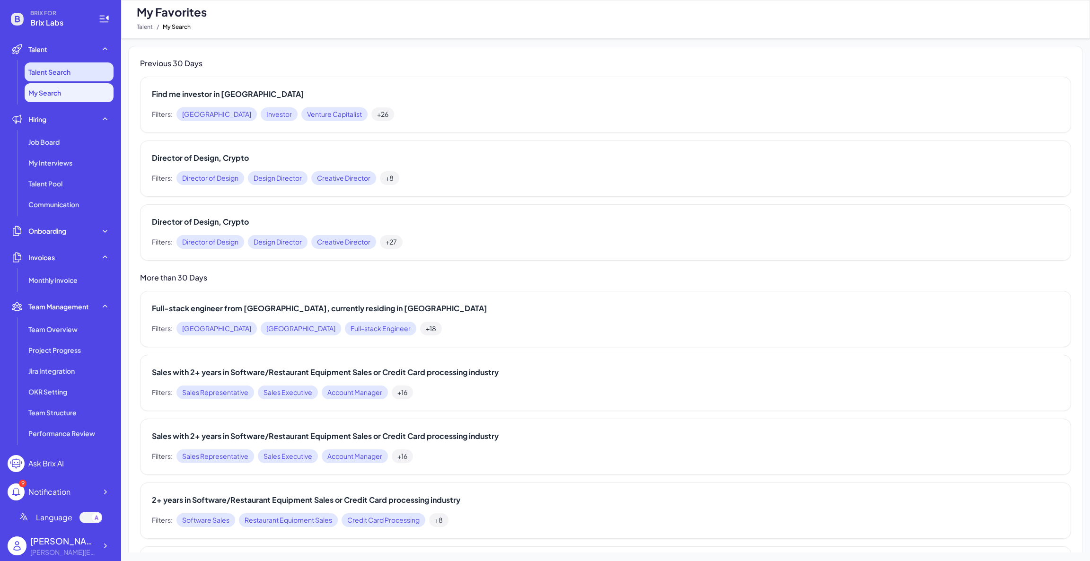
click at [67, 80] on li "Talent Search" at bounding box center [69, 71] width 89 height 19
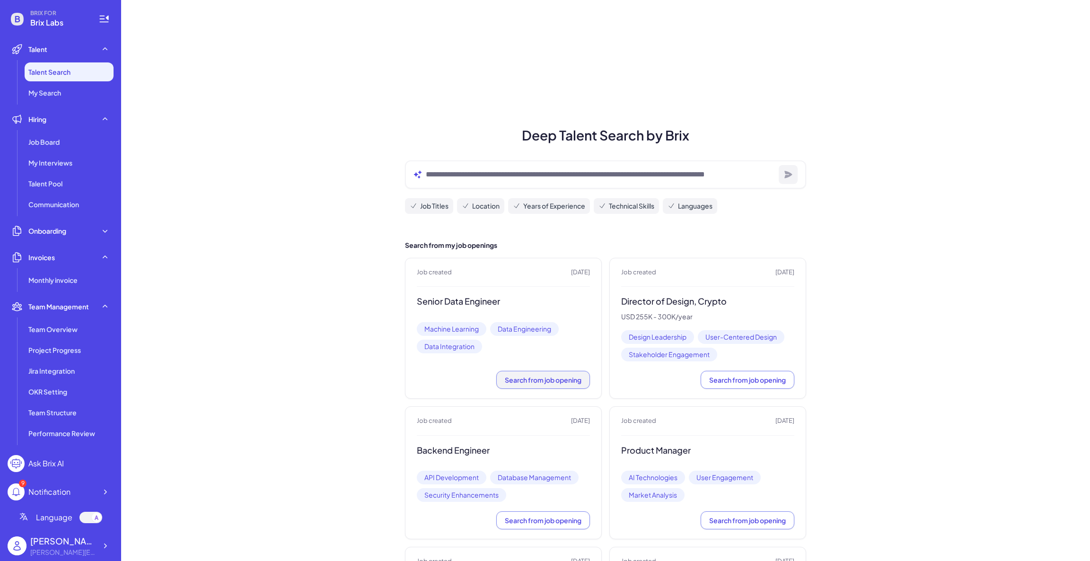
click at [508, 371] on button "Search from job opening" at bounding box center [543, 380] width 94 height 18
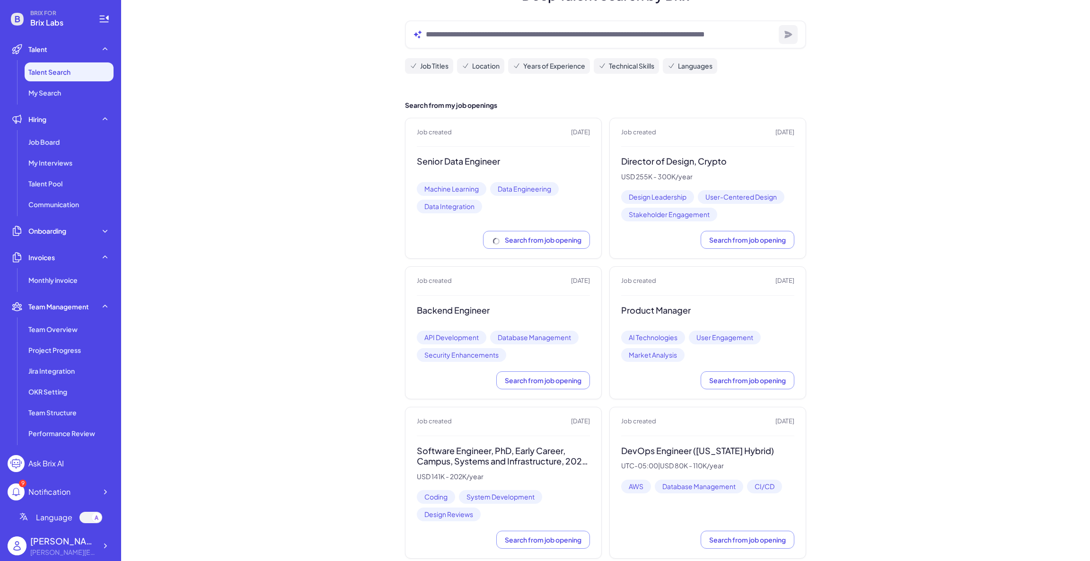
scroll to position [0, 0]
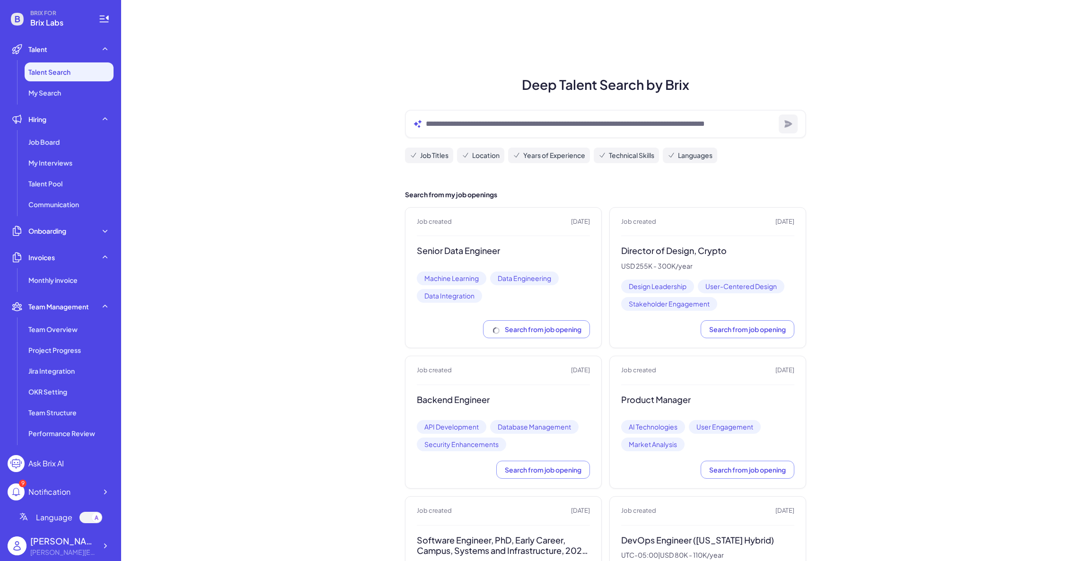
scroll to position [71, 0]
click at [37, 145] on span "Job Board" at bounding box center [43, 141] width 31 height 9
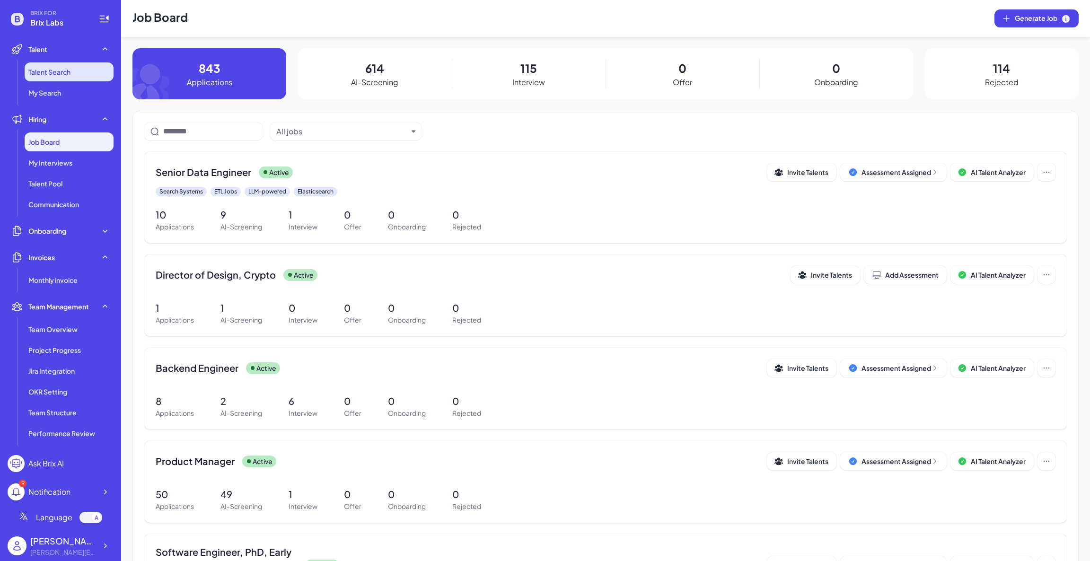
click at [67, 70] on span "Talent Search" at bounding box center [49, 71] width 42 height 9
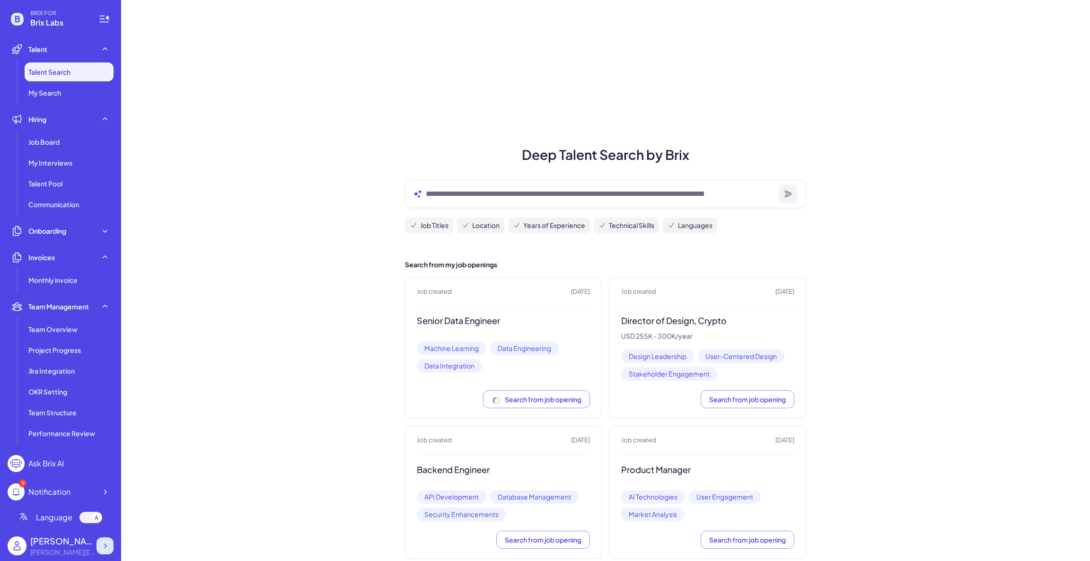
click at [105, 541] on div at bounding box center [105, 545] width 17 height 17
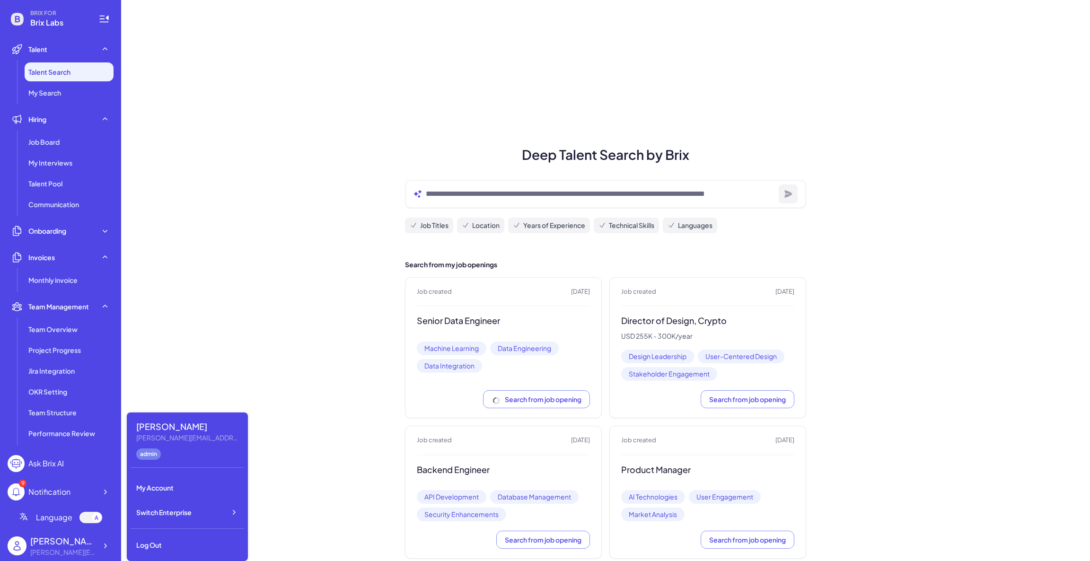
click at [172, 530] on div "Shuwei Yang carol@joinbrix.com admin My Account Switch Enterprise Log Out" at bounding box center [187, 486] width 121 height 149
click at [177, 542] on div "Log Out" at bounding box center [188, 545] width 114 height 21
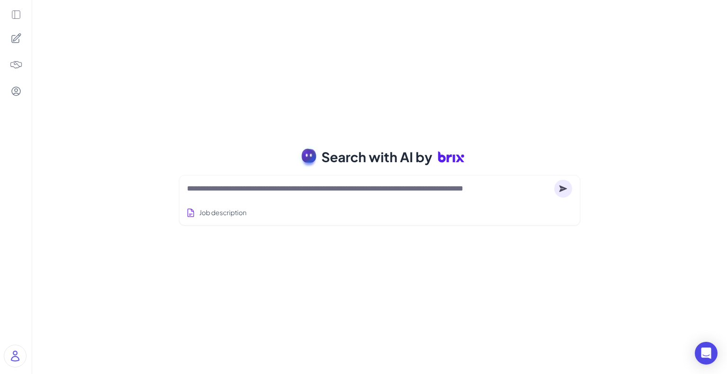
click at [245, 187] on textarea at bounding box center [368, 188] width 363 height 11
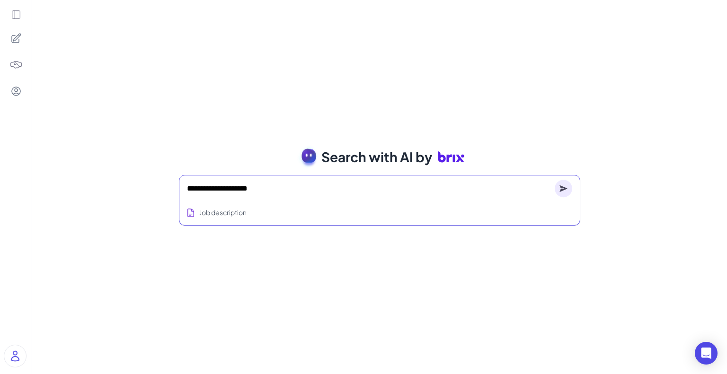
type textarea "**********"
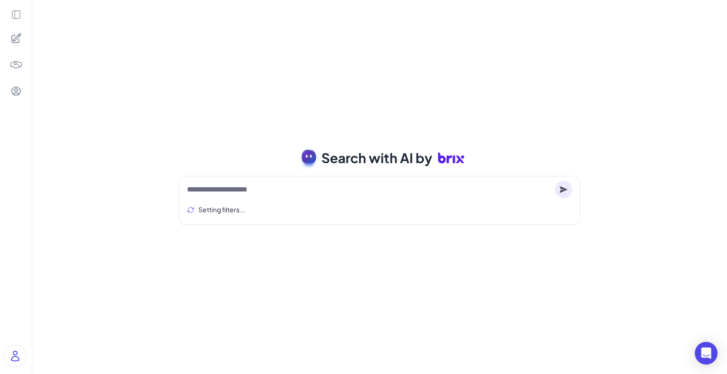
click at [489, 104] on div "**********" at bounding box center [379, 187] width 694 height 374
click at [124, 211] on div "**********" at bounding box center [379, 187] width 694 height 374
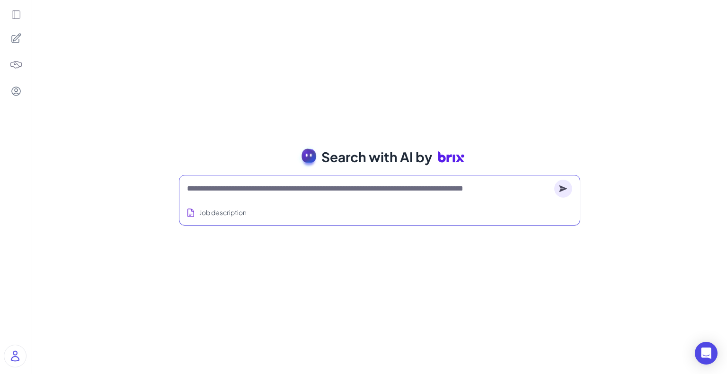
click at [299, 187] on textarea at bounding box center [368, 188] width 363 height 11
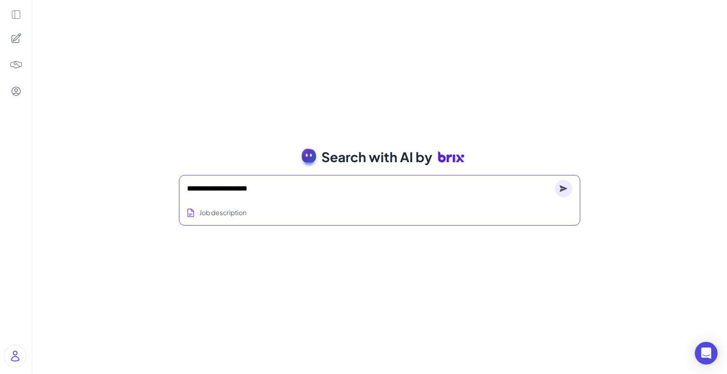
type textarea "**********"
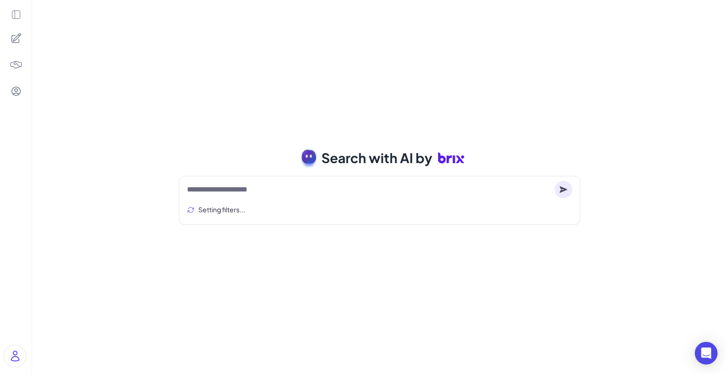
click at [331, 92] on div "**********" at bounding box center [379, 187] width 694 height 374
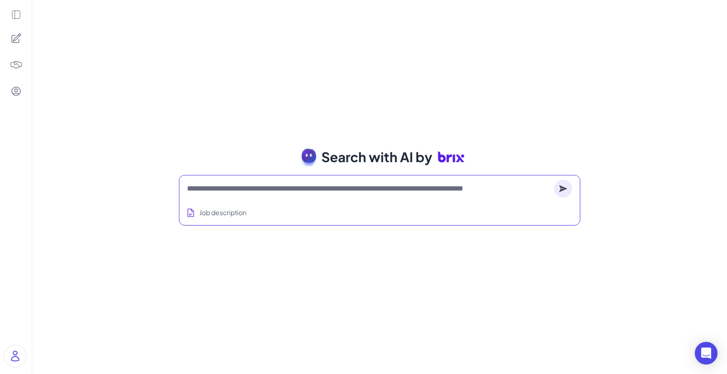
click at [259, 188] on textarea at bounding box center [368, 188] width 363 height 11
click at [223, 215] on button "Job description" at bounding box center [216, 213] width 64 height 18
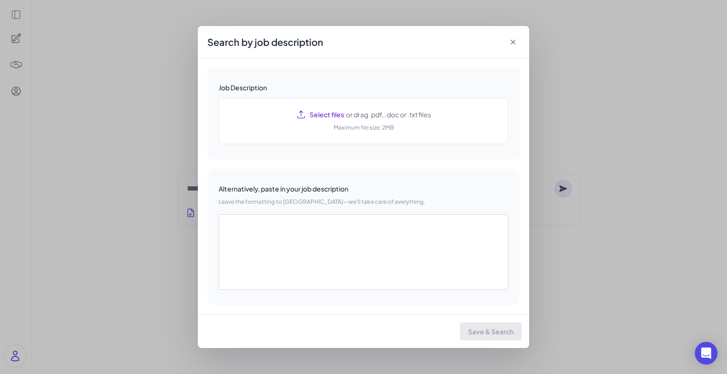
click at [138, 137] on div "Search by job description Job Description Select files or drag .pdf, .doc or .t…" at bounding box center [363, 187] width 727 height 374
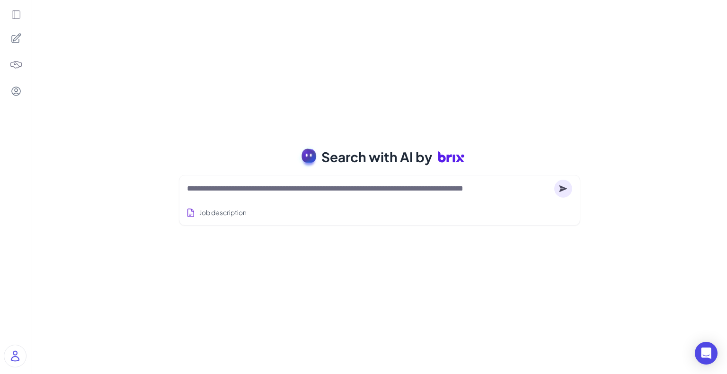
click at [235, 183] on textarea at bounding box center [368, 188] width 363 height 11
click at [563, 189] on icon at bounding box center [563, 188] width 8 height 7
click at [243, 195] on div at bounding box center [379, 188] width 385 height 19
click at [260, 188] on textarea at bounding box center [368, 188] width 363 height 11
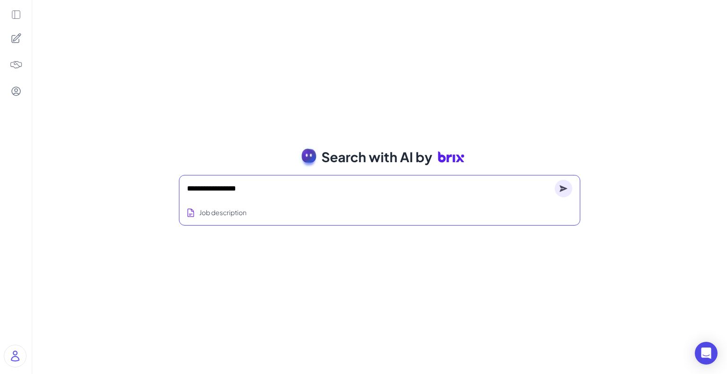
type textarea "**********"
click at [570, 188] on circle at bounding box center [563, 189] width 18 height 18
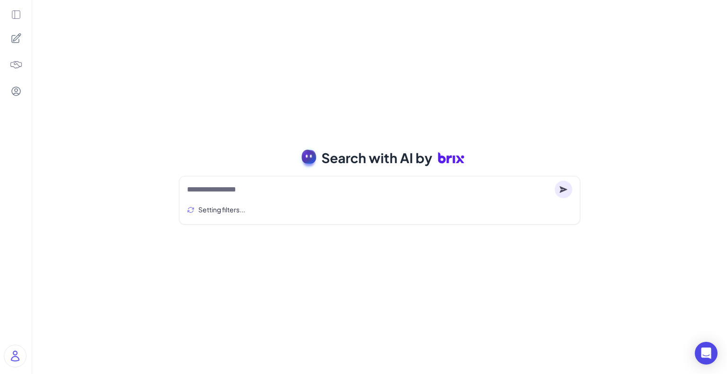
click at [203, 49] on div "**********" at bounding box center [379, 187] width 694 height 374
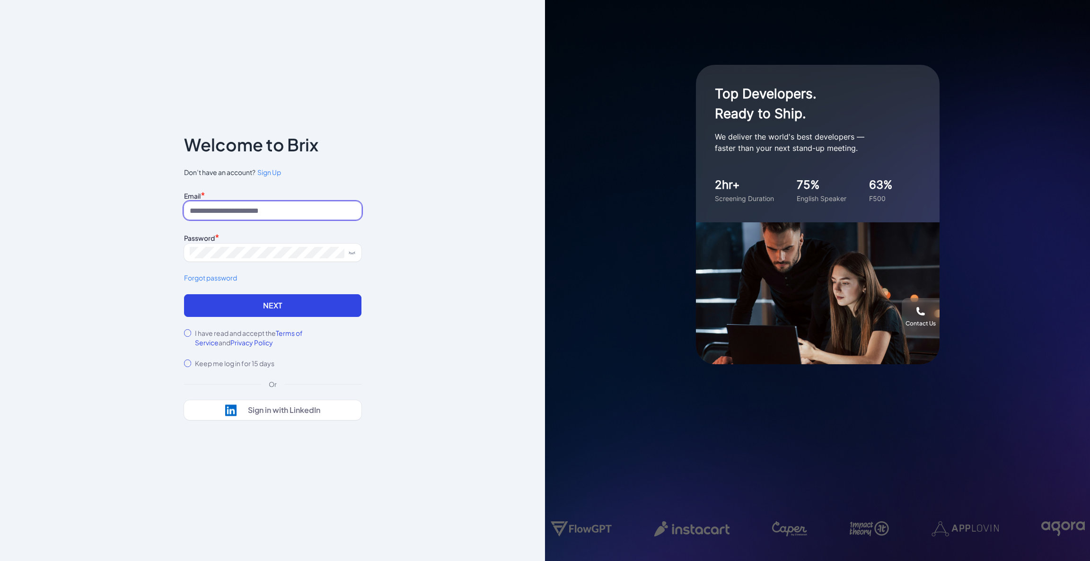
click at [303, 205] on input at bounding box center [272, 211] width 177 height 18
type input "**********"
click at [232, 215] on input at bounding box center [272, 211] width 177 height 18
type input "**********"
click at [192, 333] on div "I have read and accept the Terms of Service and Privacy Policy" at bounding box center [272, 337] width 177 height 19
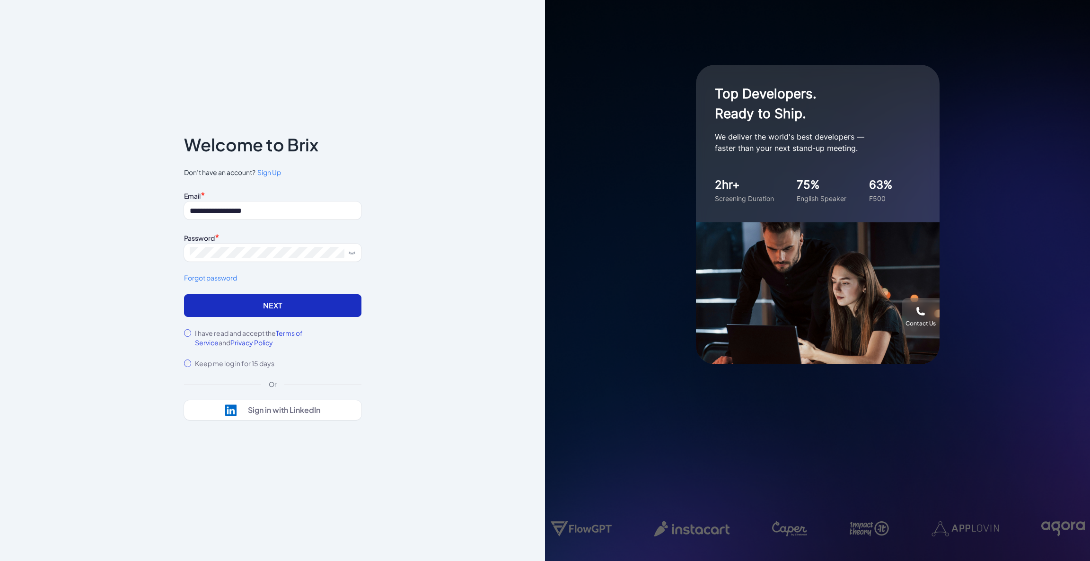
click at [268, 309] on button "Next" at bounding box center [272, 305] width 177 height 23
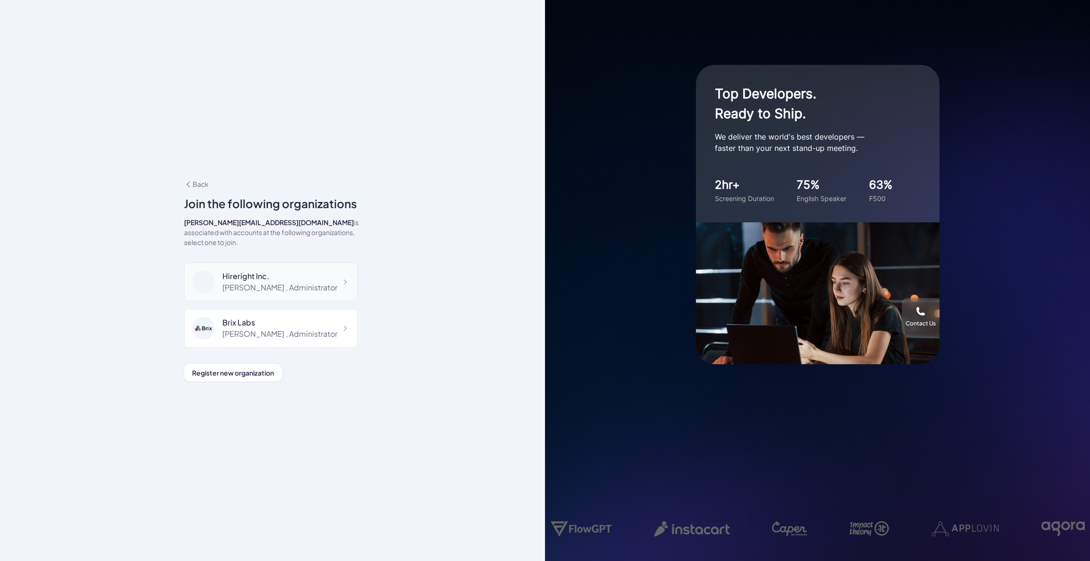
click at [310, 271] on div "Hireright Inc." at bounding box center [279, 276] width 115 height 11
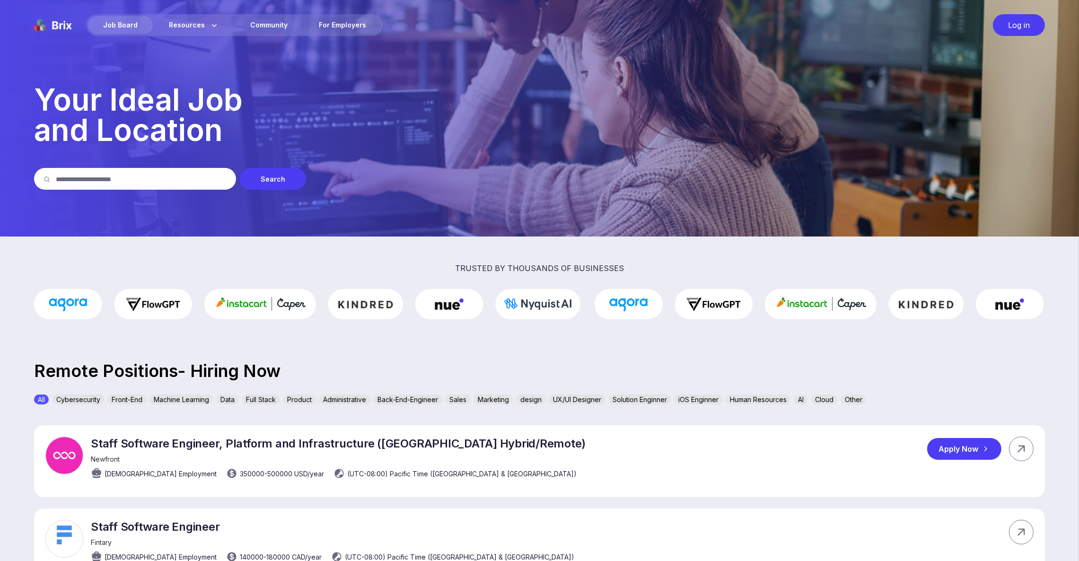
click at [133, 447] on p "Staff Software Engineer, Platform and Infrastructure (San Francisco Hybrid/Remo…" at bounding box center [338, 444] width 495 height 14
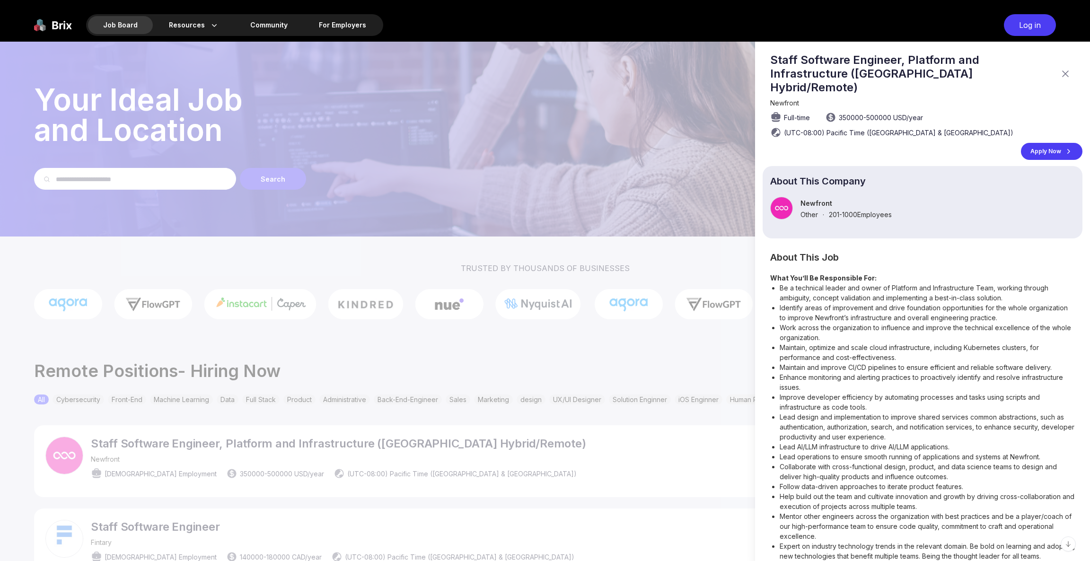
click at [1028, 143] on div "Apply Now" at bounding box center [1051, 151] width 61 height 17
click at [356, 82] on div at bounding box center [545, 301] width 1090 height 519
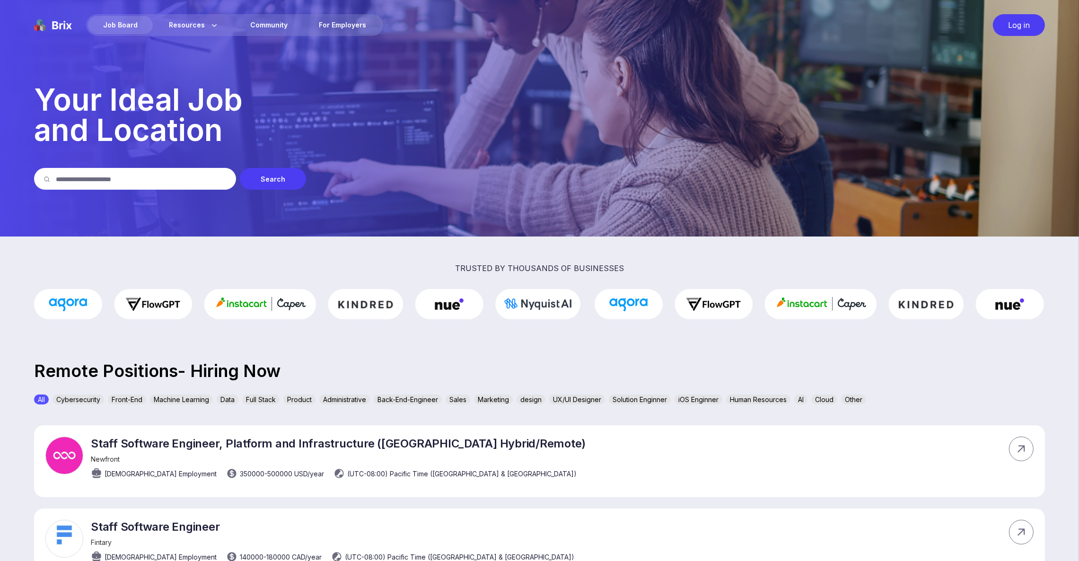
click at [382, 265] on p "trusted by thousands of businesses" at bounding box center [539, 268] width 1079 height 7
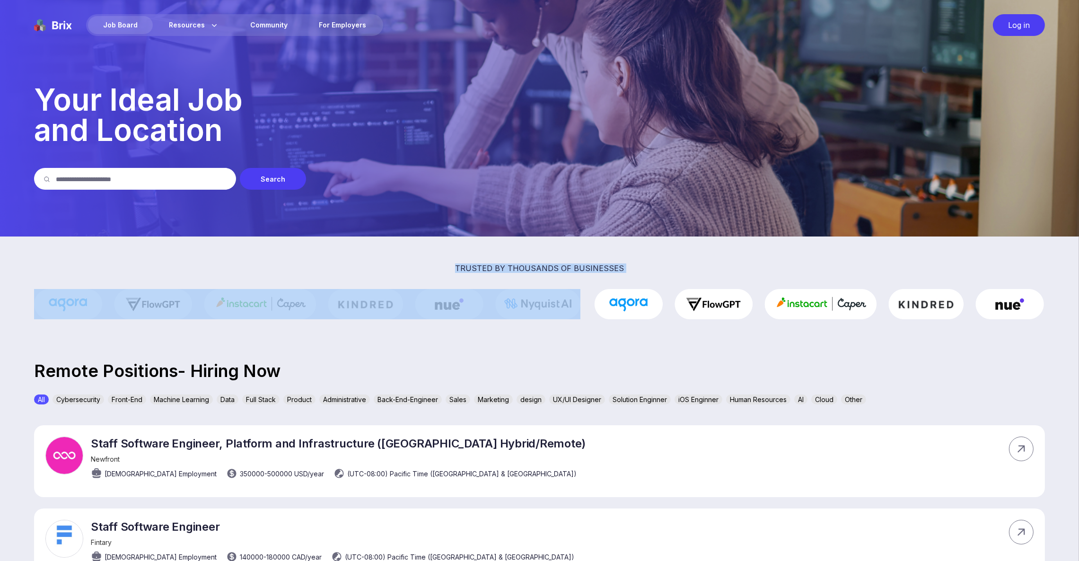
click at [481, 266] on p "trusted by thousands of businesses" at bounding box center [539, 268] width 1079 height 7
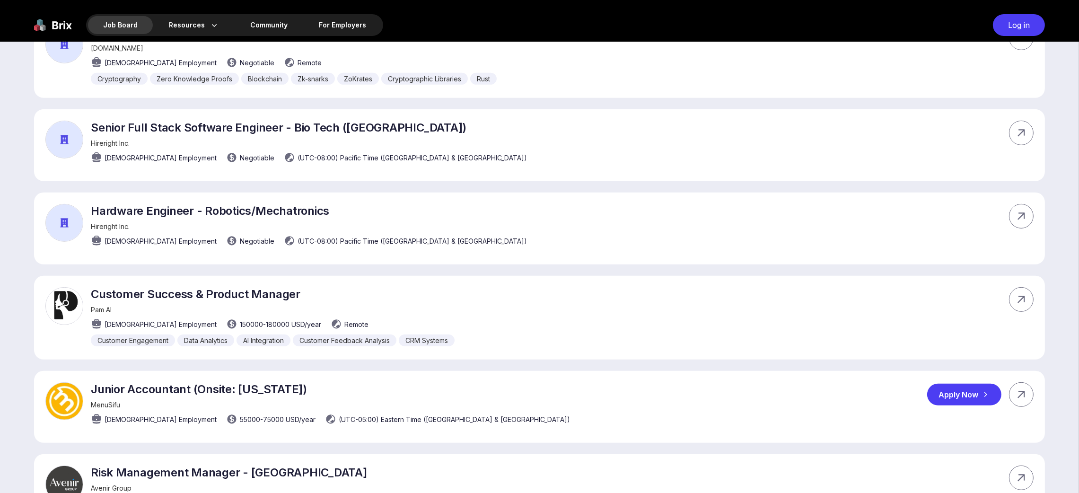
scroll to position [922, 0]
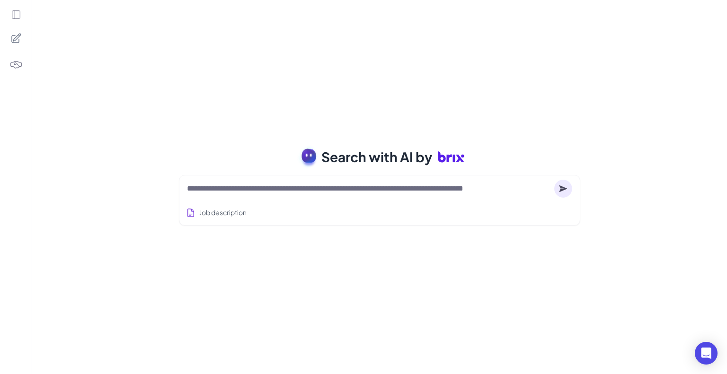
click at [505, 237] on div "Search with AI by Job description Job Titles Location Years of Experience Techn…" at bounding box center [379, 187] width 694 height 374
click at [252, 194] on textarea at bounding box center [368, 188] width 363 height 11
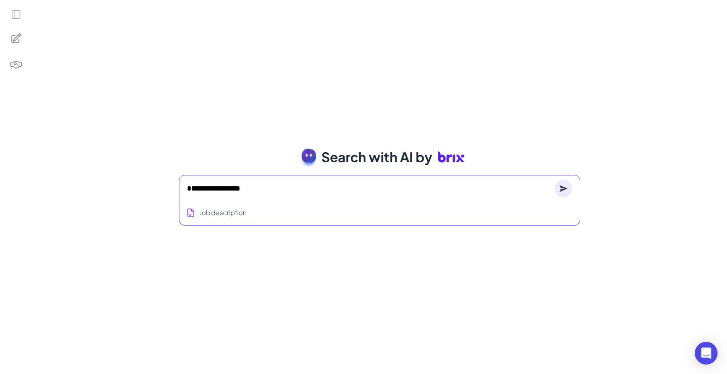
type textarea "**********"
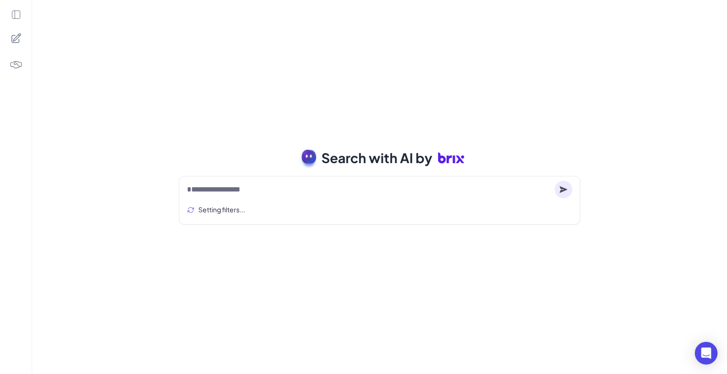
click at [516, 292] on div "**********" at bounding box center [379, 187] width 694 height 374
click at [243, 76] on div "**********" at bounding box center [379, 187] width 694 height 374
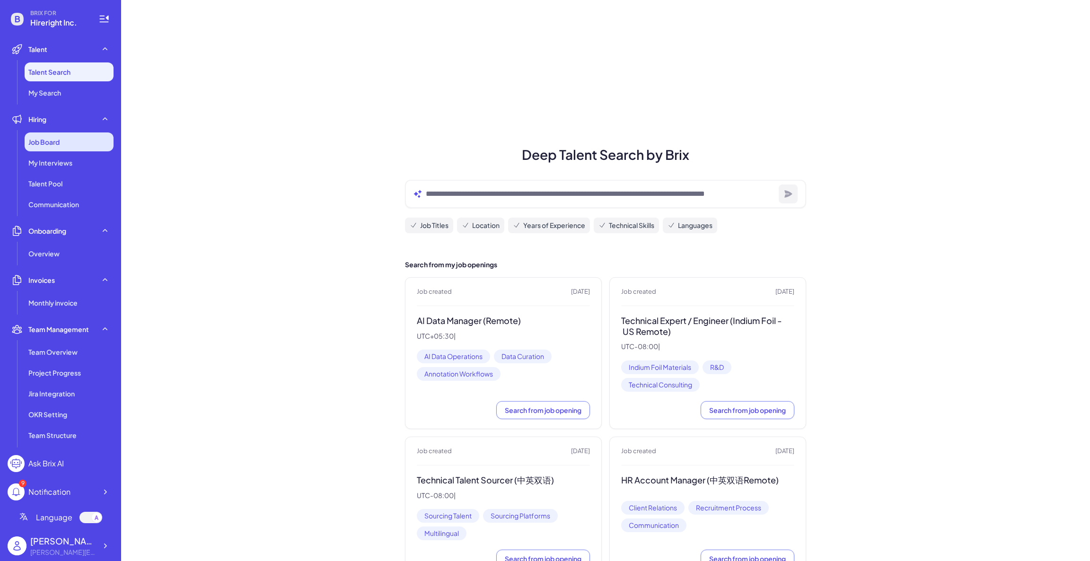
click at [64, 143] on div "Job Board" at bounding box center [69, 141] width 89 height 19
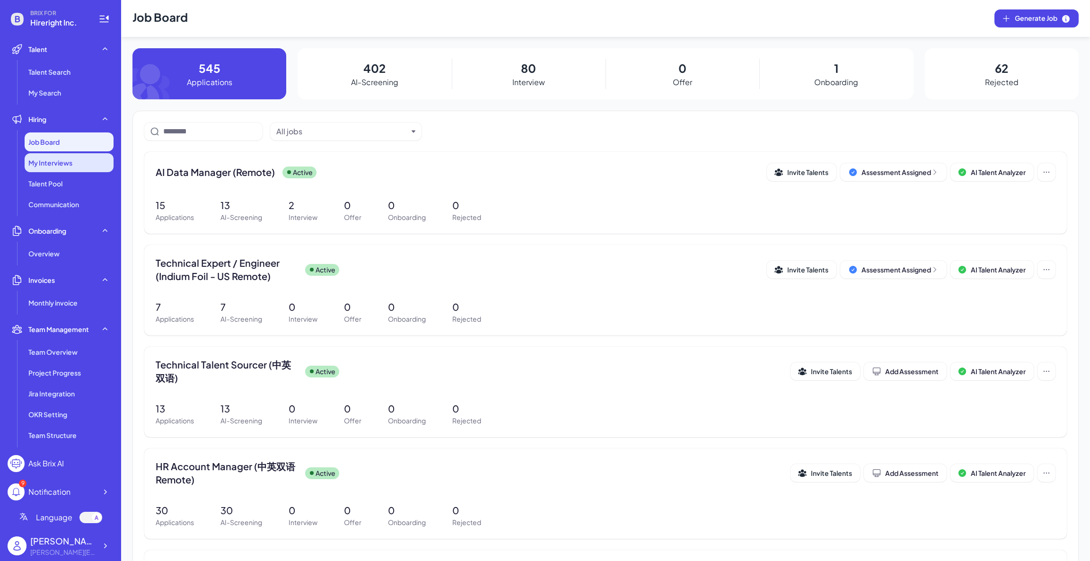
click at [42, 161] on span "My Interviews" at bounding box center [50, 162] width 44 height 9
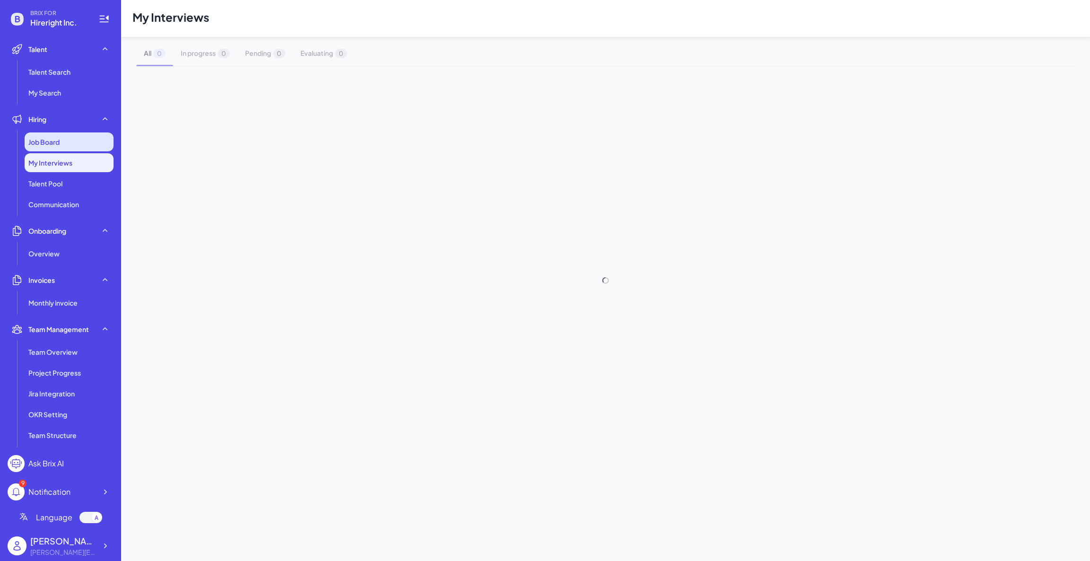
click at [55, 143] on span "Job Board" at bounding box center [43, 141] width 31 height 9
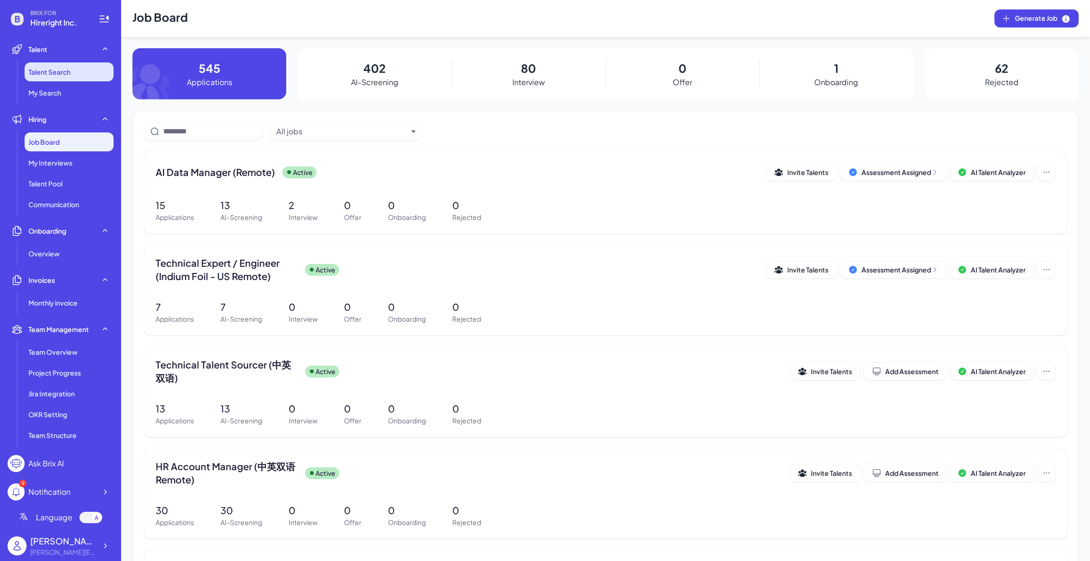
click at [47, 70] on span "Talent Search" at bounding box center [49, 71] width 42 height 9
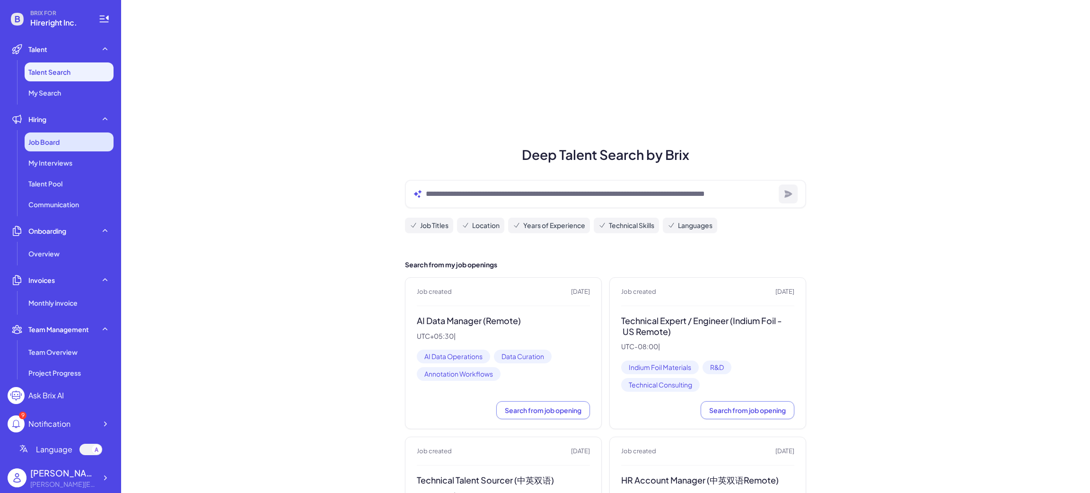
click at [35, 141] on span "Job Board" at bounding box center [43, 141] width 31 height 9
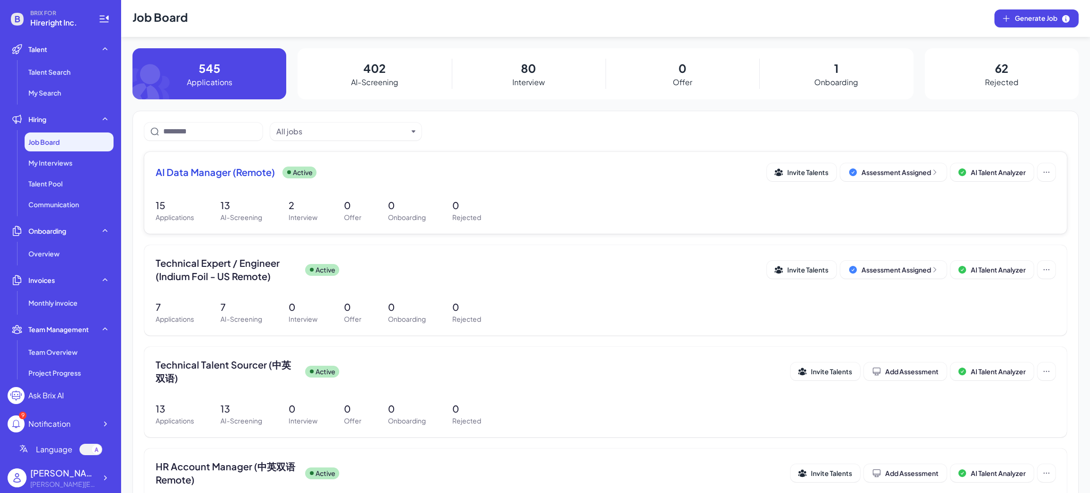
click at [208, 167] on span "AI Data Manager (Remote)" at bounding box center [215, 172] width 119 height 13
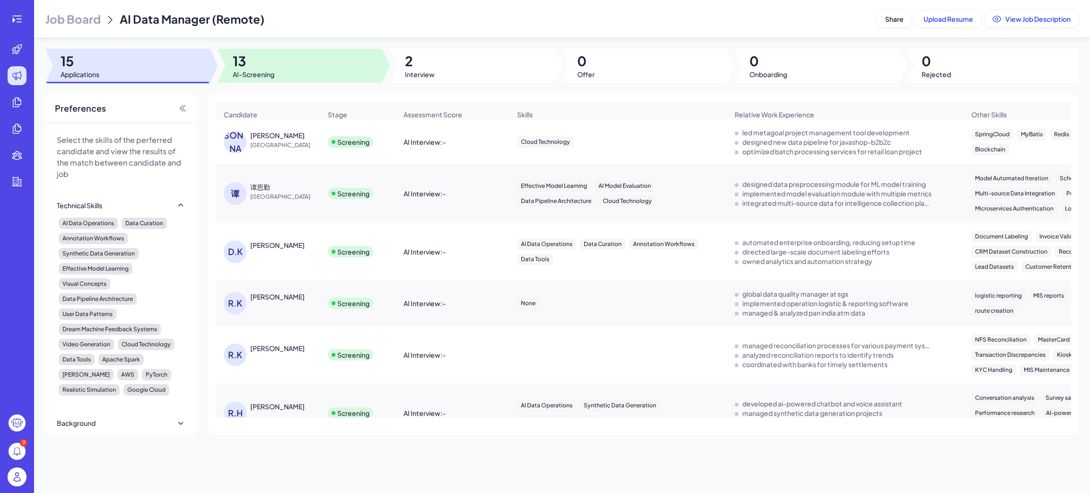
click at [272, 62] on span "13" at bounding box center [254, 61] width 42 height 17
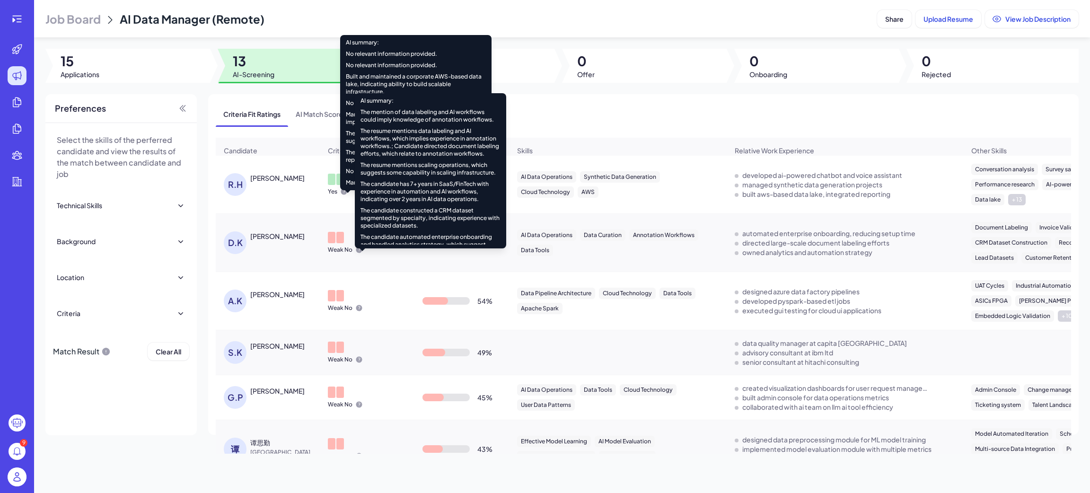
click at [358, 254] on icon at bounding box center [359, 250] width 8 height 8
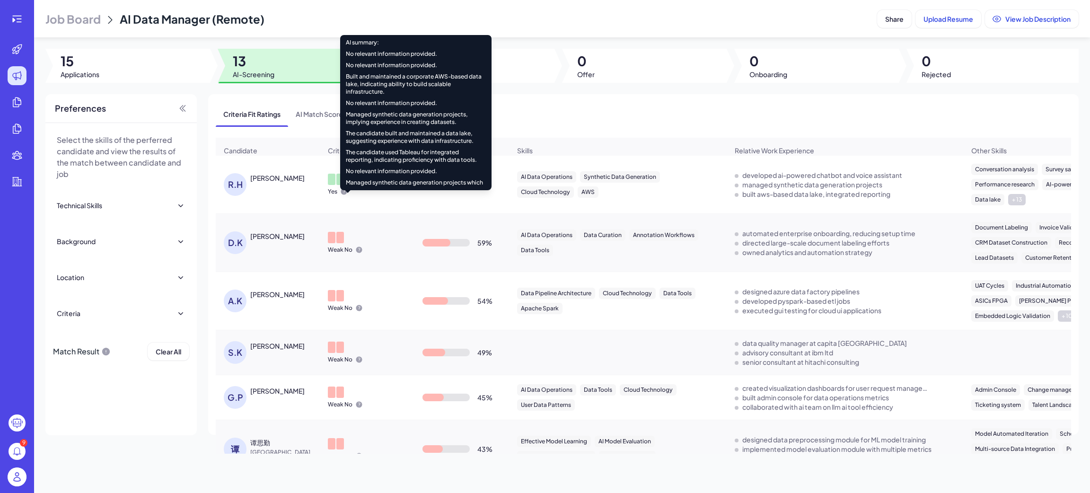
click at [298, 194] on div "R.H Roger Hukkeri" at bounding box center [272, 184] width 97 height 23
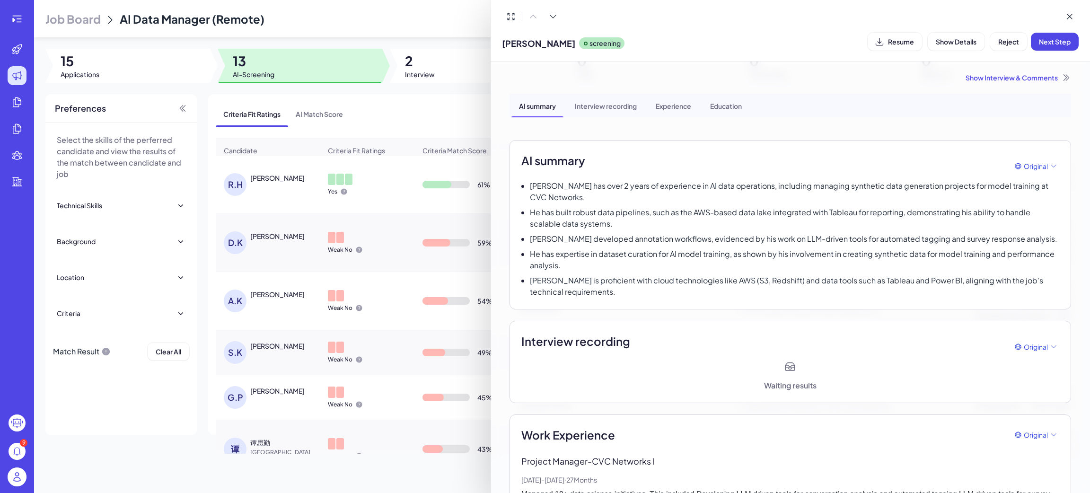
click at [588, 102] on div "Interview recording" at bounding box center [605, 106] width 77 height 24
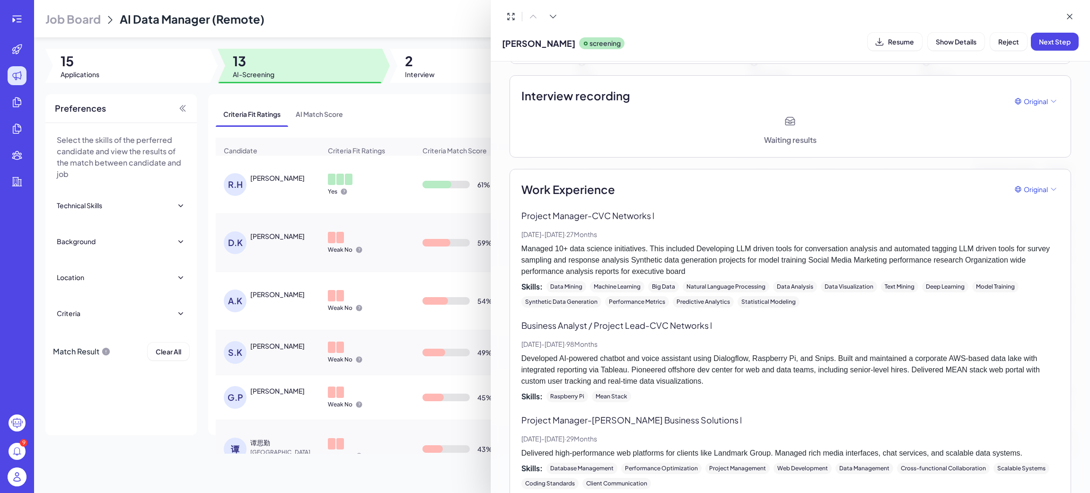
scroll to position [259, 0]
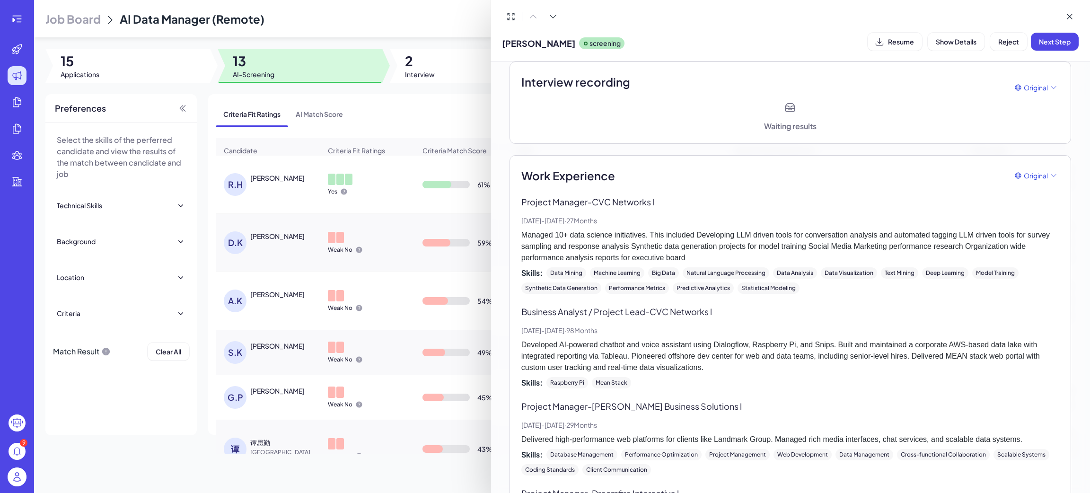
click at [22, 21] on div at bounding box center [545, 246] width 1090 height 493
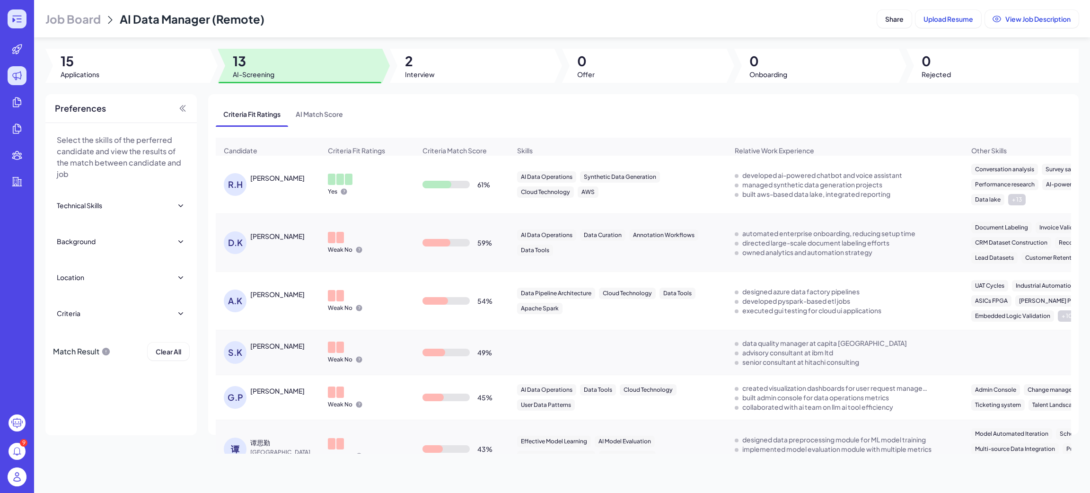
click at [19, 21] on icon at bounding box center [16, 18] width 11 height 11
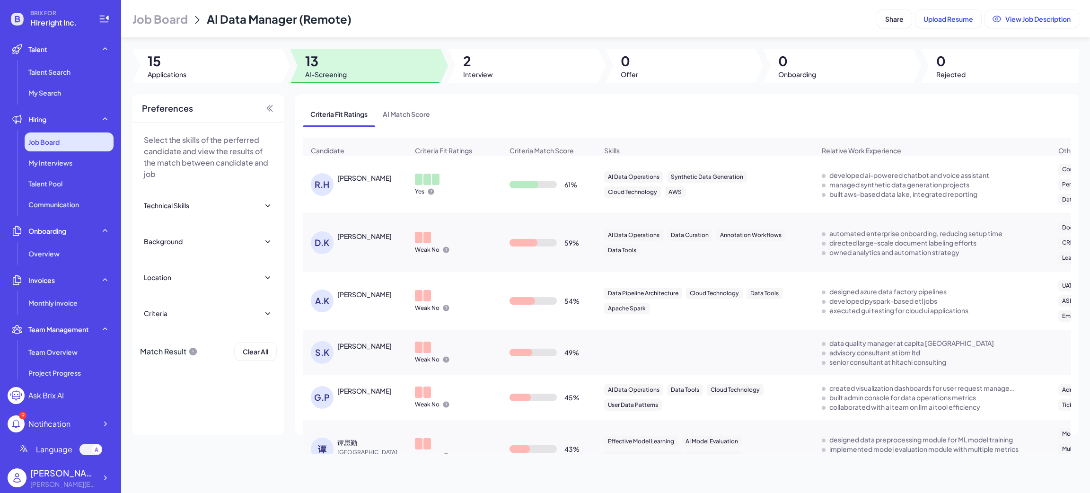
click at [57, 139] on span "Job Board" at bounding box center [43, 141] width 31 height 9
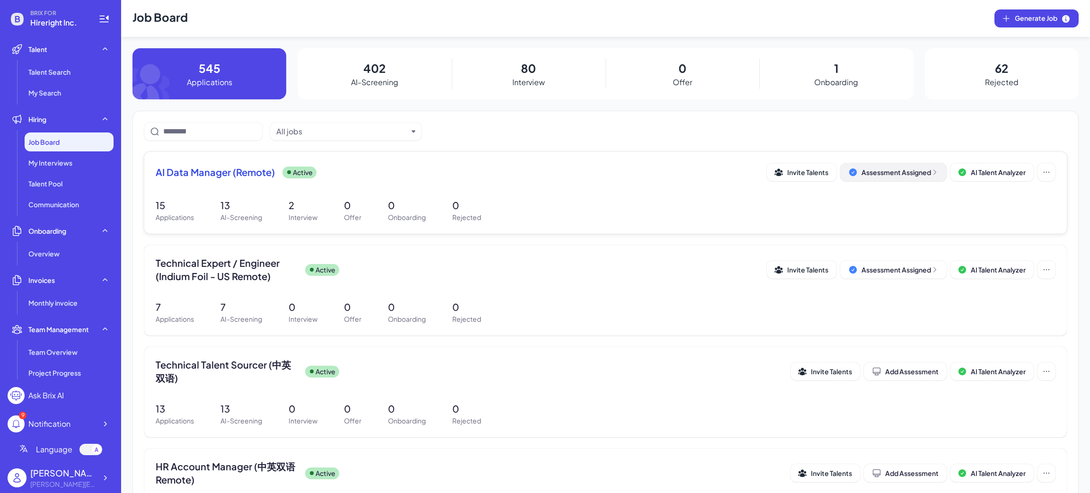
click at [931, 174] on icon at bounding box center [935, 172] width 8 height 8
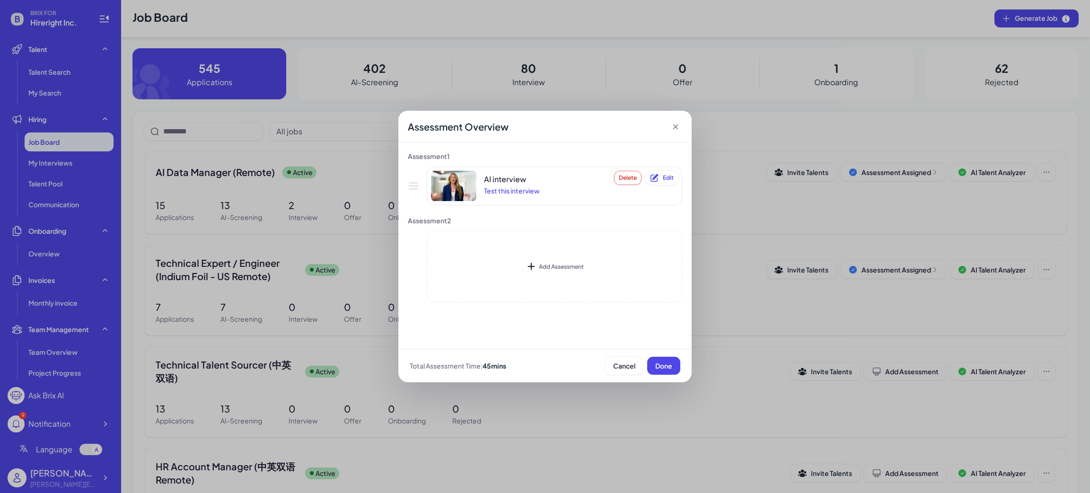
click at [469, 190] on img at bounding box center [453, 186] width 45 height 30
click at [557, 278] on div "Add Assessment" at bounding box center [554, 266] width 255 height 72
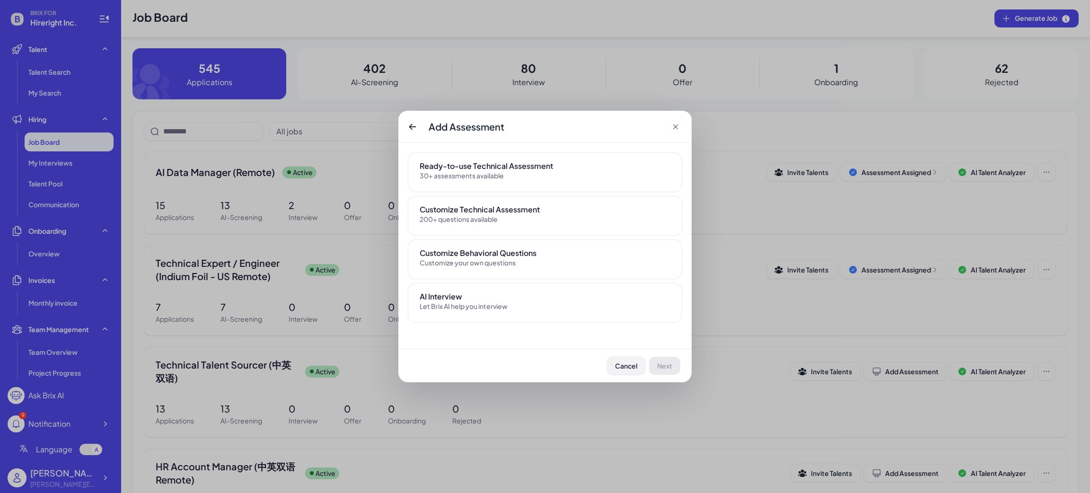
click at [627, 368] on span "Cancel" at bounding box center [626, 365] width 22 height 9
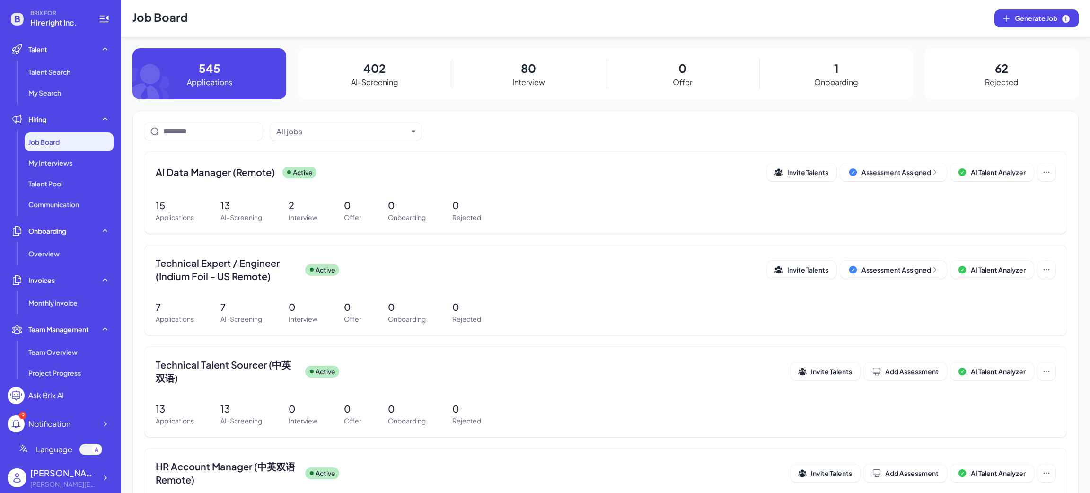
click at [397, 66] on div "402 AI-Screening" at bounding box center [375, 73] width 154 height 51
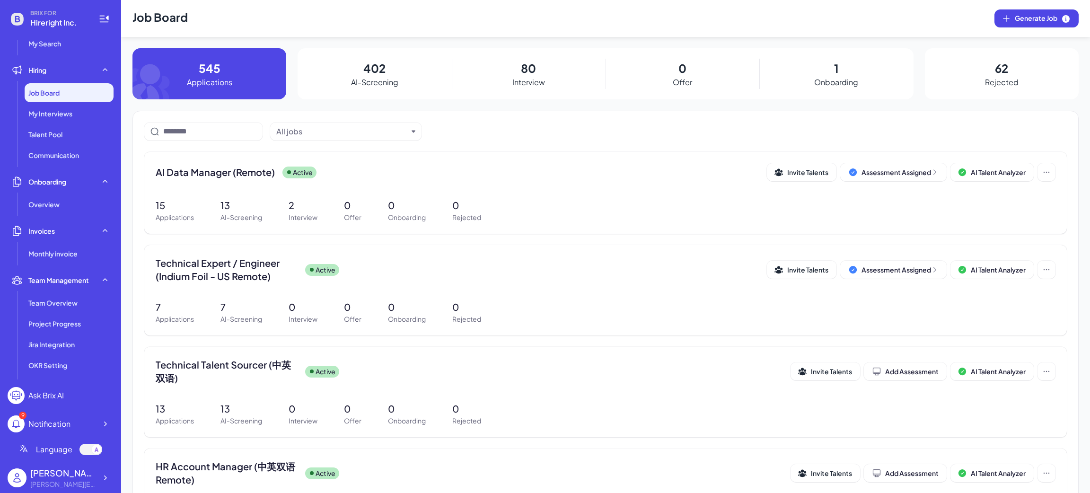
scroll to position [71, 0]
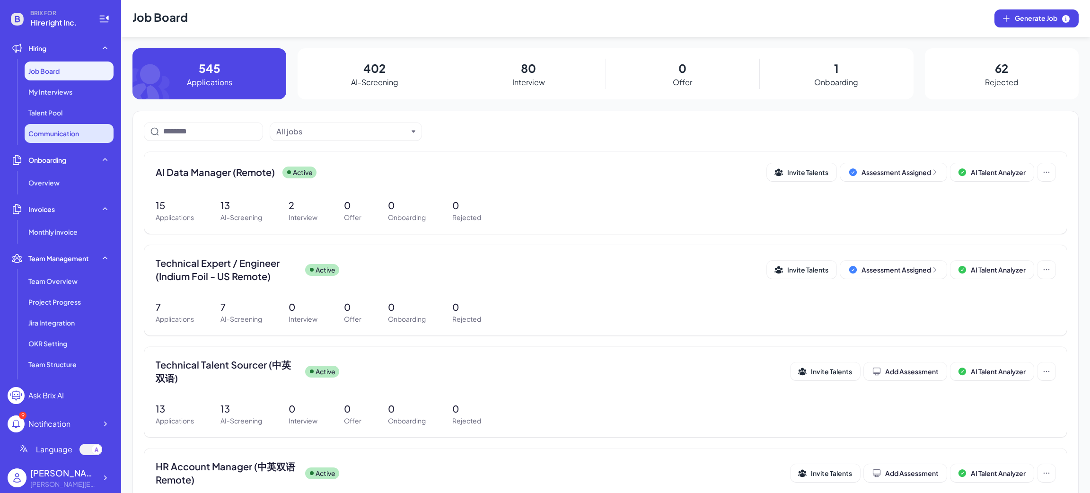
click at [59, 135] on span "Communication" at bounding box center [53, 133] width 51 height 9
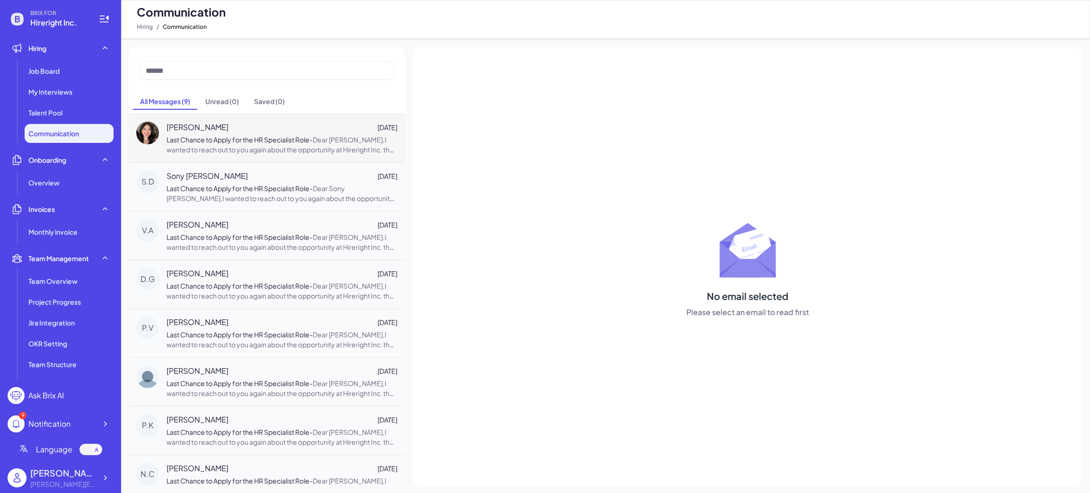
click at [214, 149] on span "Dear Jackie Nguyen-Ly,I wanted to reach out to you again about the opportunity …" at bounding box center [282, 179] width 230 height 88
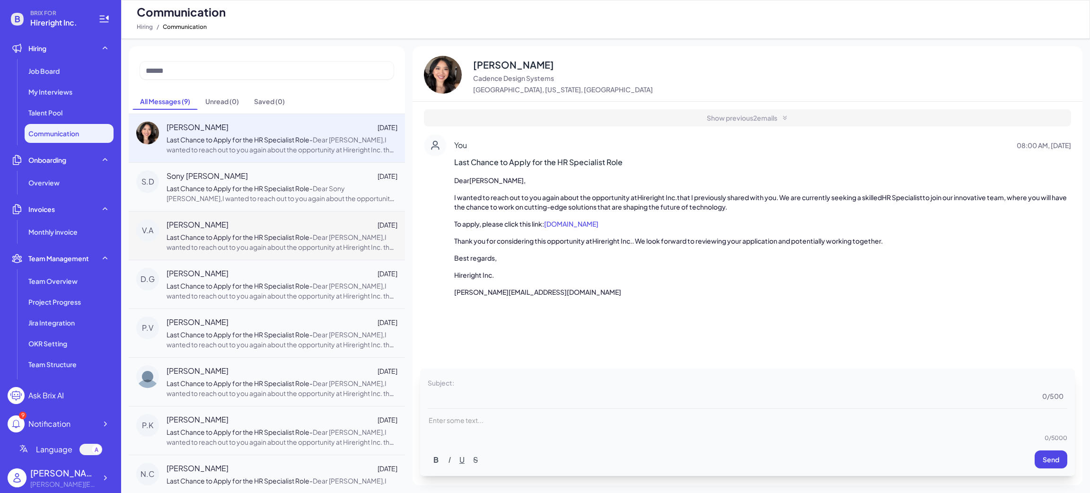
click at [274, 233] on span "Last Chance to Apply for the HR Specialist Role" at bounding box center [238, 237] width 143 height 9
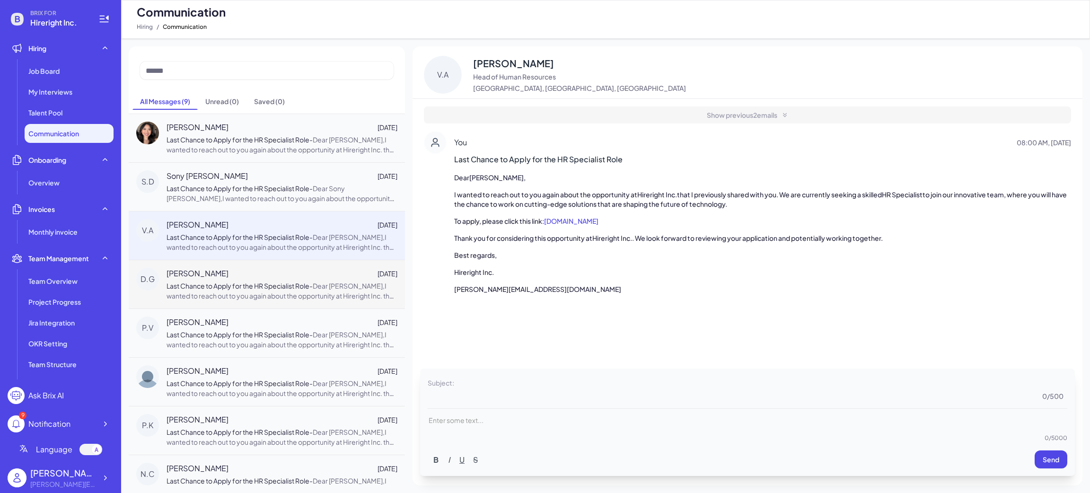
click at [295, 287] on span "Last Chance to Apply for the HR Specialist Role" at bounding box center [238, 285] width 143 height 9
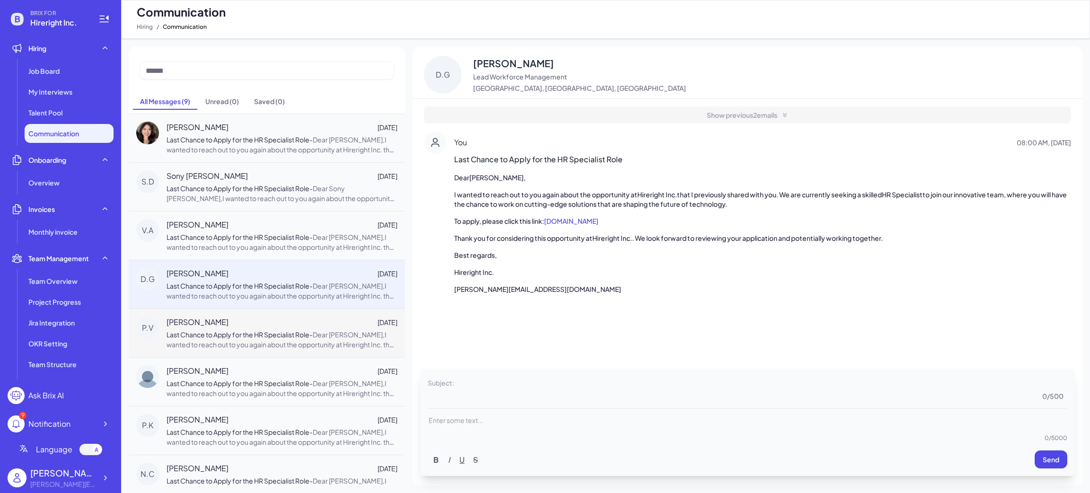
click at [300, 353] on div "P.V Prasanna Veshapogu Feb 24 Last Chance to Apply for the HR Specialist Role -…" at bounding box center [267, 332] width 276 height 49
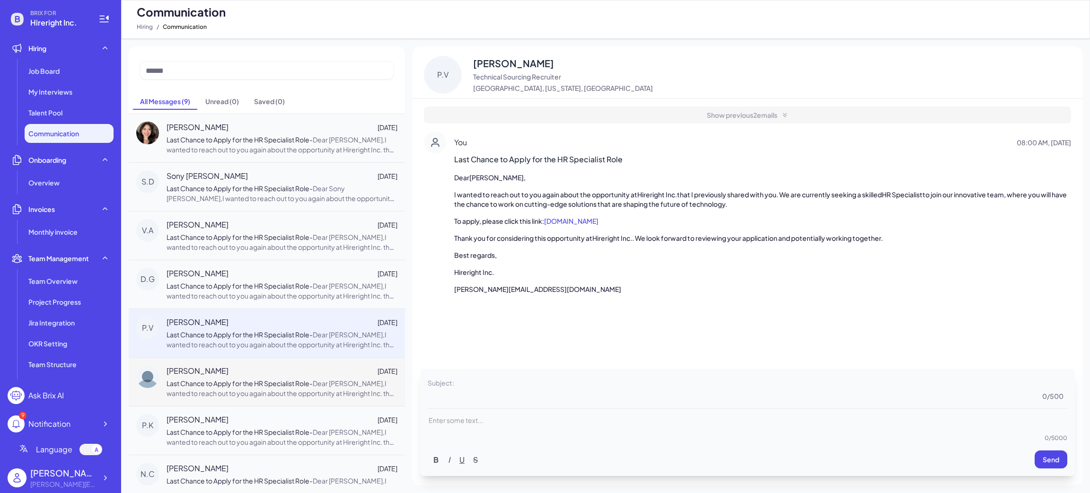
click at [301, 370] on div "Balappa G Jagadish Feb 24" at bounding box center [282, 370] width 231 height 11
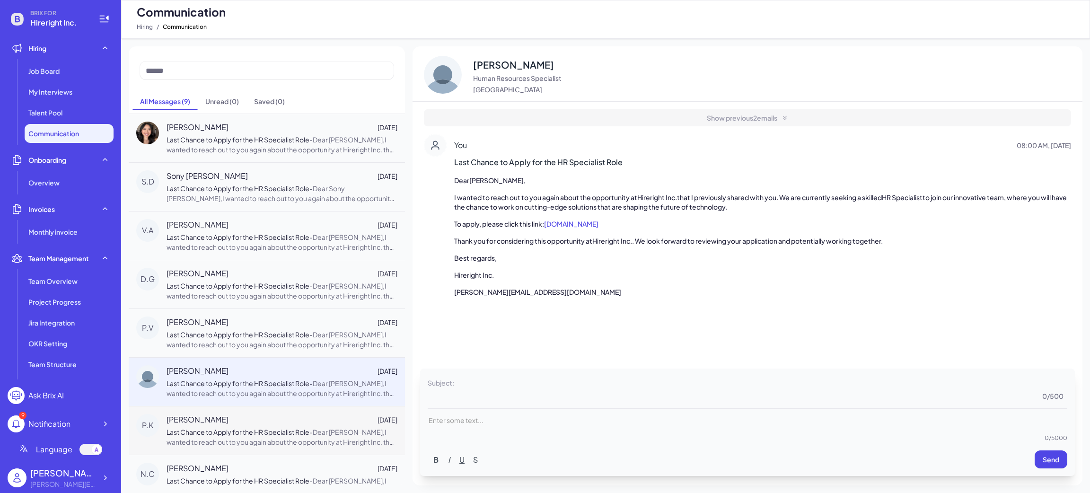
click at [267, 438] on span "Dear Pranav K Prabhakar,I wanted to reach out to you again about the opportunit…" at bounding box center [282, 472] width 230 height 88
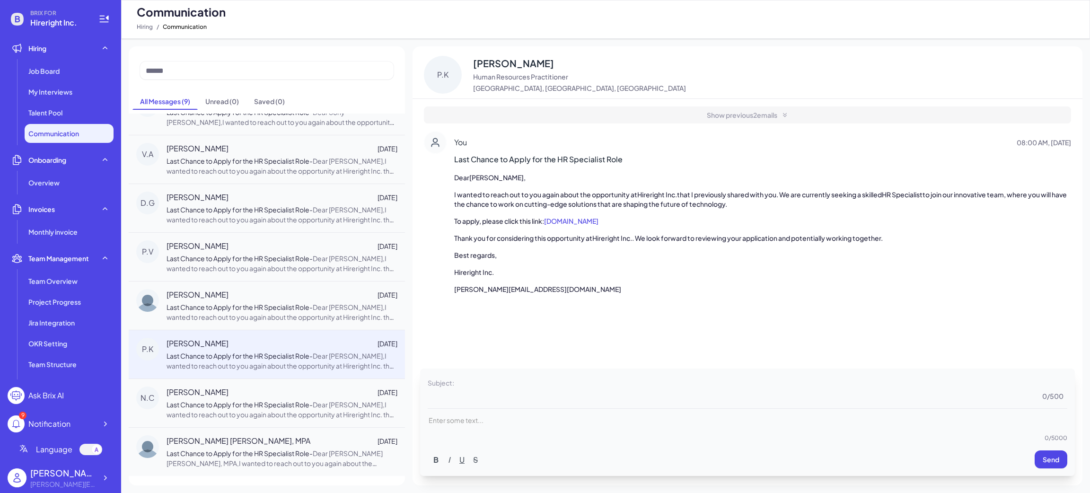
scroll to position [93, 0]
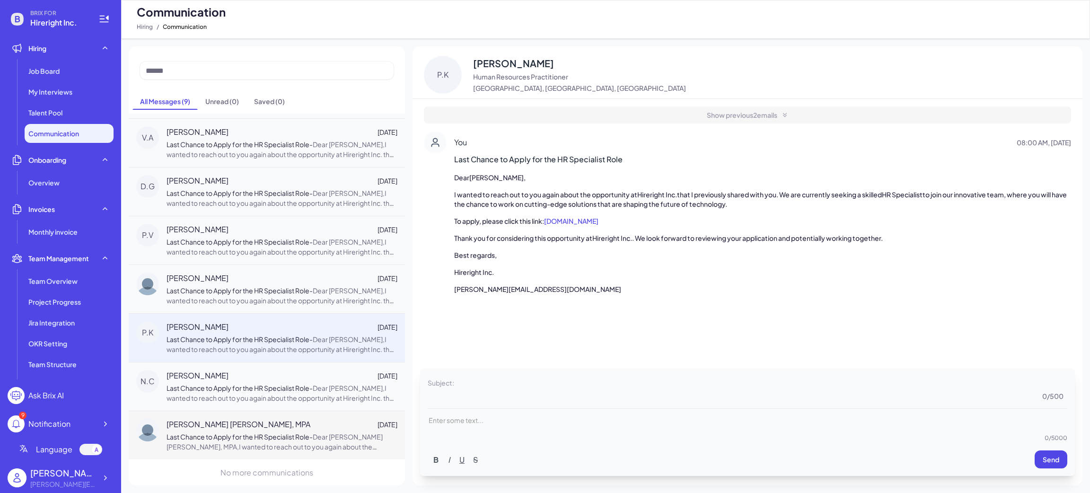
click at [266, 412] on div "Zahara Alam Davoudi, MPA Feb 24 Last Chance to Apply for the HR Specialist Role…" at bounding box center [267, 435] width 276 height 49
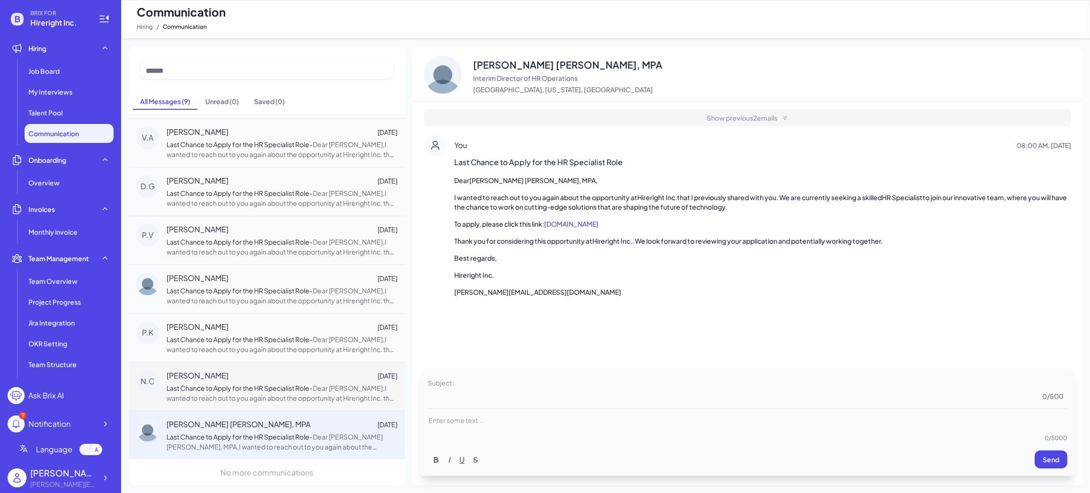
click at [265, 399] on span "Dear Nancy Chestnut,I wanted to reach out to you again about the opportunity at…" at bounding box center [282, 428] width 230 height 88
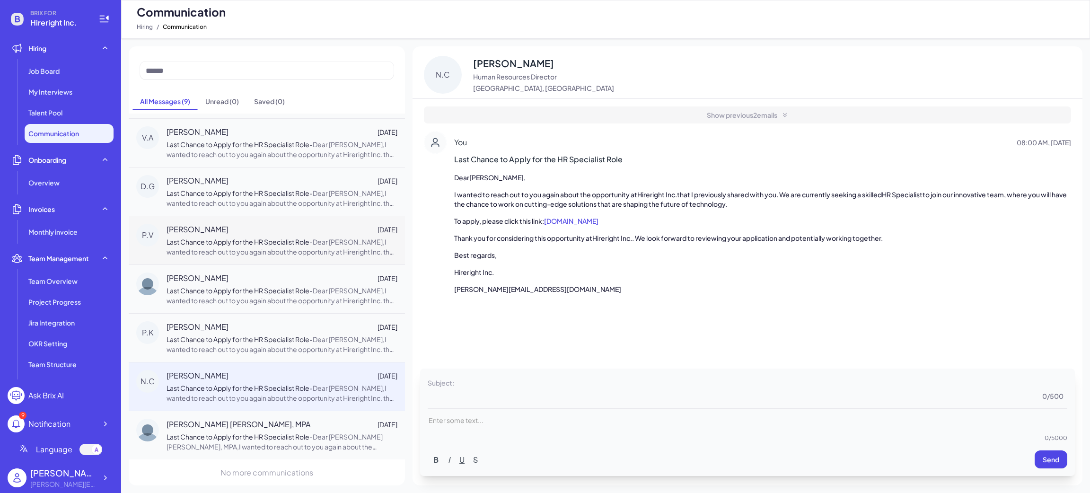
click at [288, 237] on span "Last Chance to Apply for the HR Specialist Role" at bounding box center [238, 241] width 143 height 9
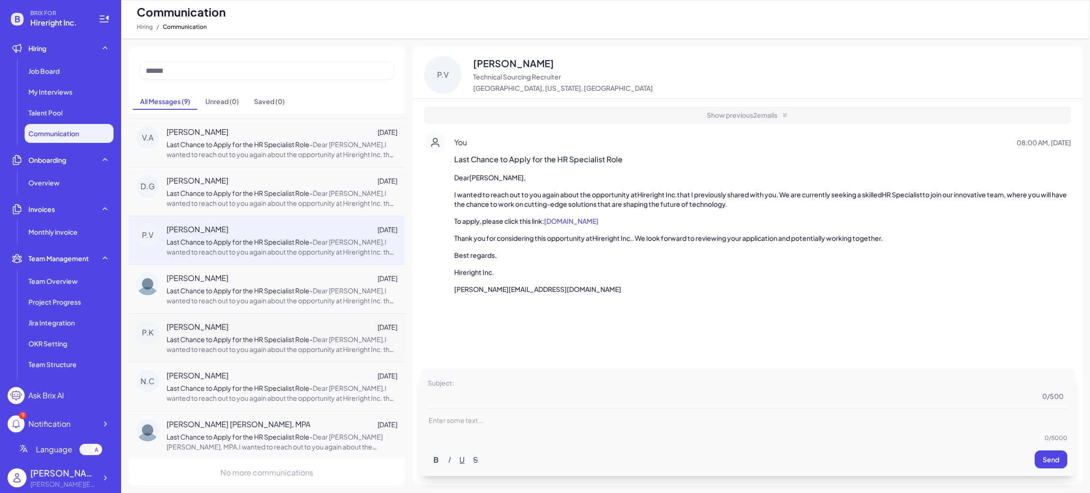
click at [237, 357] on div "P.K Pranav K Prabhakar Feb 24 Last Chance to Apply for the HR Specialist Role -…" at bounding box center [267, 337] width 276 height 49
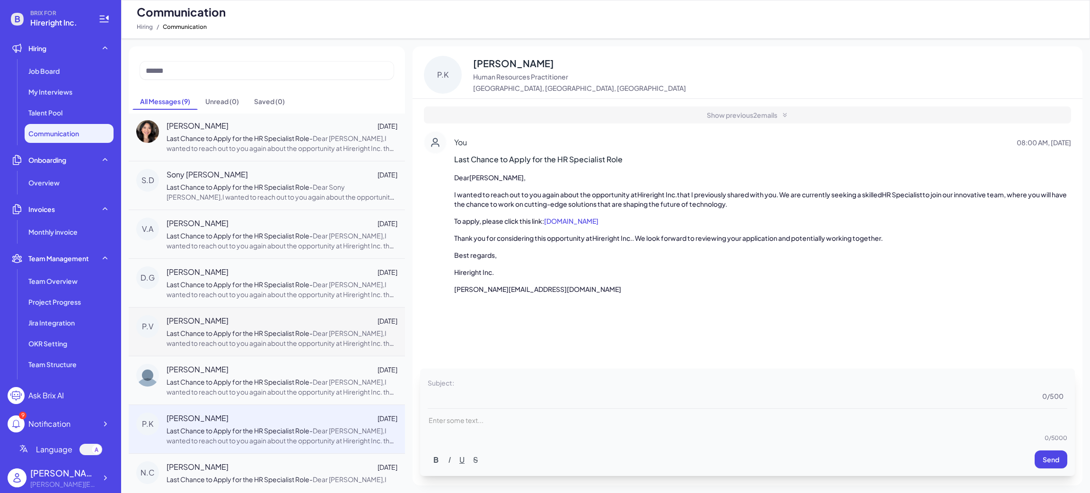
scroll to position [0, 0]
click at [239, 251] on span "Dear Vinoda A.,I wanted to reach out to you again about the opportunity at Hire…" at bounding box center [282, 277] width 230 height 88
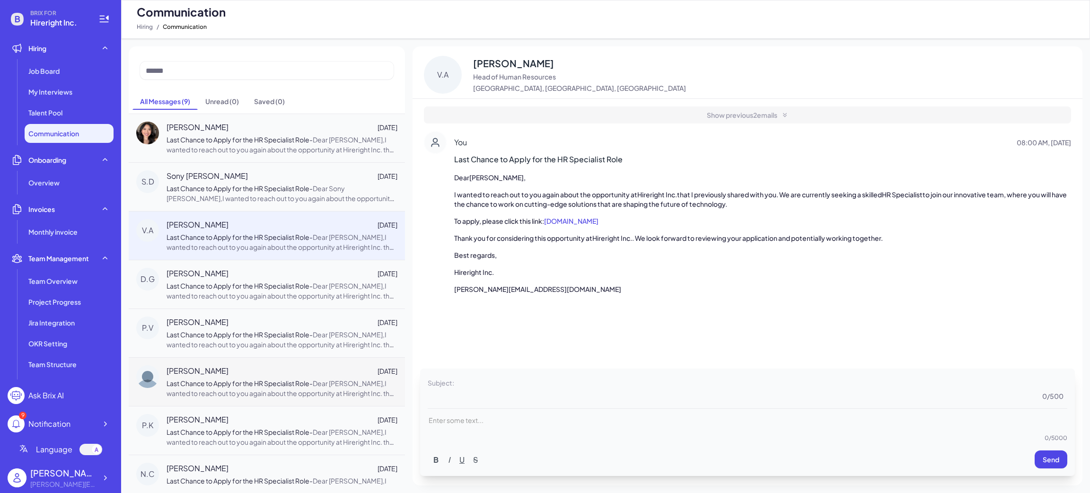
click at [256, 363] on div "Balappa G Jagadish Feb 24 Last Chance to Apply for the HR Specialist Role - Dea…" at bounding box center [267, 381] width 276 height 49
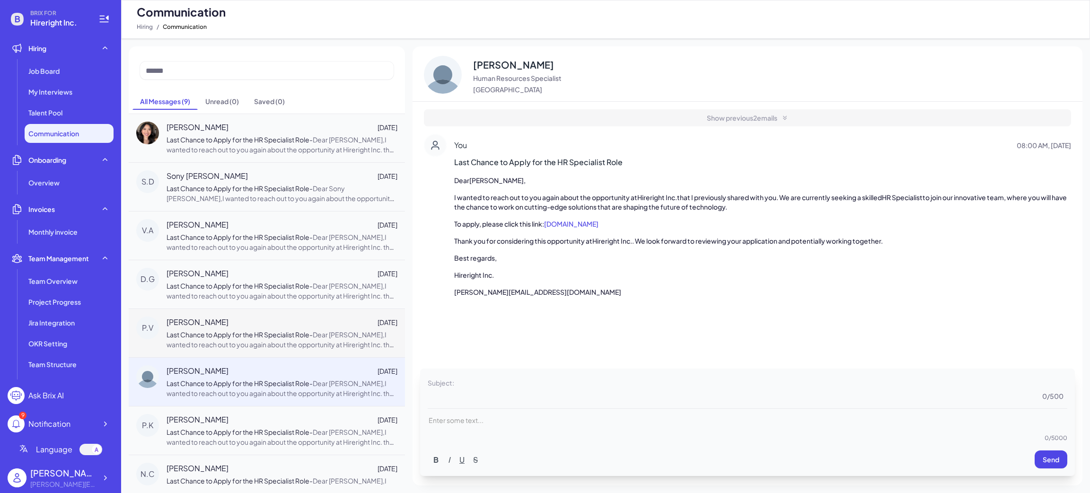
click at [257, 344] on span "Dear Prasanna Veshapogu,I wanted to reach out to you again about the opportunit…" at bounding box center [282, 374] width 230 height 88
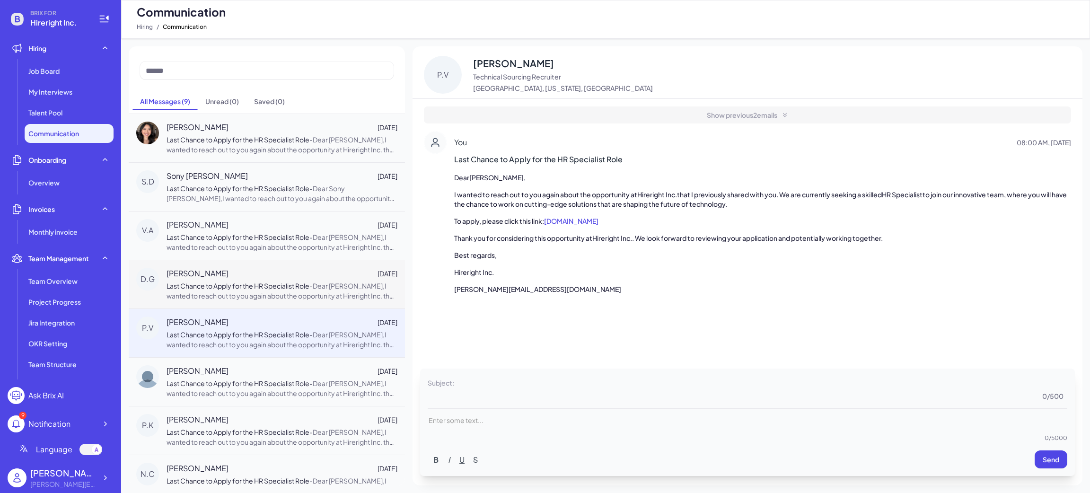
click at [274, 303] on div "D.G Disha Gupta Feb 24 Last Chance to Apply for the HR Specialist Role - Dear D…" at bounding box center [267, 284] width 276 height 49
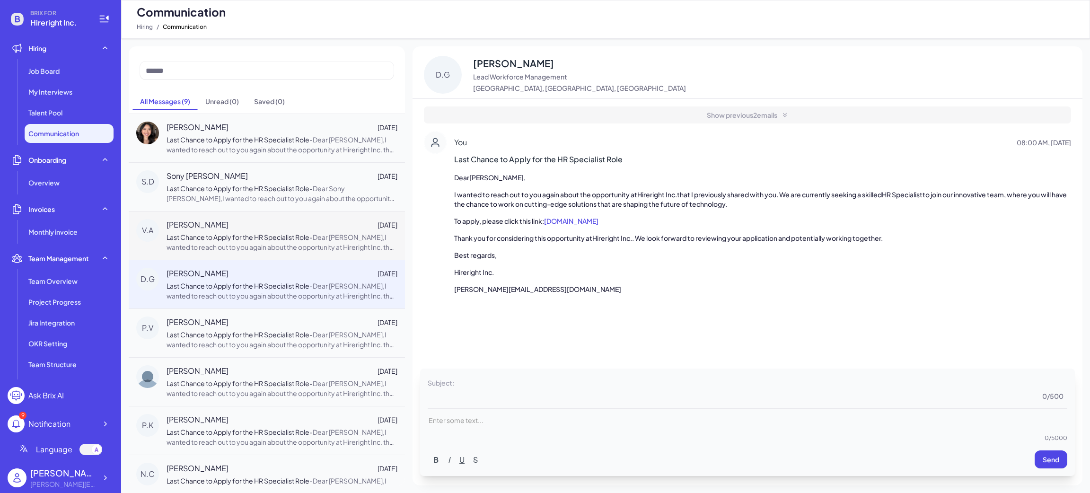
click at [251, 241] on span "Last Chance to Apply for the HR Specialist Role" at bounding box center [238, 237] width 143 height 9
click at [249, 290] on span "Last Chance to Apply for the HR Specialist Role" at bounding box center [238, 285] width 143 height 9
click at [50, 67] on span "Job Board" at bounding box center [43, 70] width 31 height 9
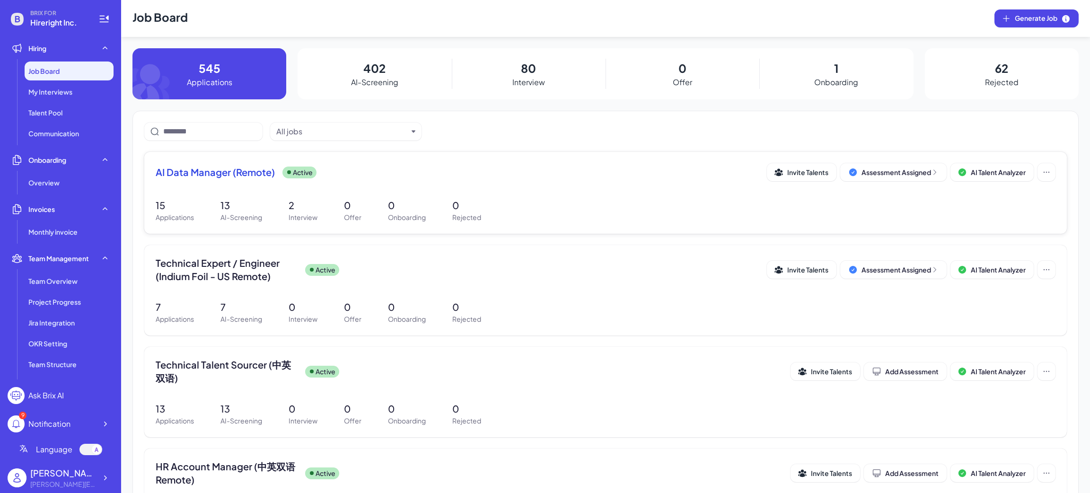
click at [266, 186] on div "AI Data Manager (Remote) Active Invite Talents Assessment Assigned AI Talent An…" at bounding box center [606, 175] width 900 height 24
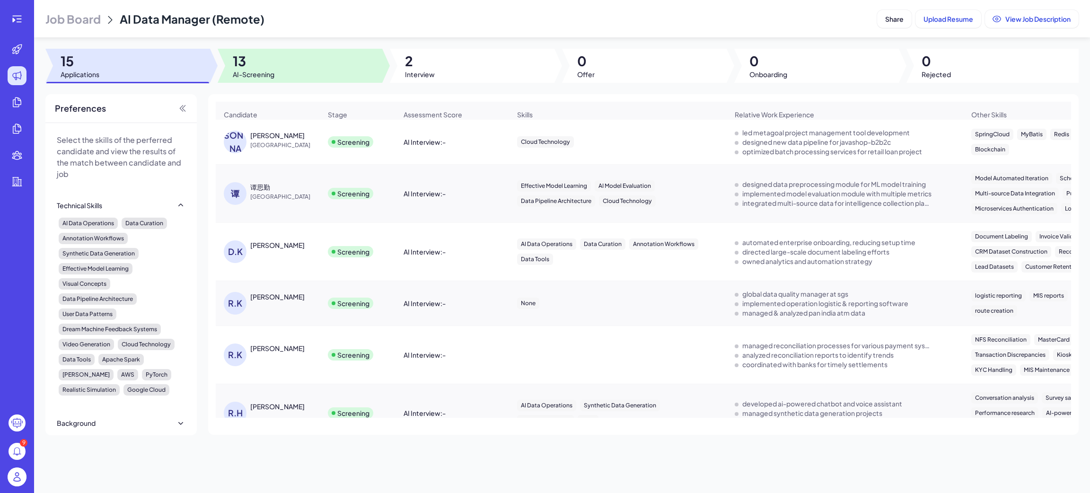
click at [280, 69] on div at bounding box center [300, 66] width 165 height 34
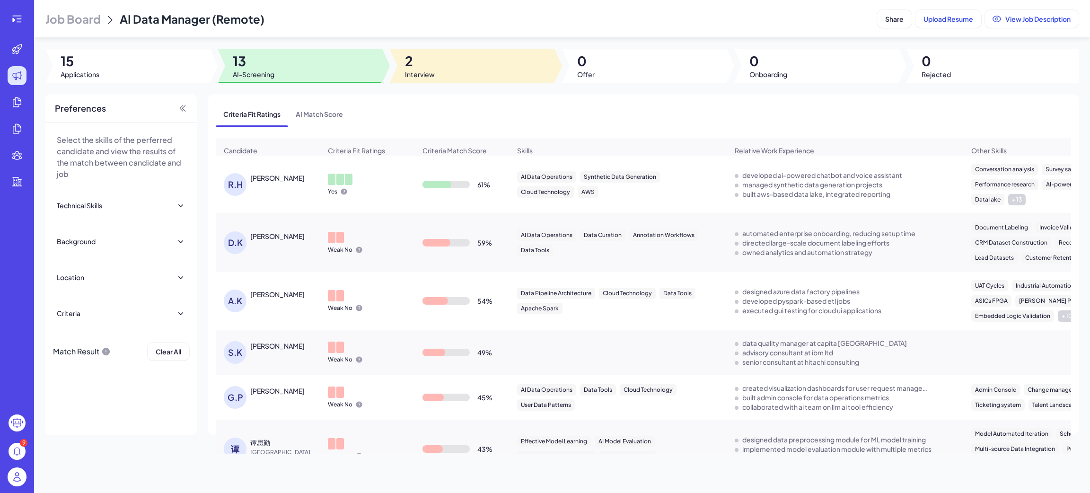
click at [412, 67] on span "2" at bounding box center [420, 61] width 30 height 17
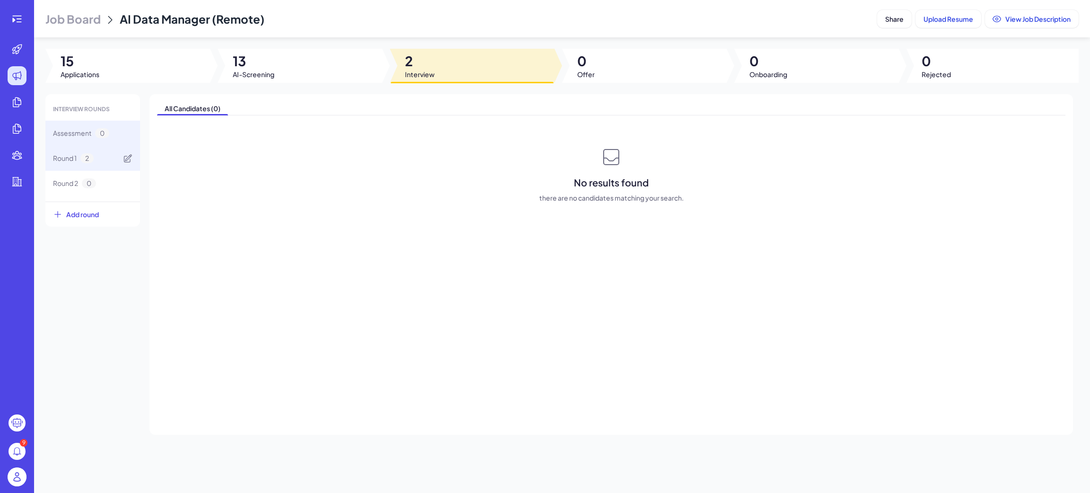
click at [104, 152] on div "Round 1 2" at bounding box center [92, 158] width 95 height 25
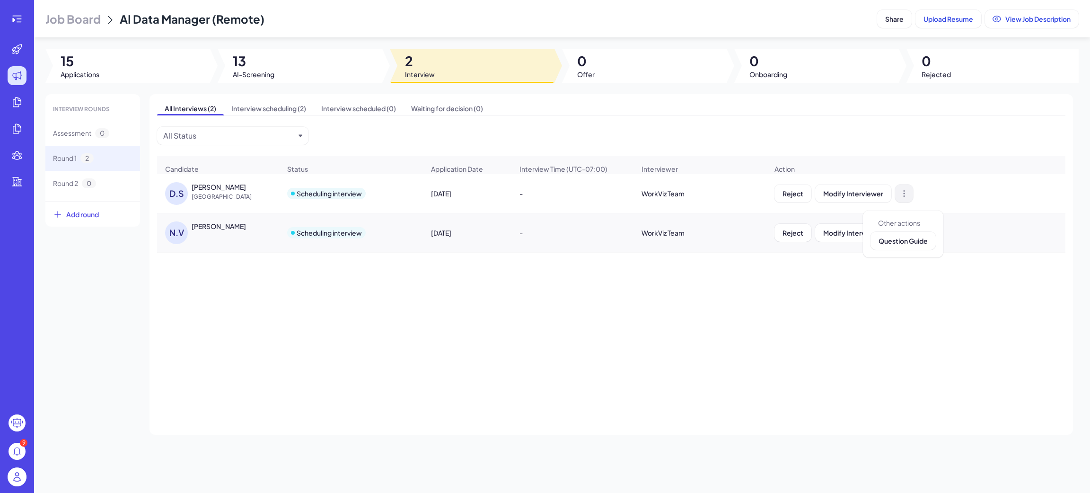
click at [907, 198] on icon at bounding box center [903, 193] width 9 height 9
click at [724, 307] on div "D.S Dongcheng Shen China Scheduling interview Aug 4, 2025 - WorkViz Team Reject…" at bounding box center [611, 284] width 908 height 220
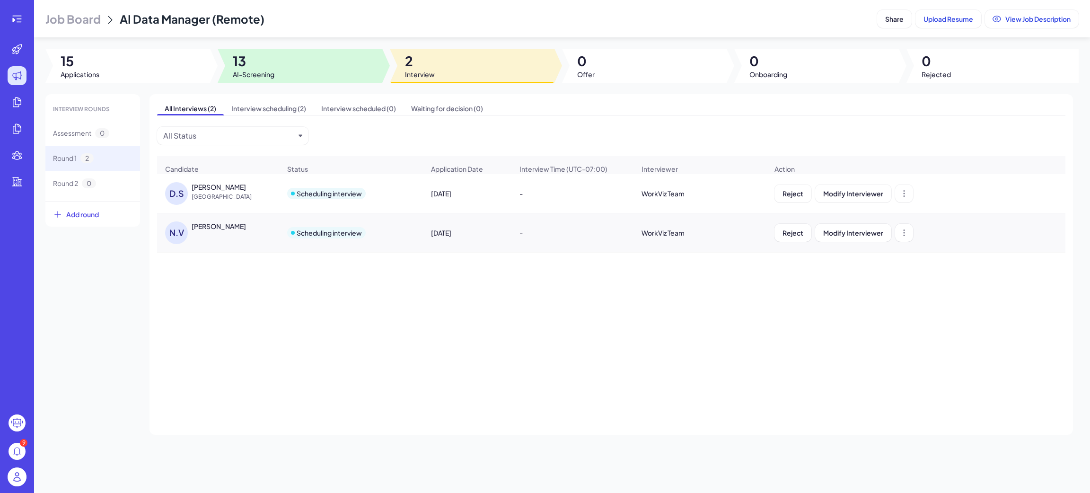
click at [225, 58] on div at bounding box center [300, 66] width 165 height 34
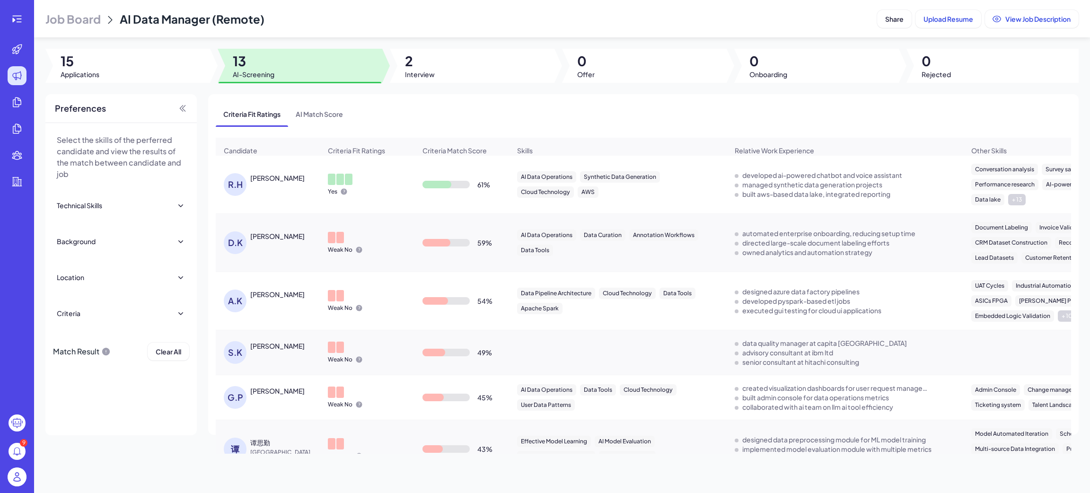
click at [282, 183] on div "Roger Hukkeri" at bounding box center [277, 177] width 54 height 9
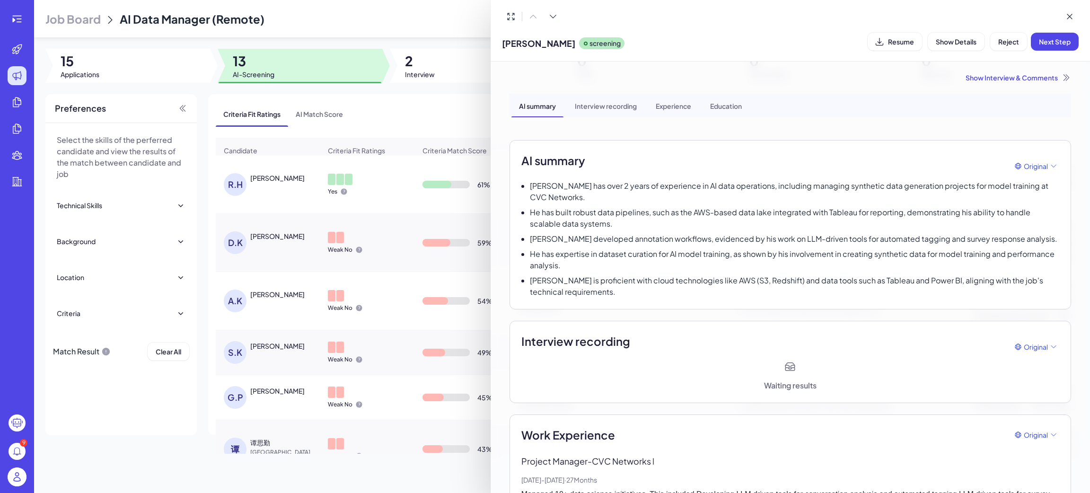
click at [681, 101] on div "Experience" at bounding box center [673, 106] width 51 height 24
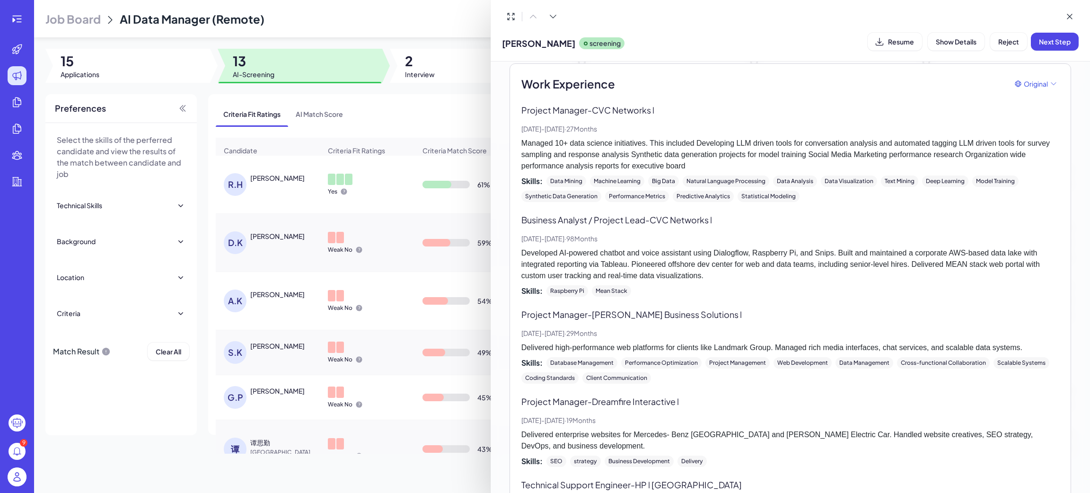
scroll to position [353, 0]
click at [617, 102] on p "Project Manager - CVC Networks l" at bounding box center [790, 108] width 538 height 13
click at [13, 16] on div at bounding box center [545, 246] width 1090 height 493
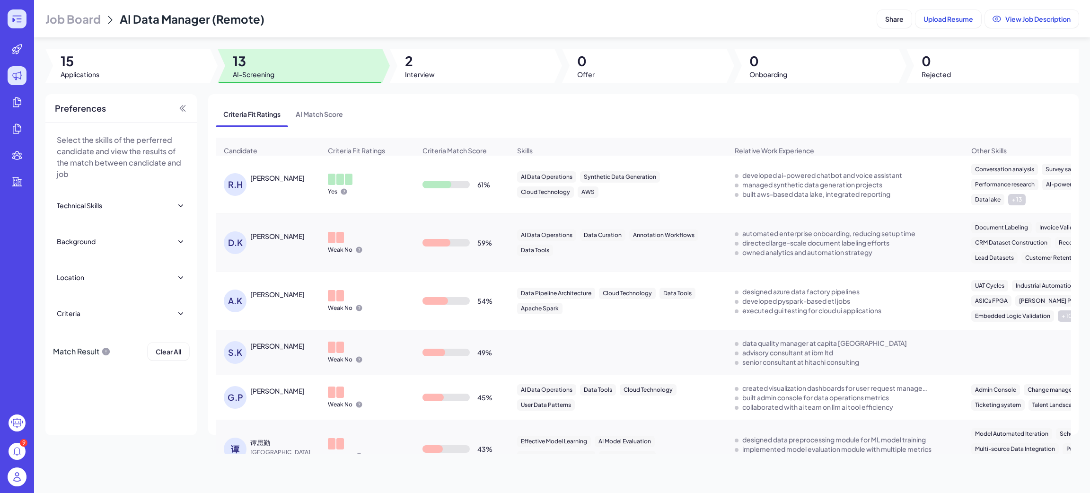
click at [18, 22] on icon at bounding box center [16, 18] width 11 height 11
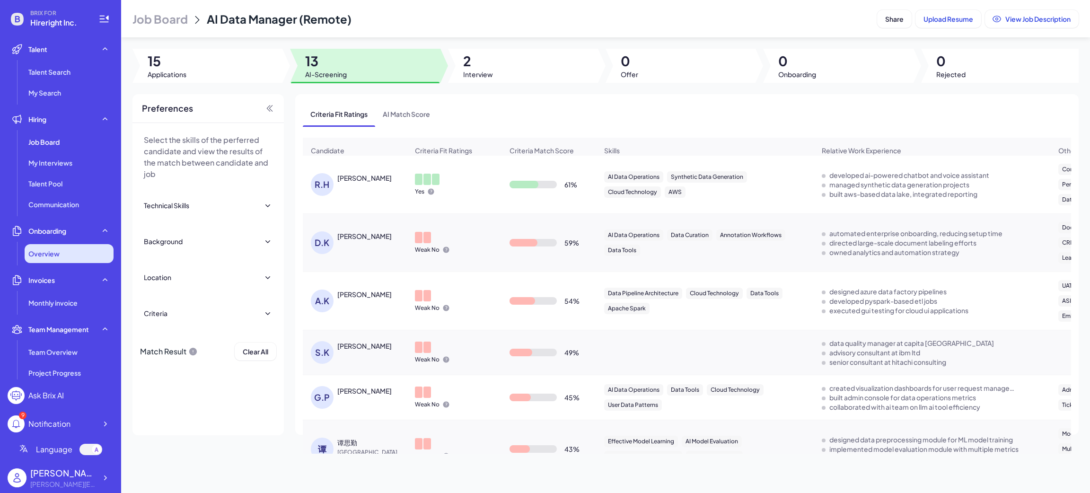
scroll to position [71, 0]
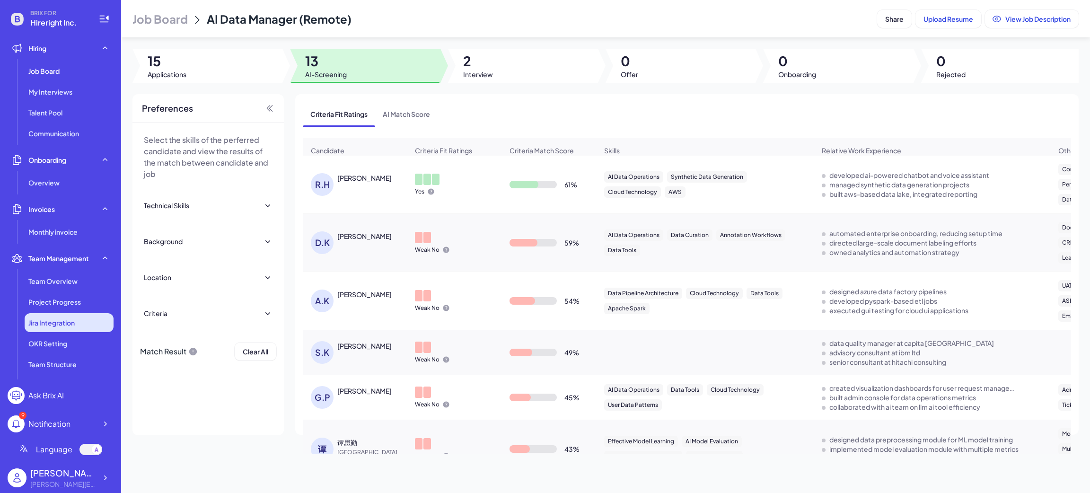
click at [63, 325] on span "Jira Integration" at bounding box center [51, 322] width 46 height 9
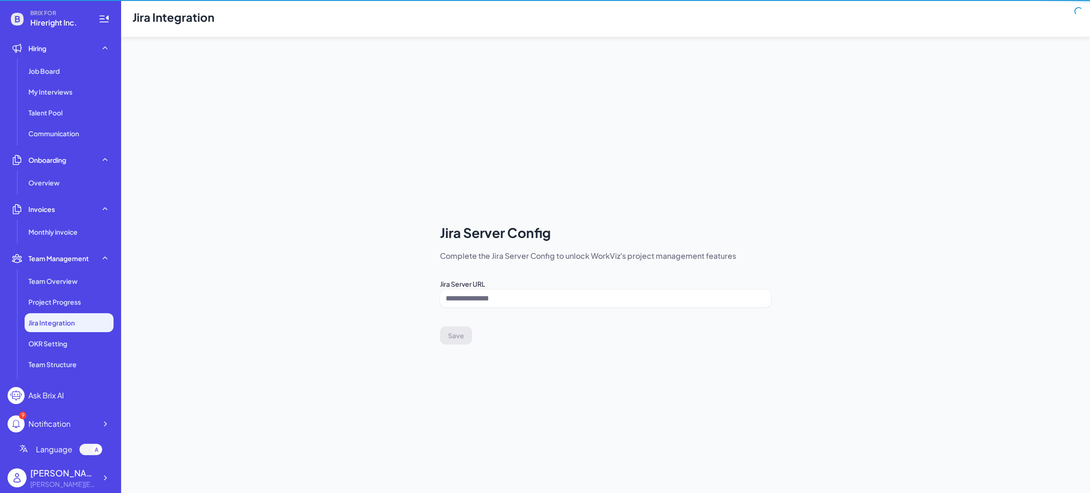
type input "**********"
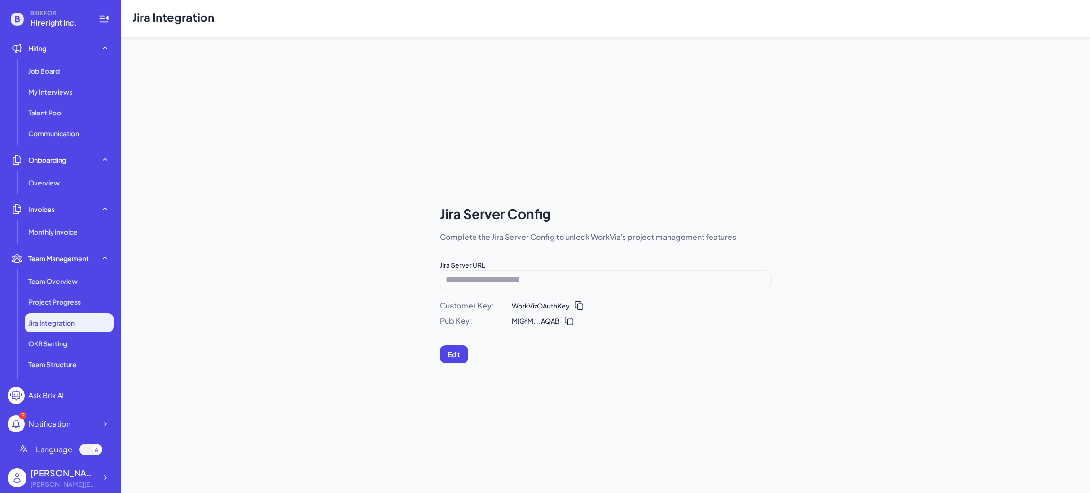
scroll to position [142, 0]
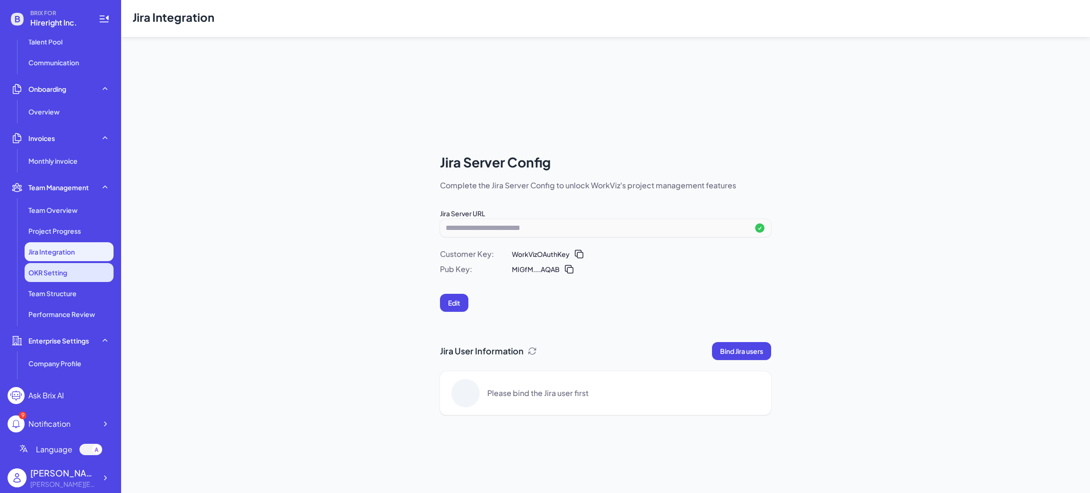
click at [61, 275] on span "OKR Setting" at bounding box center [47, 272] width 39 height 9
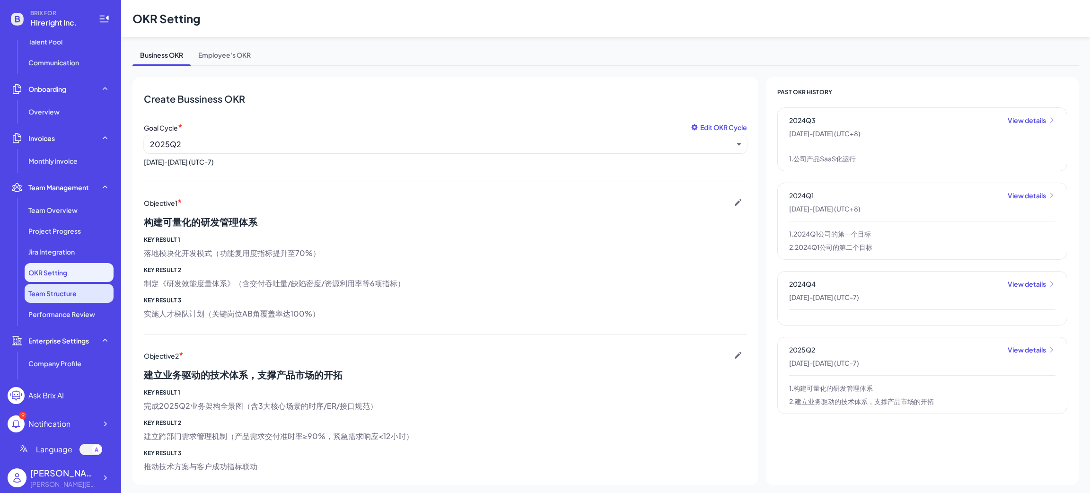
click at [65, 291] on span "Team Structure" at bounding box center [52, 293] width 48 height 9
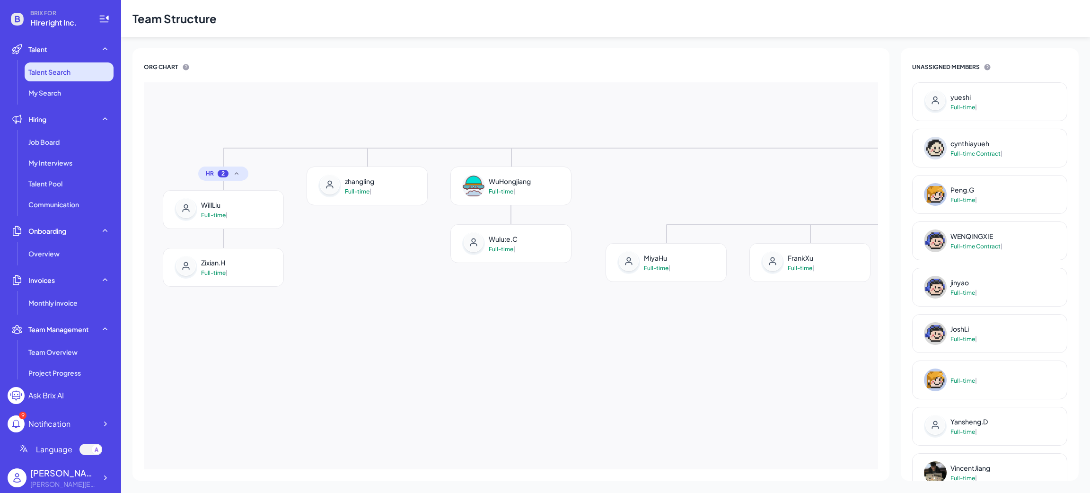
click at [61, 73] on span "Talent Search" at bounding box center [49, 71] width 42 height 9
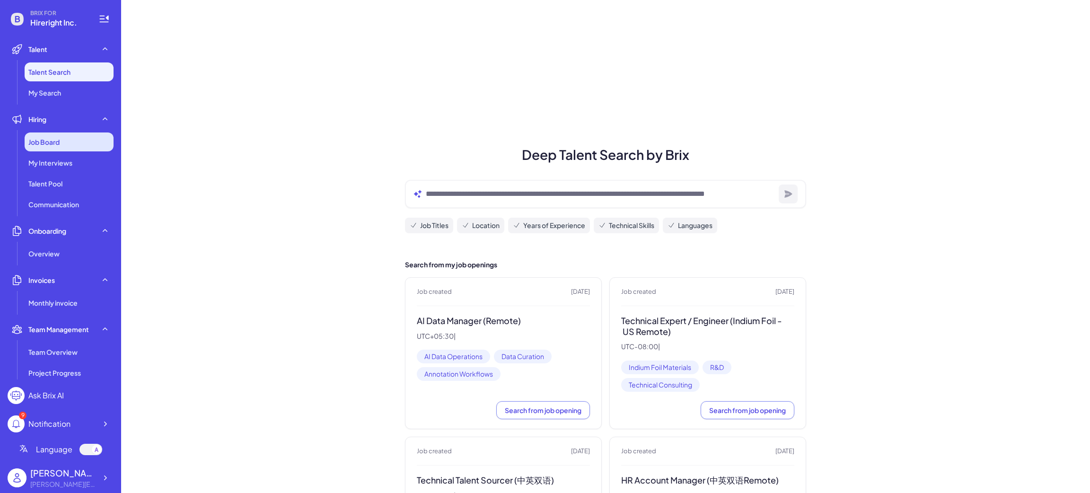
click at [52, 133] on div "Job Board" at bounding box center [69, 141] width 89 height 19
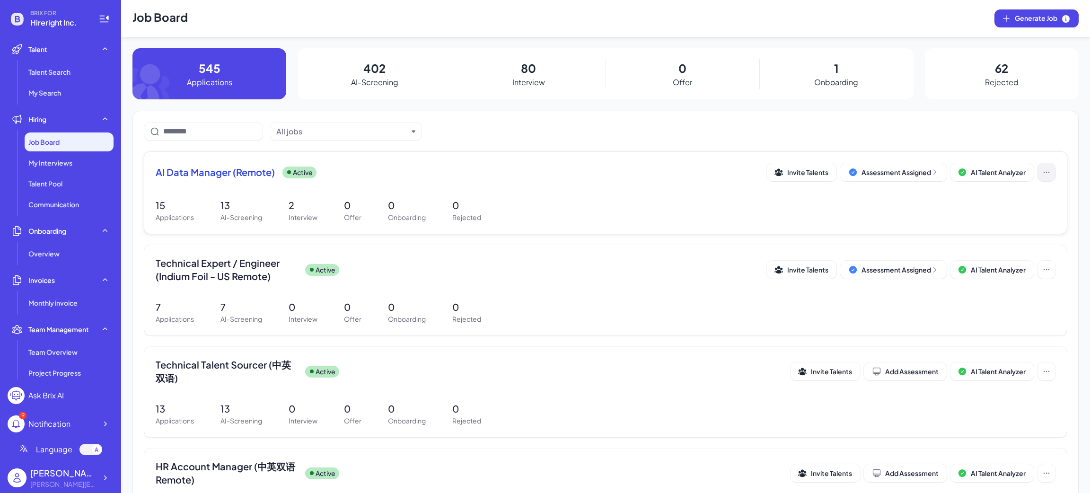
click at [1042, 171] on icon at bounding box center [1046, 171] width 9 height 9
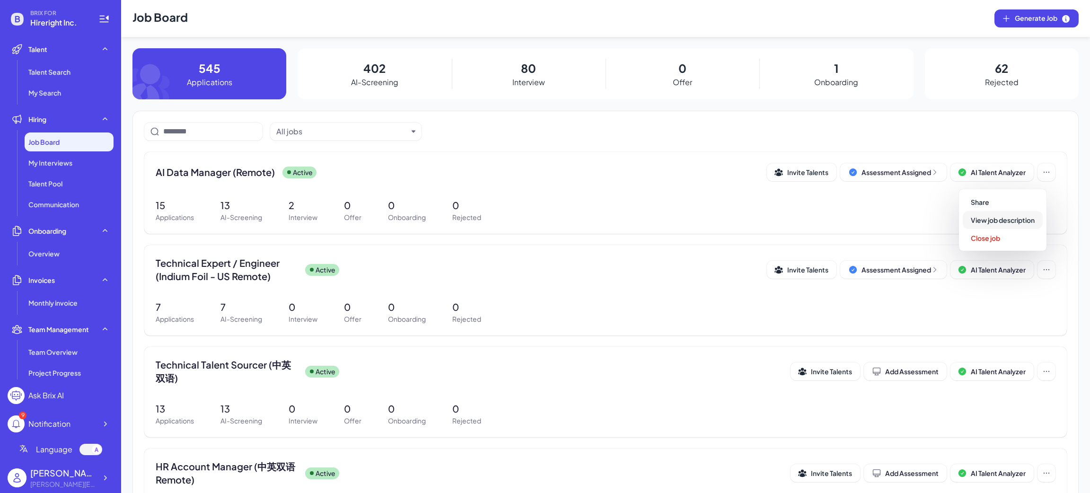
click at [1012, 216] on span "View job description" at bounding box center [1003, 220] width 64 height 9
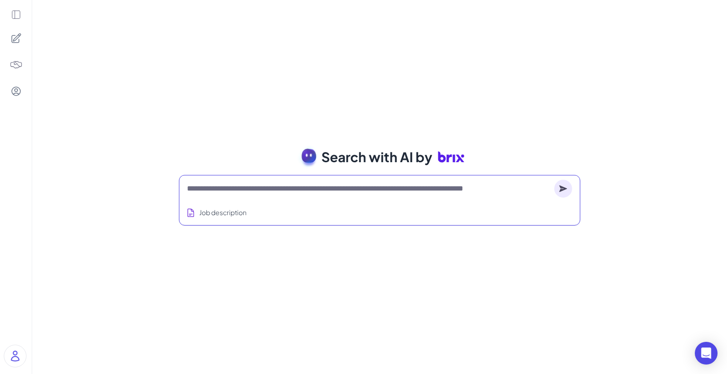
click at [297, 191] on textarea at bounding box center [368, 188] width 363 height 11
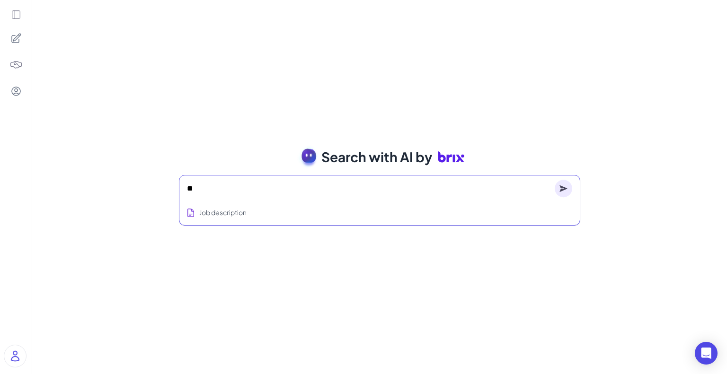
type textarea "*"
type textarea "**********"
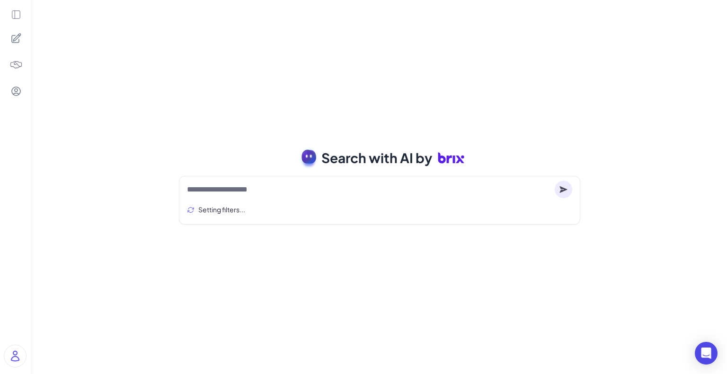
click at [445, 332] on div "**********" at bounding box center [379, 187] width 694 height 374
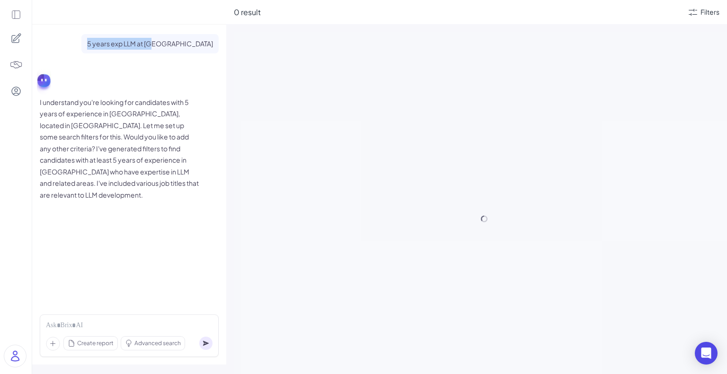
drag, startPoint x: 146, startPoint y: 41, endPoint x: 222, endPoint y: 51, distance: 77.3
click at [222, 51] on div "5 years exp LLM at SF I understand you're looking for candidates with 5 years o…" at bounding box center [129, 166] width 194 height 282
copy p "5 years exp LLM at SF"
click at [452, 242] on div "No data found No data found" at bounding box center [484, 353] width 500 height 374
click at [9, 16] on div at bounding box center [16, 187] width 32 height 374
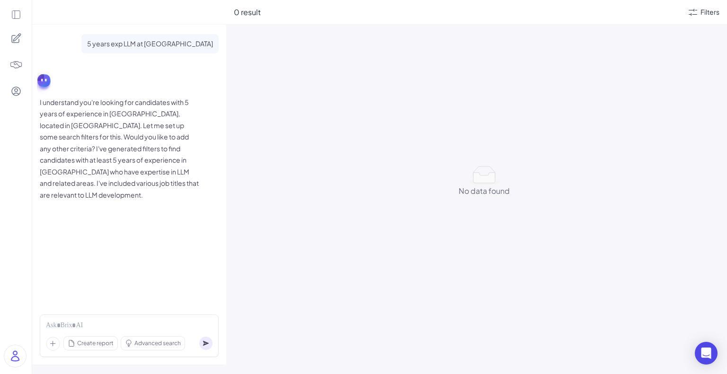
click at [14, 16] on icon at bounding box center [16, 14] width 10 height 10
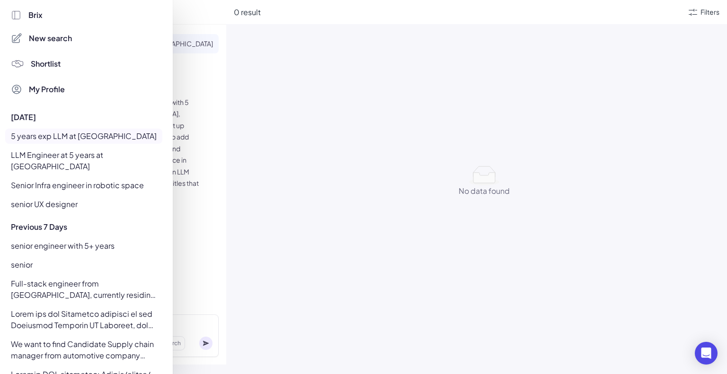
click at [326, 82] on div at bounding box center [363, 187] width 727 height 374
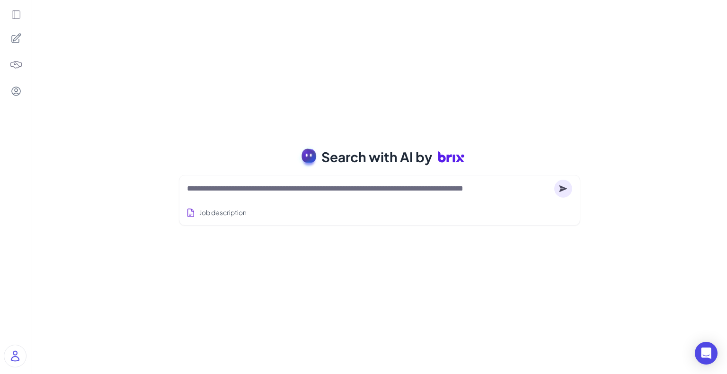
click at [265, 327] on div "Search with AI by Job description Job Titles Location Years of Experience Techn…" at bounding box center [379, 187] width 694 height 374
click at [259, 97] on div "Search with AI by Job description Job Titles Location Years of Experience Techn…" at bounding box center [379, 187] width 694 height 374
click at [142, 166] on div "Search with AI by Job description Job Titles Location Years of Experience Techn…" at bounding box center [379, 187] width 694 height 374
drag, startPoint x: 537, startPoint y: 232, endPoint x: 396, endPoint y: 107, distance: 188.6
click at [537, 232] on div "Search with AI by Job description Job Titles Location Years of Experience Techn…" at bounding box center [379, 187] width 694 height 374
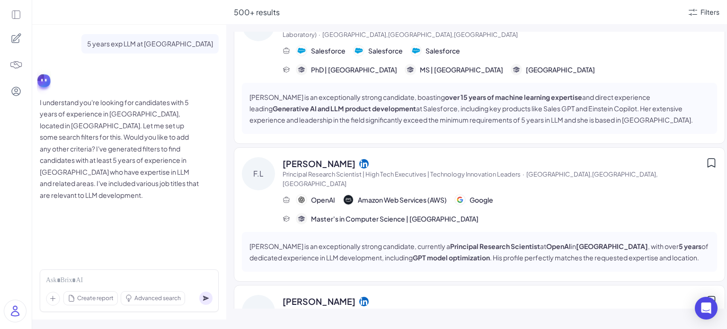
scroll to position [662, 0]
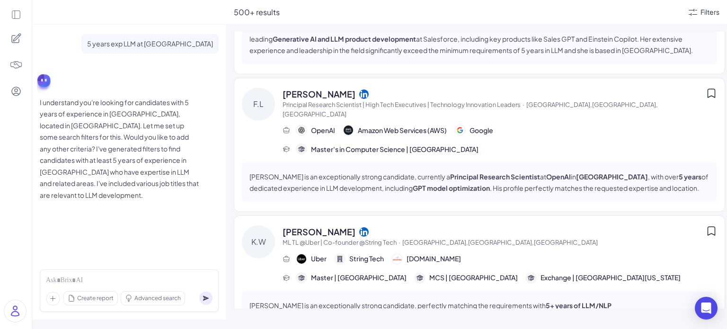
click at [439, 162] on div "Frank L. is an exceptionally strong candidate, currently a Principal Research S…" at bounding box center [479, 182] width 475 height 40
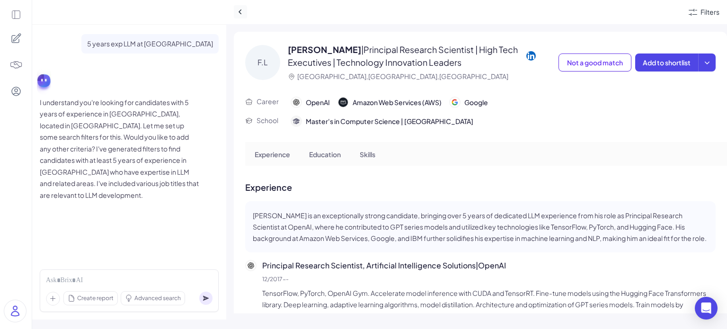
click at [243, 15] on icon at bounding box center [240, 11] width 9 height 9
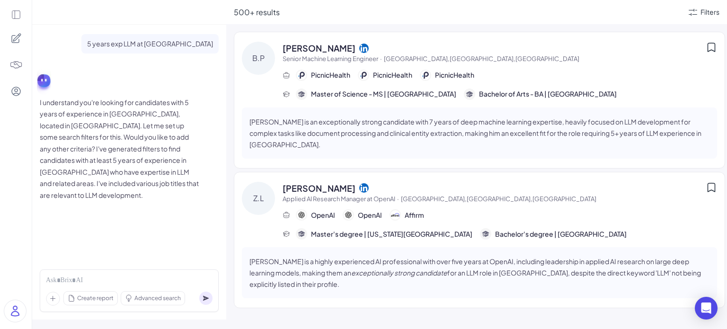
click at [708, 50] on icon at bounding box center [711, 47] width 7 height 9
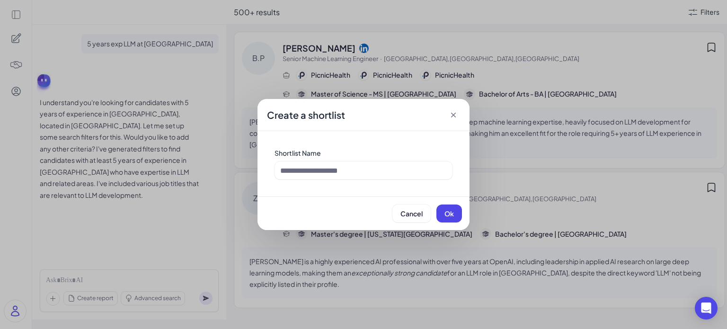
click at [83, 69] on div "Create a shortlist Shortlist Name Cancel Ok" at bounding box center [363, 164] width 727 height 329
click at [454, 115] on icon at bounding box center [452, 114] width 9 height 9
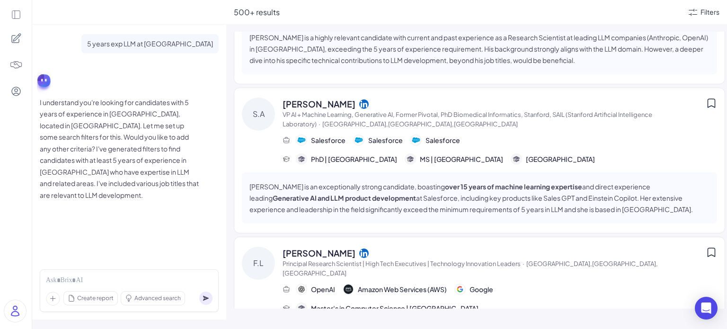
scroll to position [568, 0]
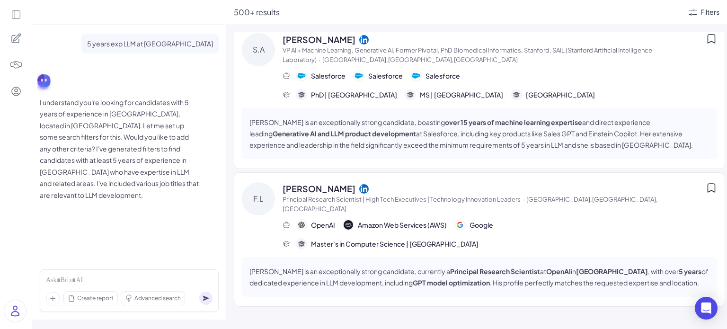
click at [391, 257] on div "Frank L. is an exceptionally strong candidate, currently a Principal Research S…" at bounding box center [479, 277] width 475 height 40
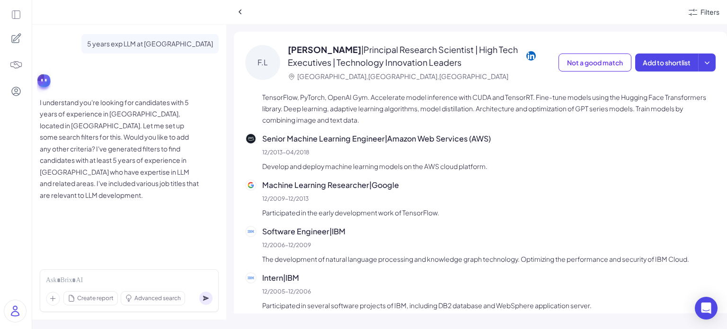
scroll to position [237, 0]
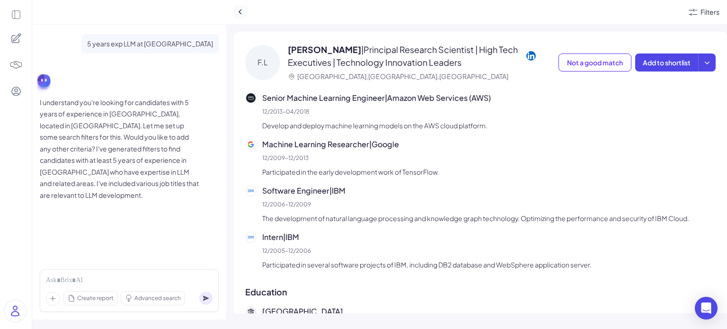
click at [243, 12] on icon at bounding box center [240, 11] width 9 height 9
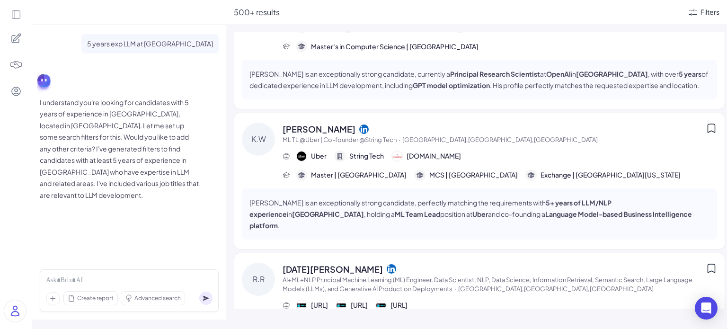
scroll to position [851, 0]
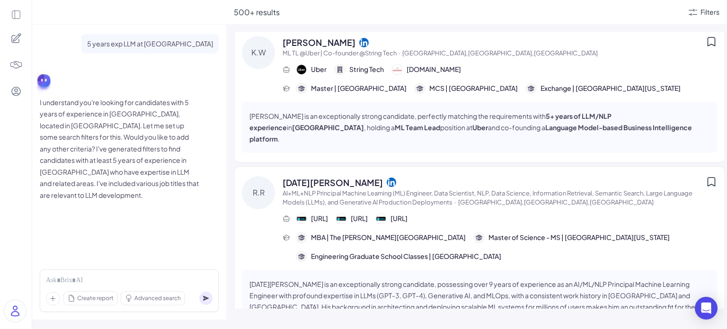
click at [375, 189] on span "AI+ML+NLP Principal Machine Learning (ML) Engineer, Data Scientist, NLP, Data S…" at bounding box center [487, 197] width 410 height 17
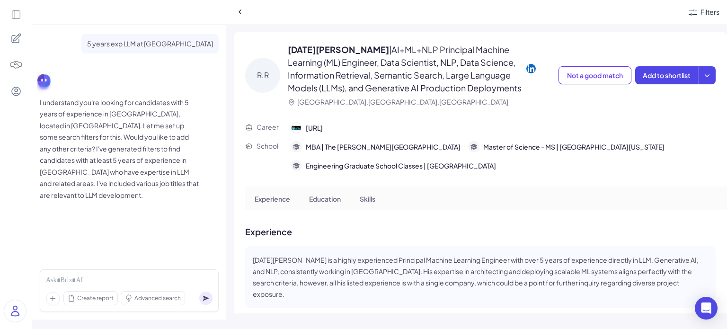
click at [699, 13] on div "Filters" at bounding box center [703, 12] width 32 height 11
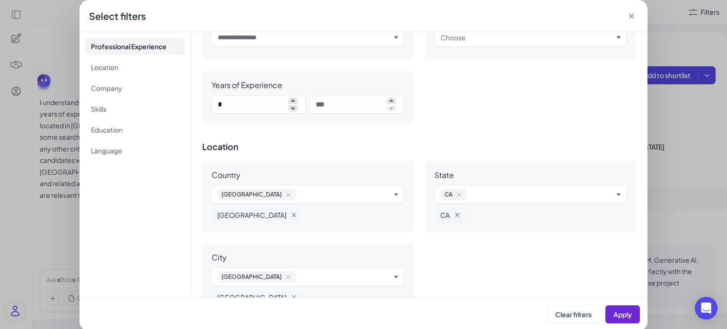
scroll to position [237, 0]
